Goal: Task Accomplishment & Management: Use online tool/utility

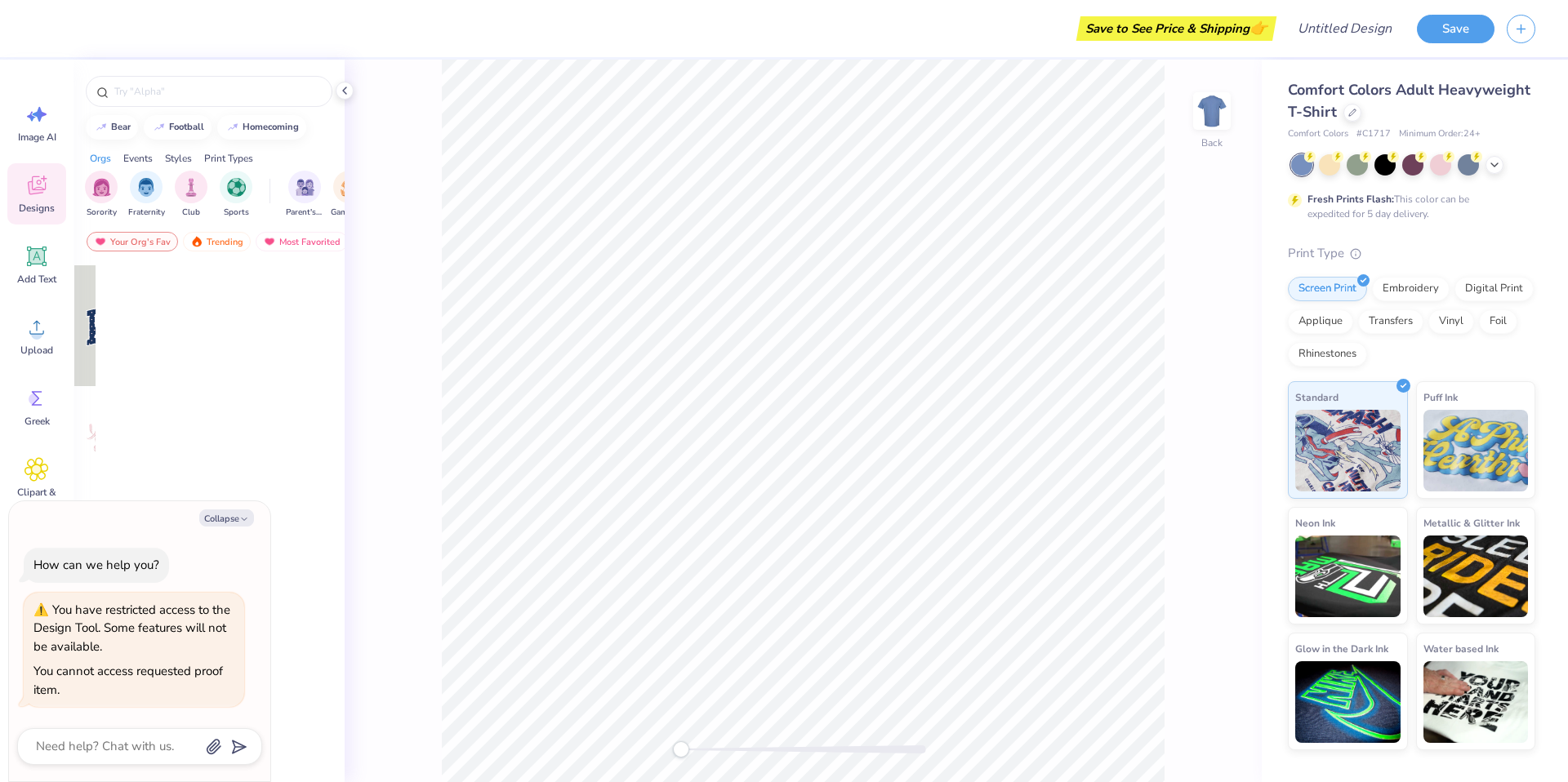
type textarea "x"
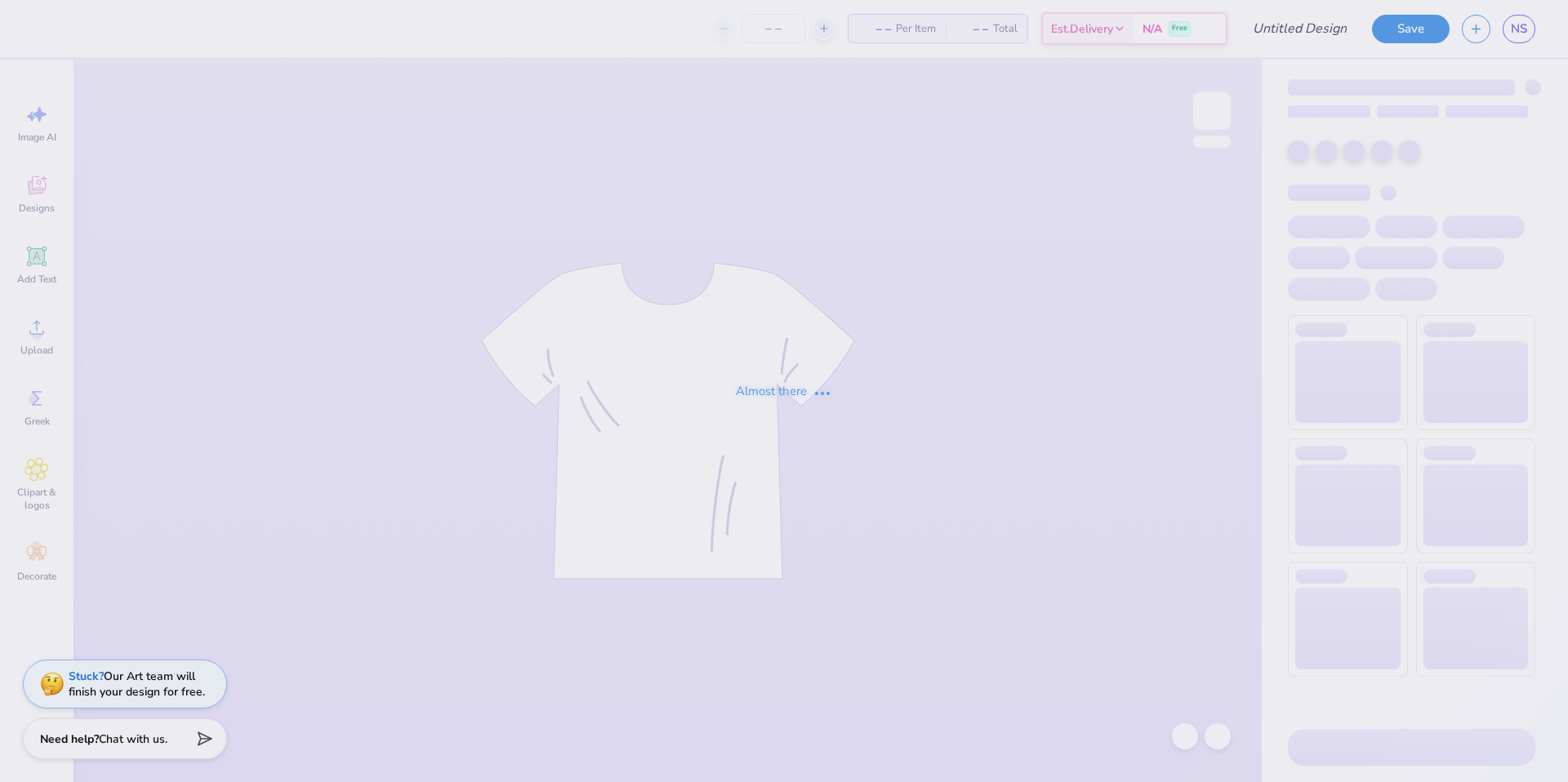
type input "Beta Theta Pi Camping trip"
type input "100"
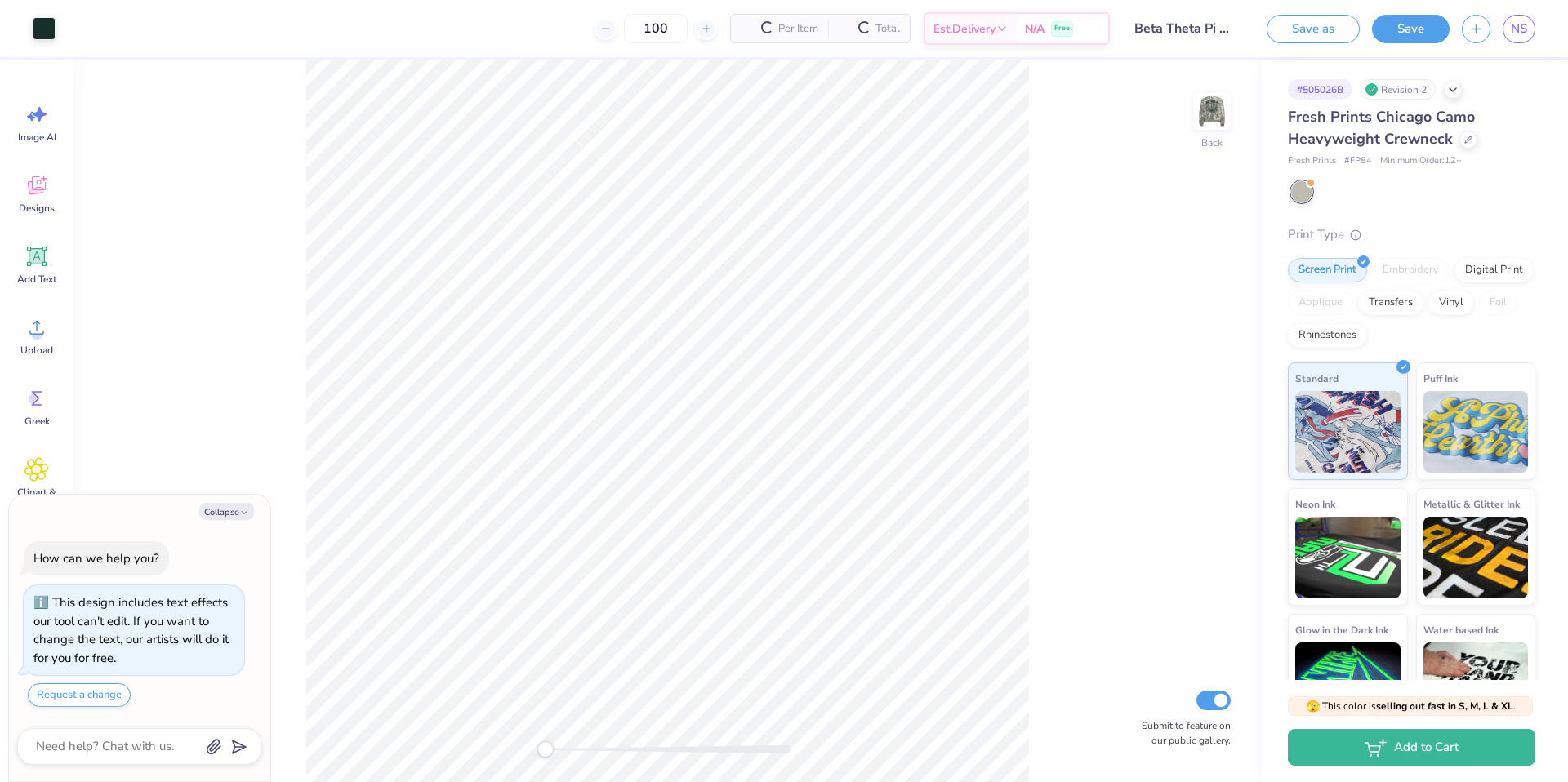
scroll to position [5, 0]
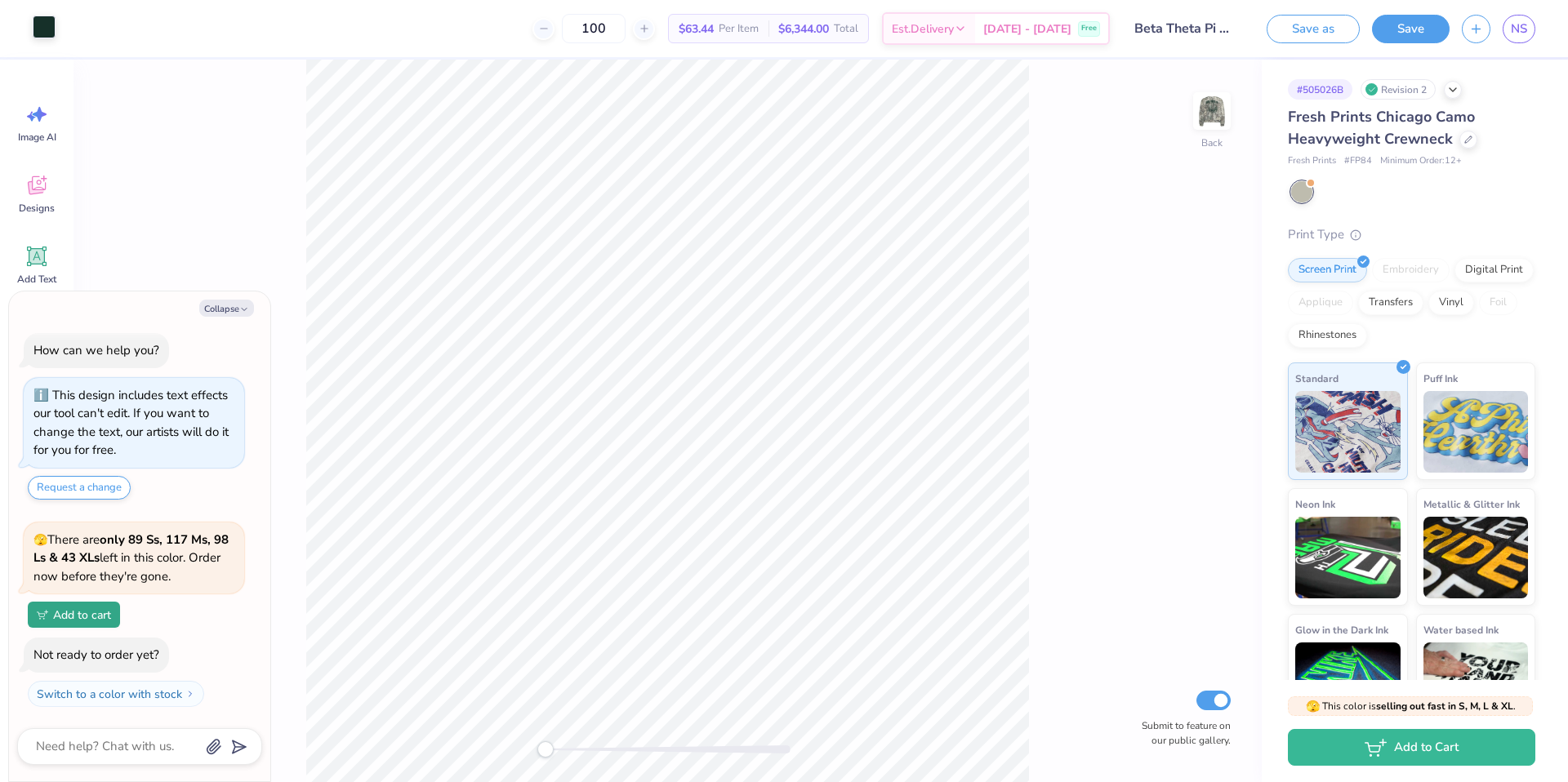
click at [38, 26] on div at bounding box center [44, 27] width 23 height 23
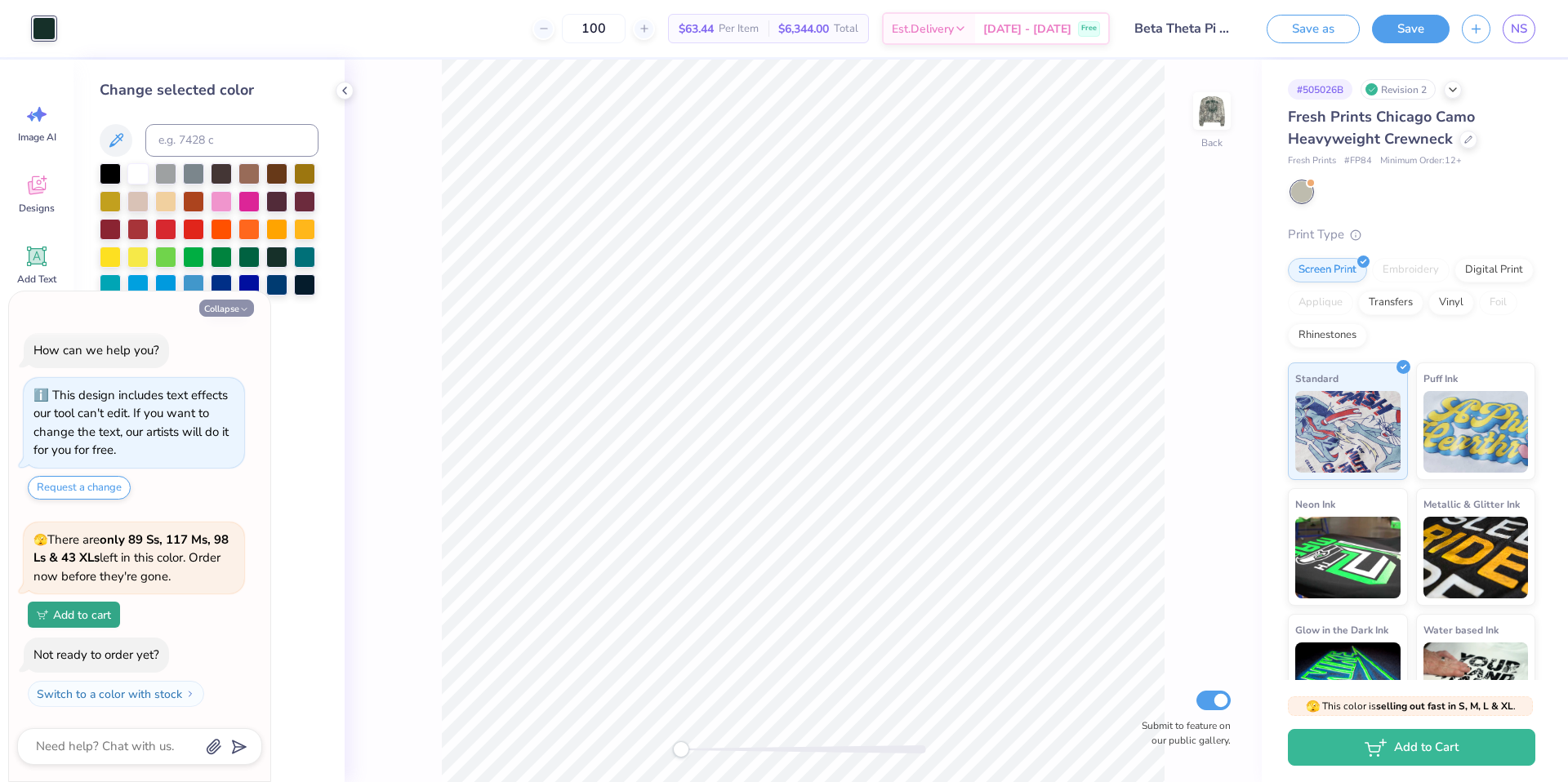
click at [245, 309] on polyline "button" at bounding box center [244, 310] width 5 height 3
type textarea "x"
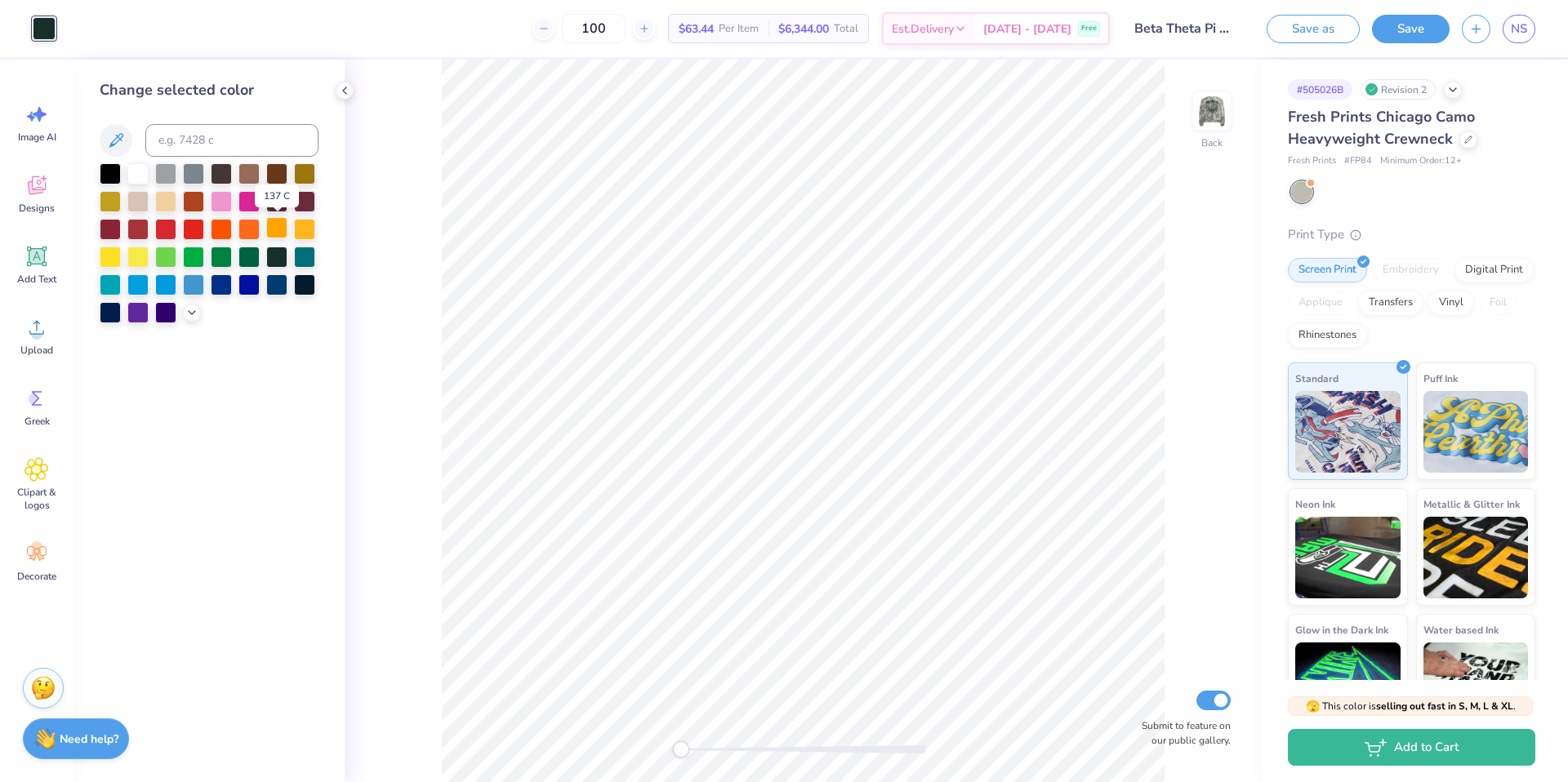
click at [276, 228] on div at bounding box center [276, 227] width 21 height 21
click at [344, 93] on icon at bounding box center [344, 90] width 13 height 13
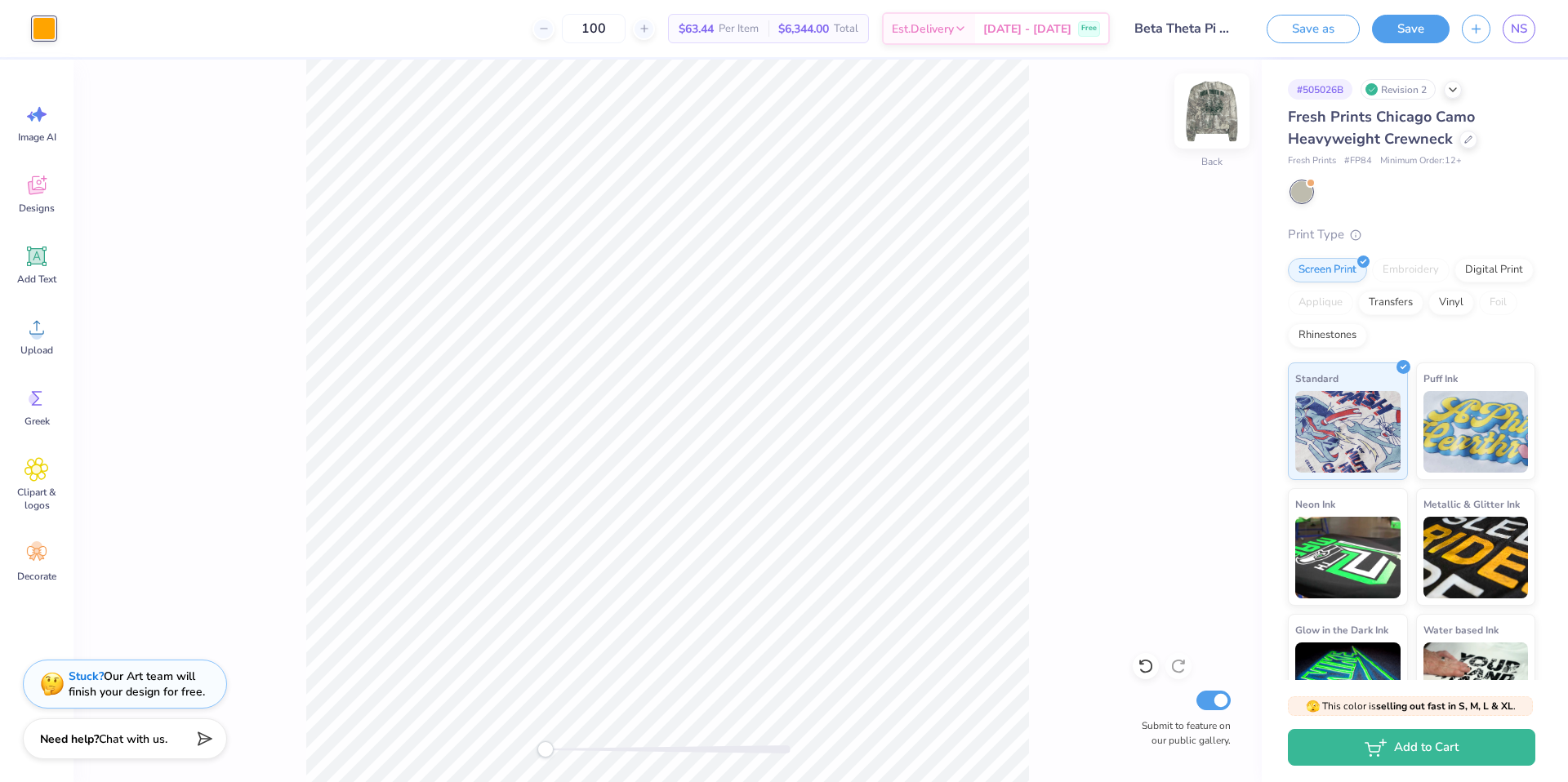
click at [1208, 121] on img at bounding box center [1211, 111] width 65 height 65
click at [43, 21] on div at bounding box center [44, 27] width 23 height 23
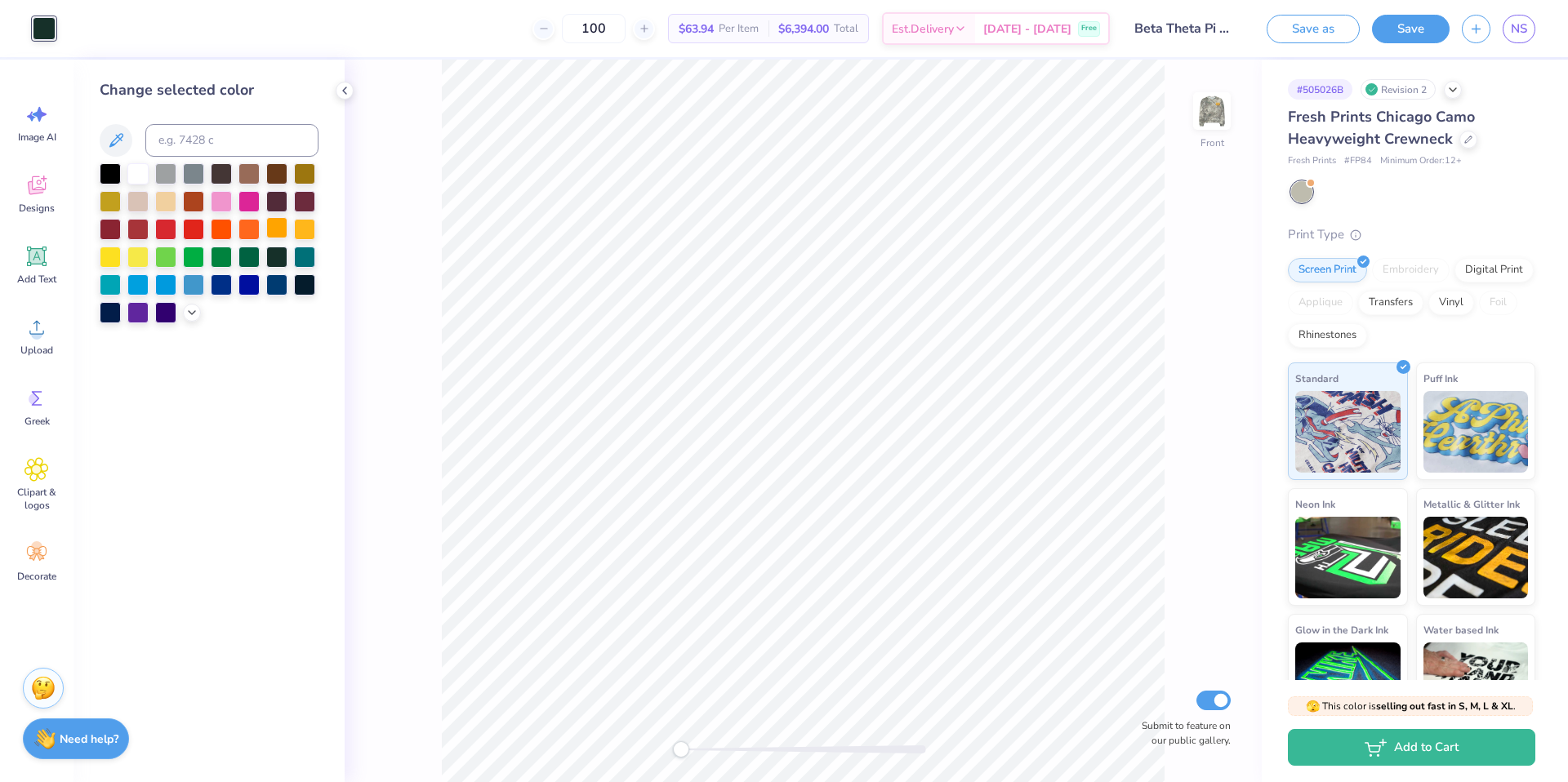
click at [273, 225] on div at bounding box center [276, 227] width 21 height 21
click at [111, 172] on div at bounding box center [110, 172] width 21 height 21
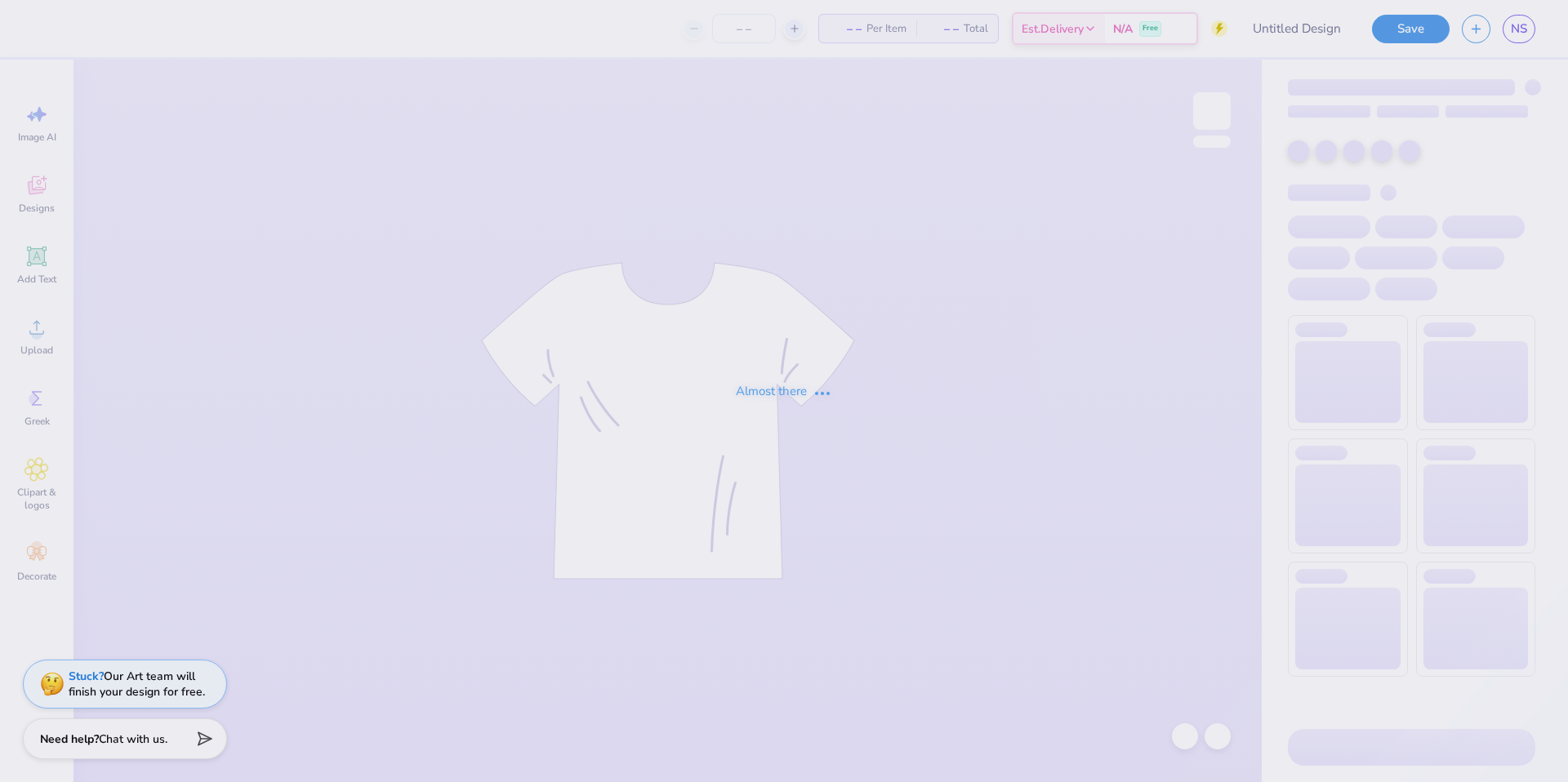
type input "Beta Theta Pi Camping trip"
type input "100"
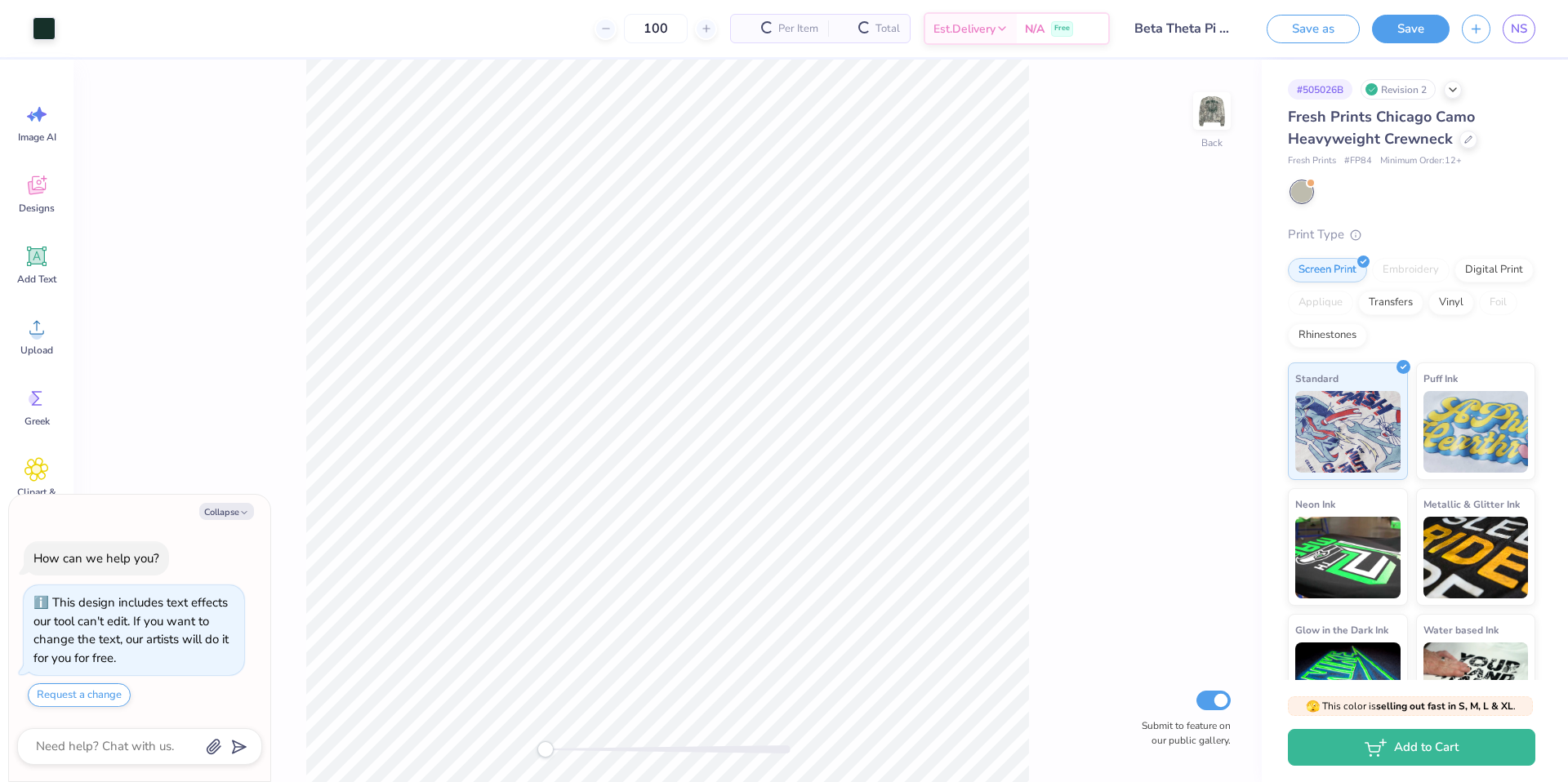
scroll to position [5, 0]
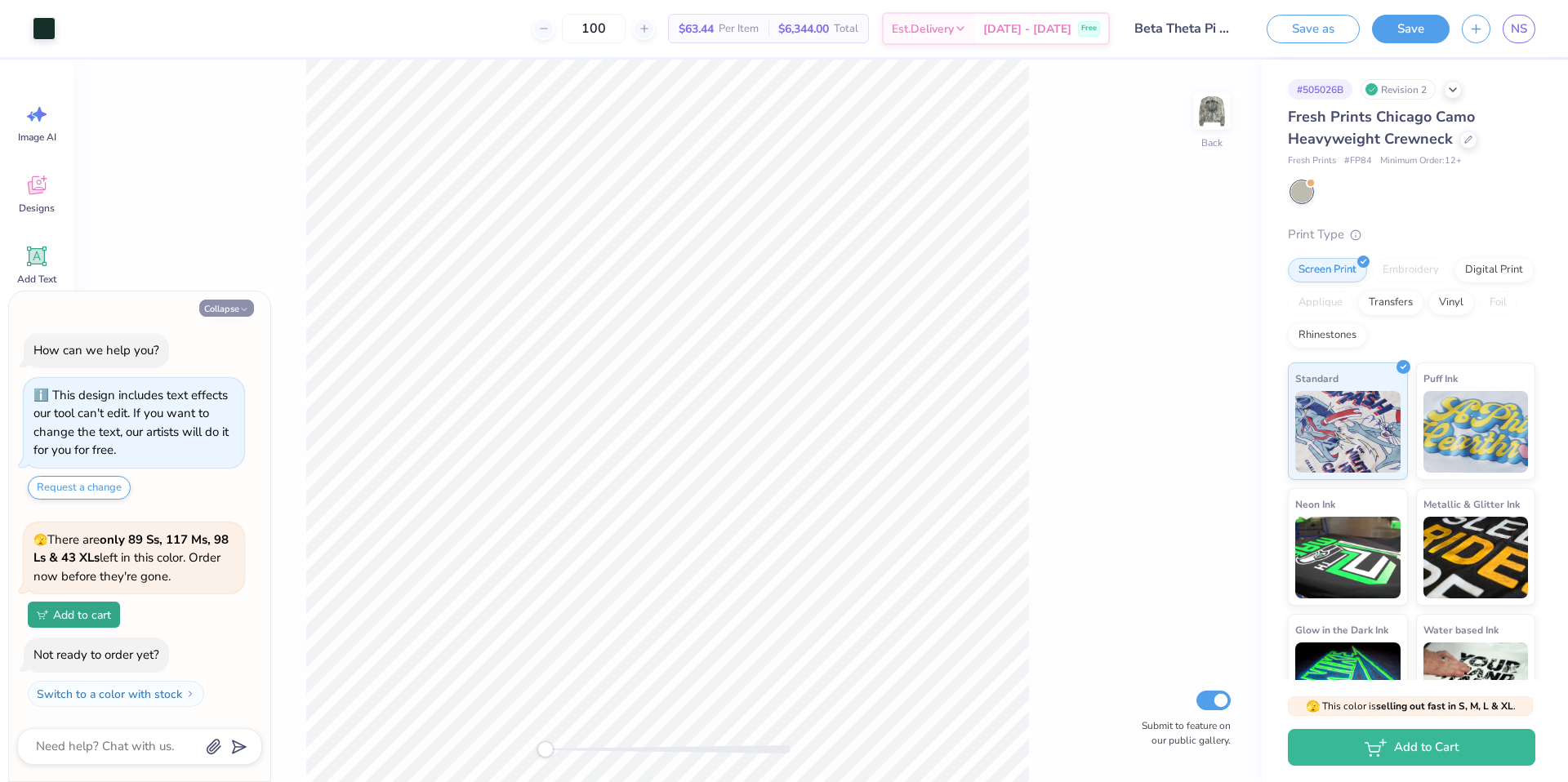
click at [228, 305] on button "Collapse" at bounding box center [226, 309] width 55 height 17
type textarea "x"
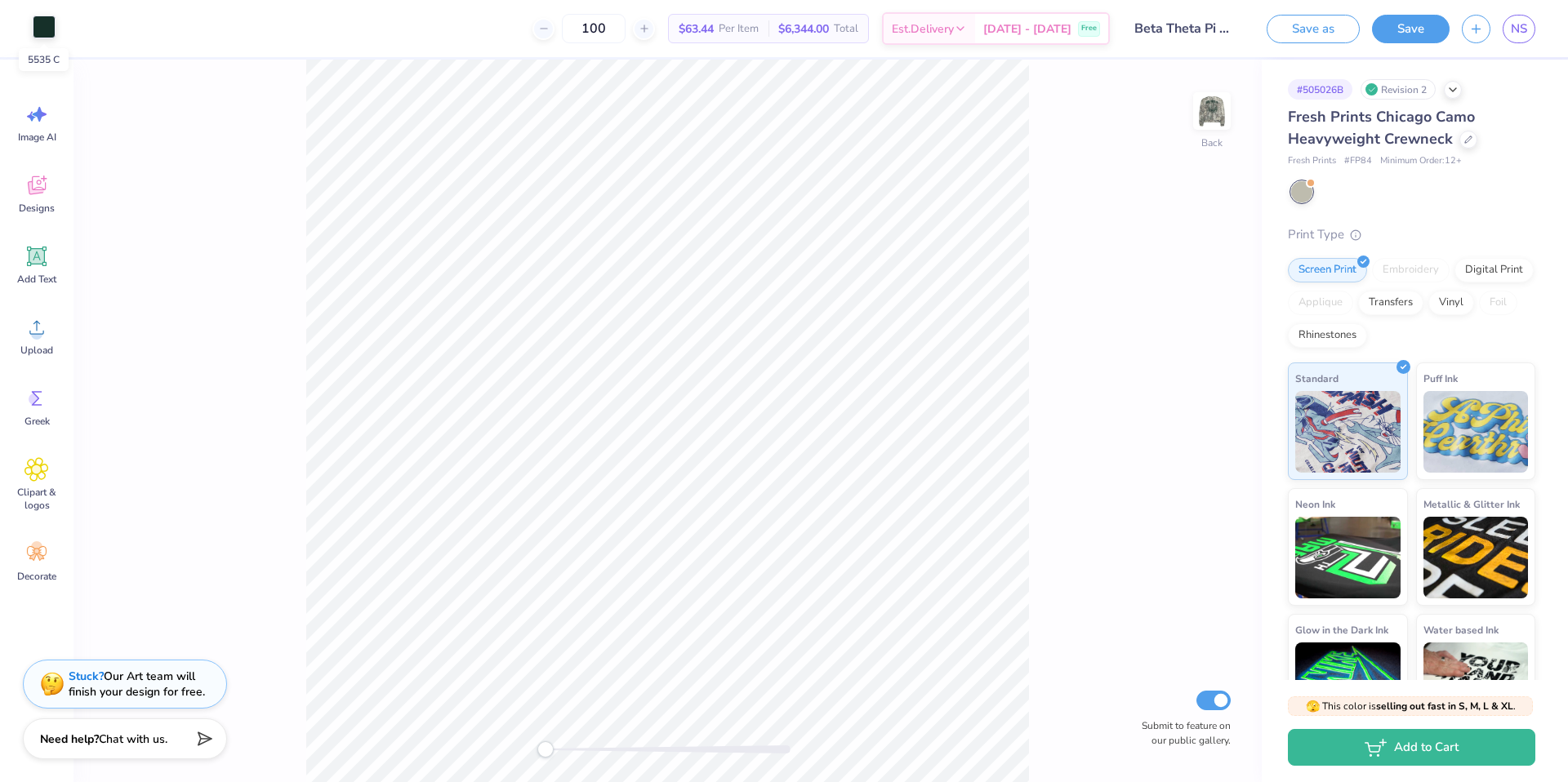
click at [42, 33] on div at bounding box center [44, 27] width 23 height 23
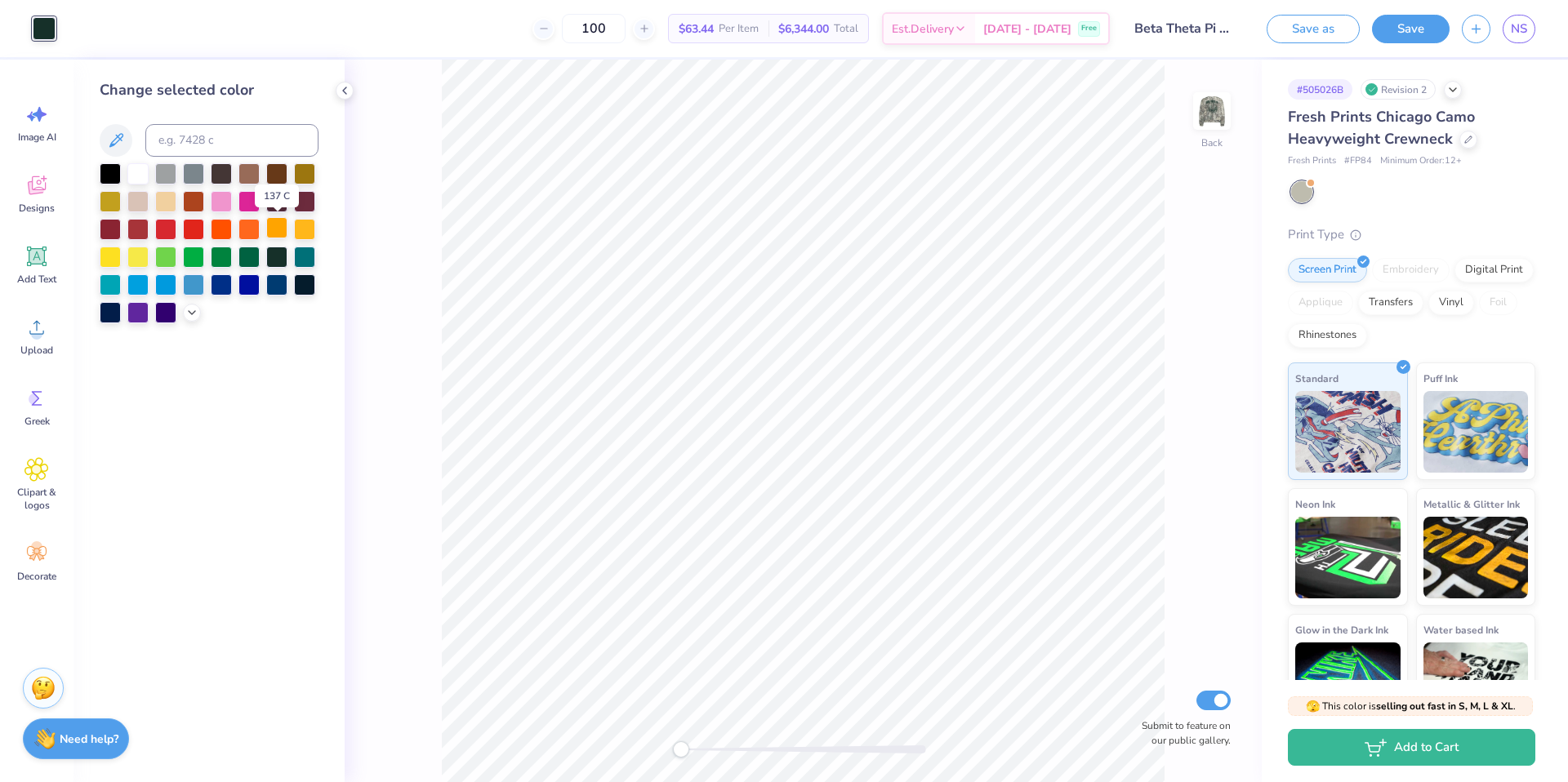
click at [272, 232] on div at bounding box center [276, 227] width 21 height 21
click at [303, 231] on div at bounding box center [304, 227] width 21 height 21
click at [282, 232] on div at bounding box center [276, 227] width 21 height 21
drag, startPoint x: 303, startPoint y: 231, endPoint x: 233, endPoint y: 262, distance: 76.6
click at [303, 231] on div at bounding box center [304, 229] width 21 height 21
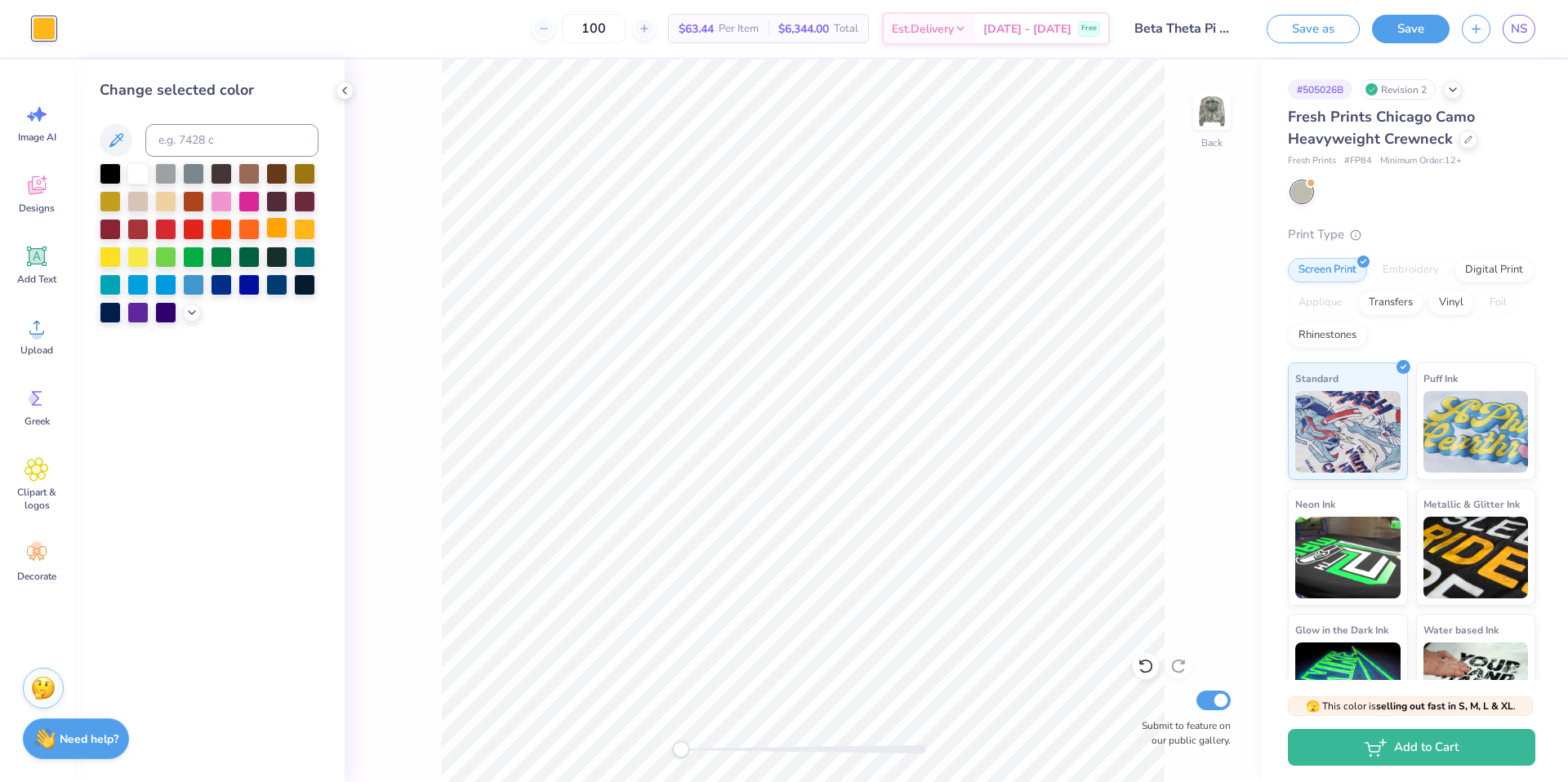
click at [282, 228] on div at bounding box center [276, 227] width 21 height 21
click at [303, 228] on div at bounding box center [304, 227] width 21 height 21
click at [272, 232] on div at bounding box center [276, 227] width 21 height 21
click at [348, 87] on icon at bounding box center [344, 90] width 13 height 13
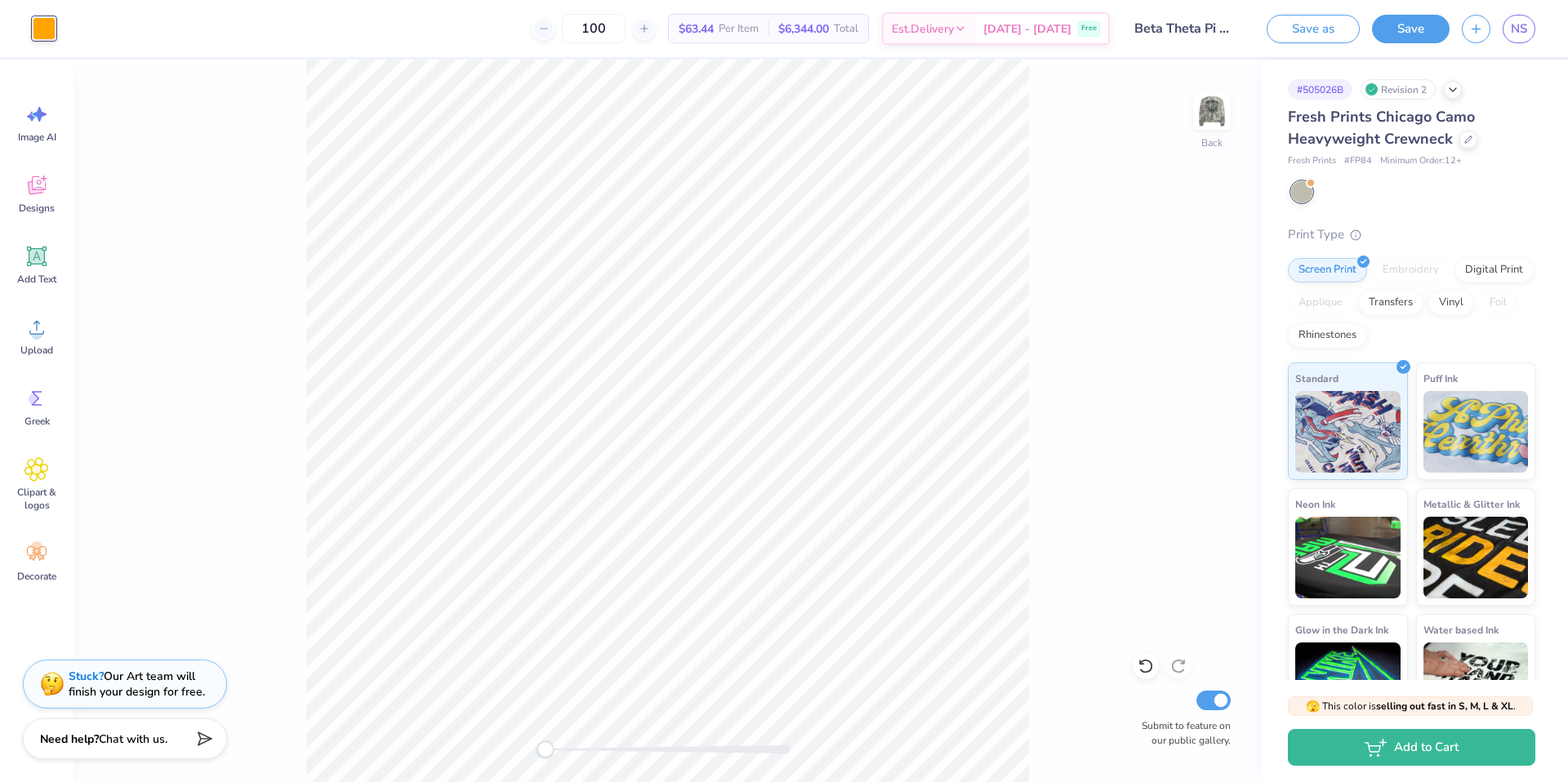
click at [141, 77] on div "Back Submit to feature on our public gallery." at bounding box center [668, 421] width 1188 height 723
click at [45, 26] on div at bounding box center [44, 28] width 23 height 23
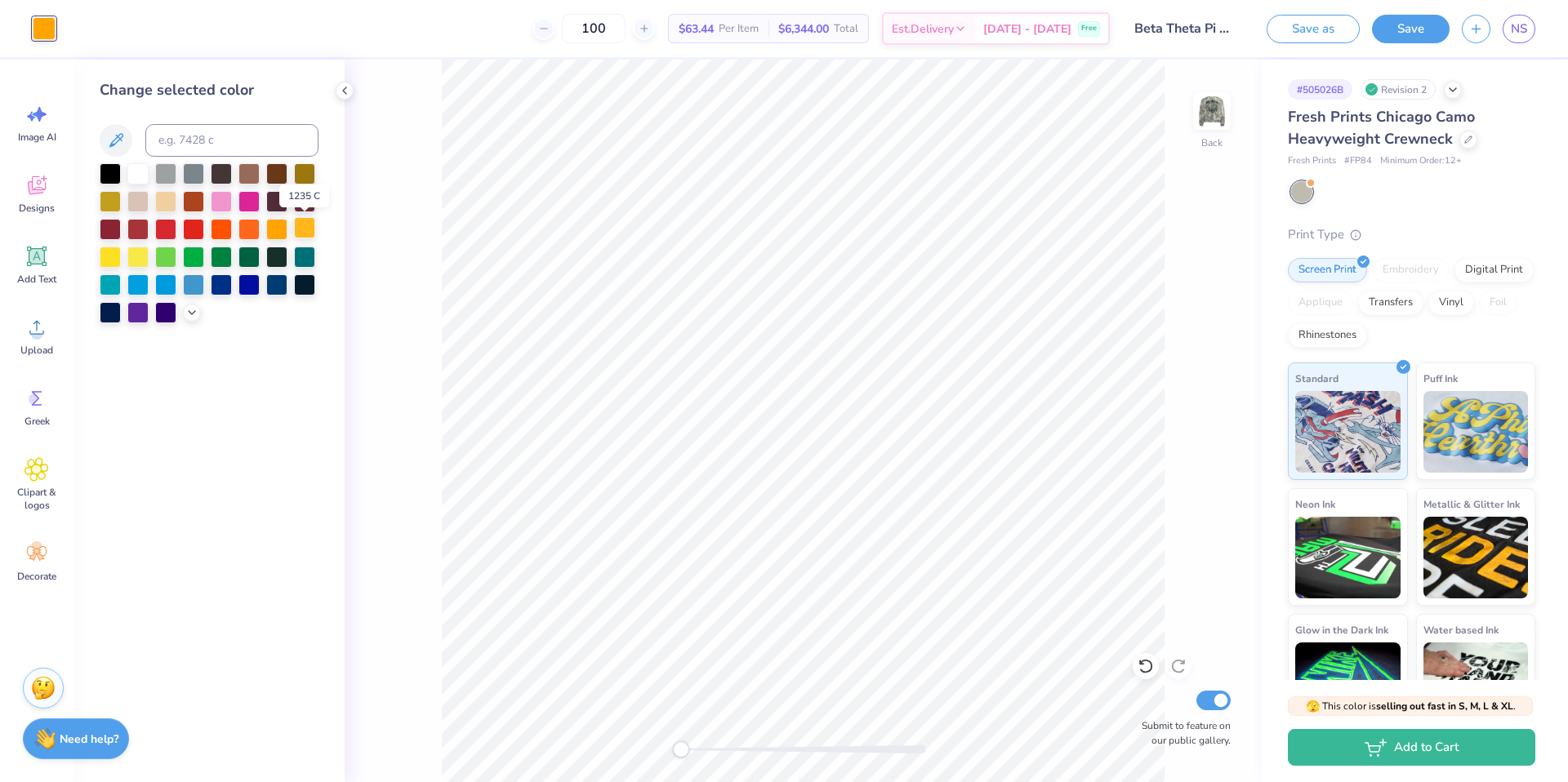
click at [304, 226] on div at bounding box center [304, 227] width 21 height 21
click at [280, 230] on div at bounding box center [276, 227] width 21 height 21
click at [300, 227] on div at bounding box center [304, 227] width 21 height 21
click at [280, 436] on div "Change selected color" at bounding box center [209, 421] width 271 height 723
drag, startPoint x: 341, startPoint y: 88, endPoint x: 273, endPoint y: 361, distance: 281.3
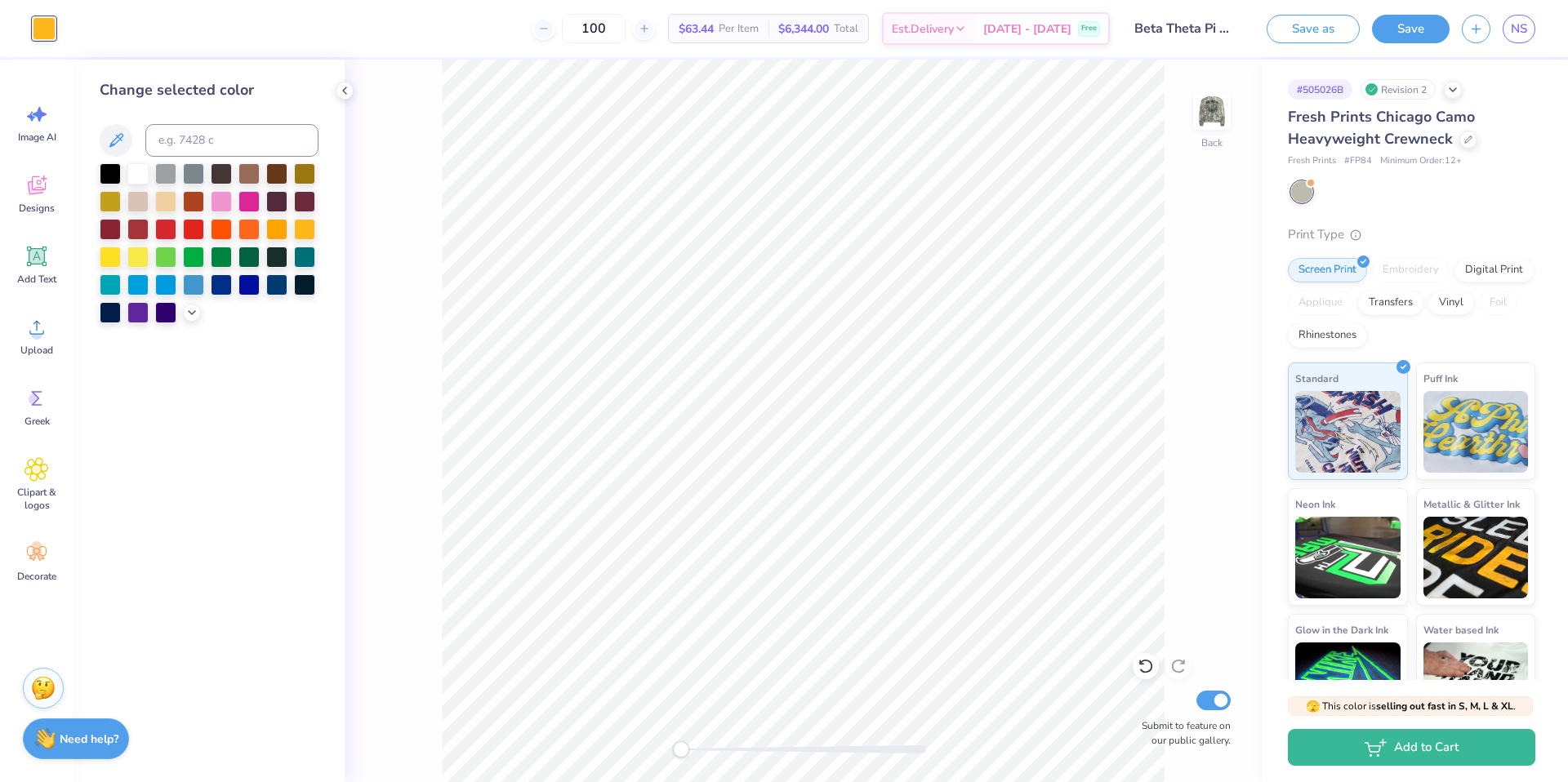
click at [341, 90] on icon at bounding box center [344, 90] width 13 height 13
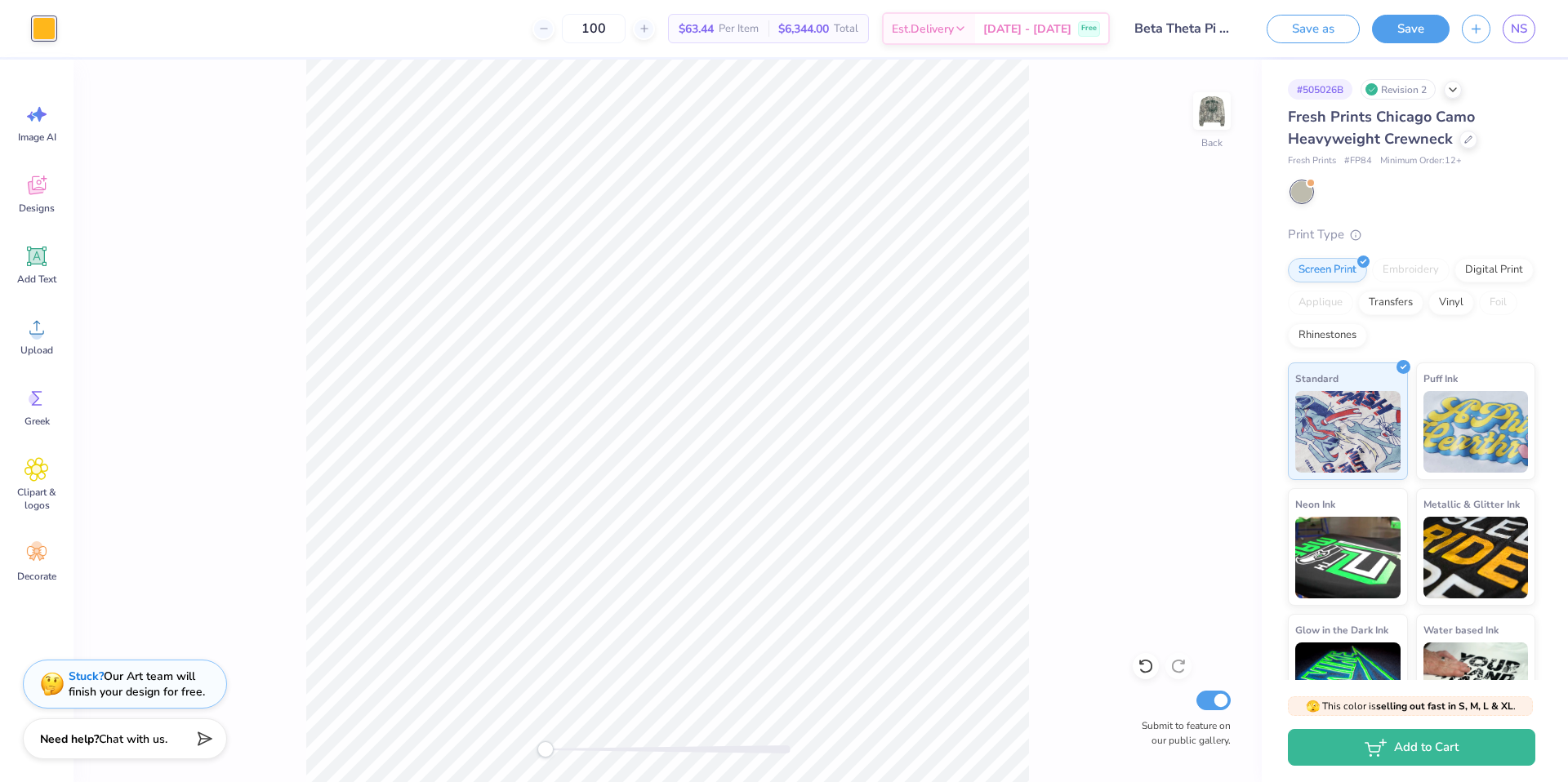
click at [43, 36] on div at bounding box center [44, 28] width 23 height 23
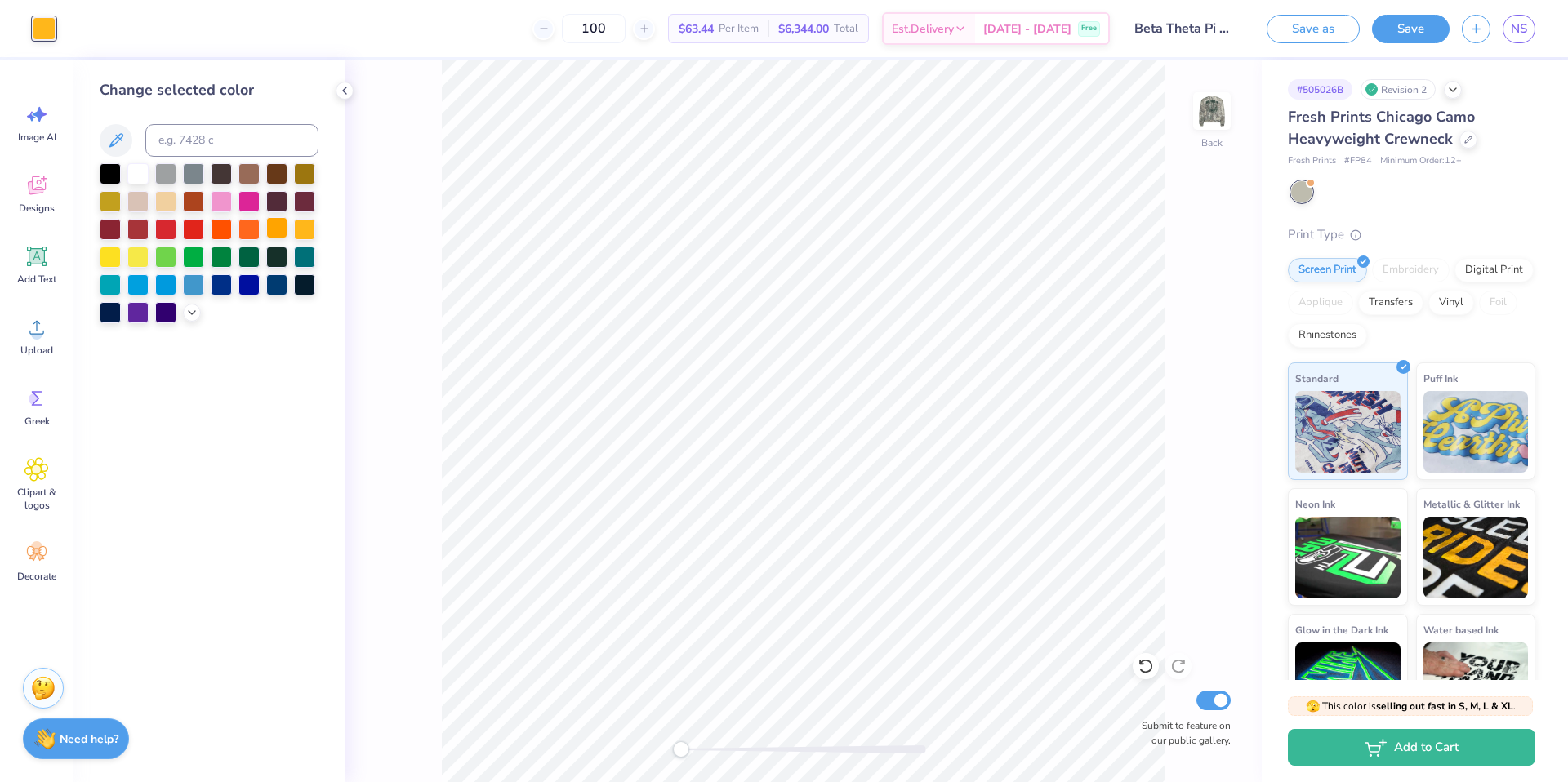
click at [273, 229] on div at bounding box center [276, 227] width 21 height 21
drag, startPoint x: 350, startPoint y: 93, endPoint x: 430, endPoint y: 196, distance: 130.4
click at [351, 93] on icon at bounding box center [344, 90] width 13 height 13
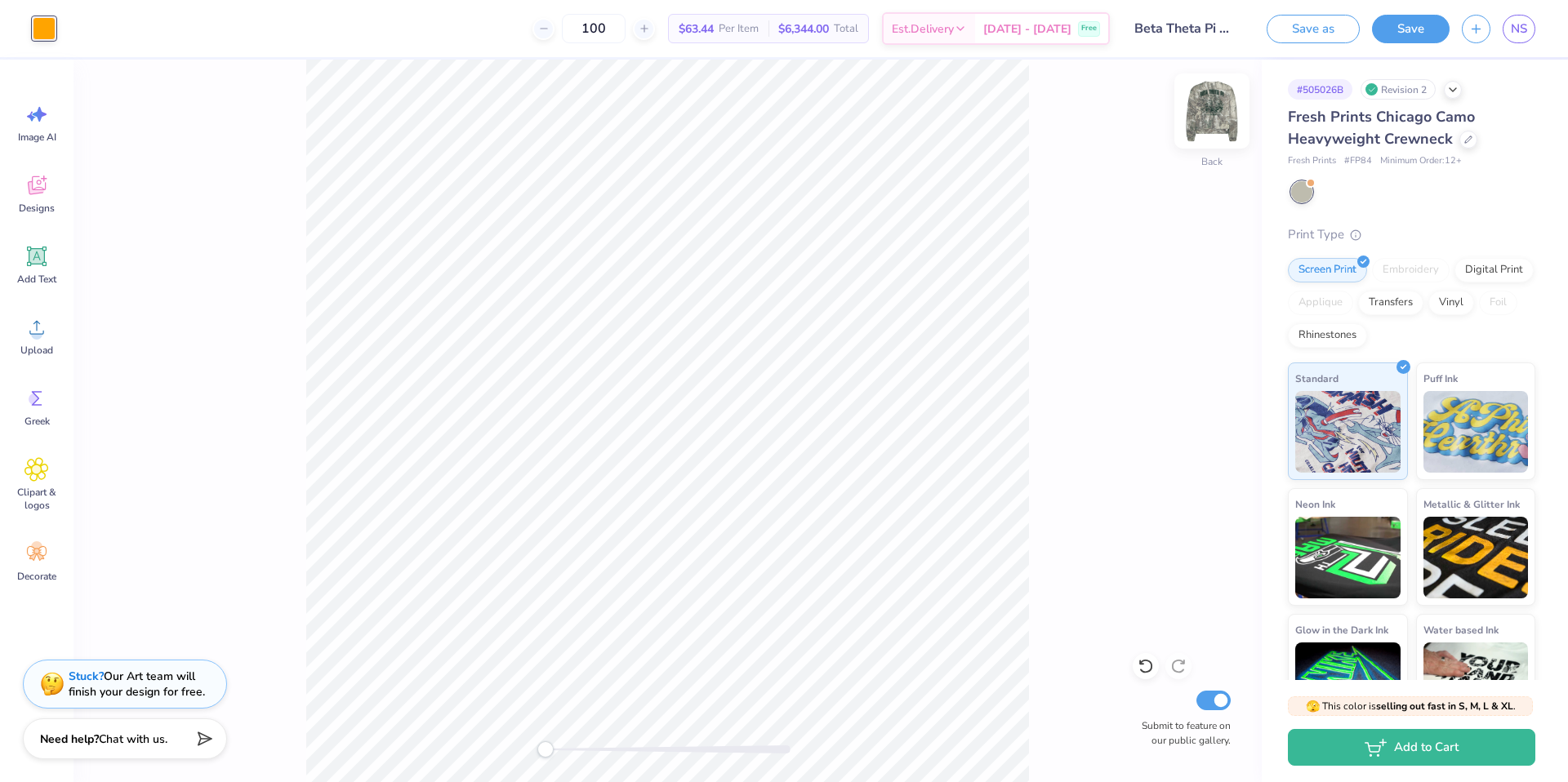
click at [1215, 111] on img at bounding box center [1211, 111] width 65 height 65
click at [47, 29] on div at bounding box center [44, 27] width 23 height 23
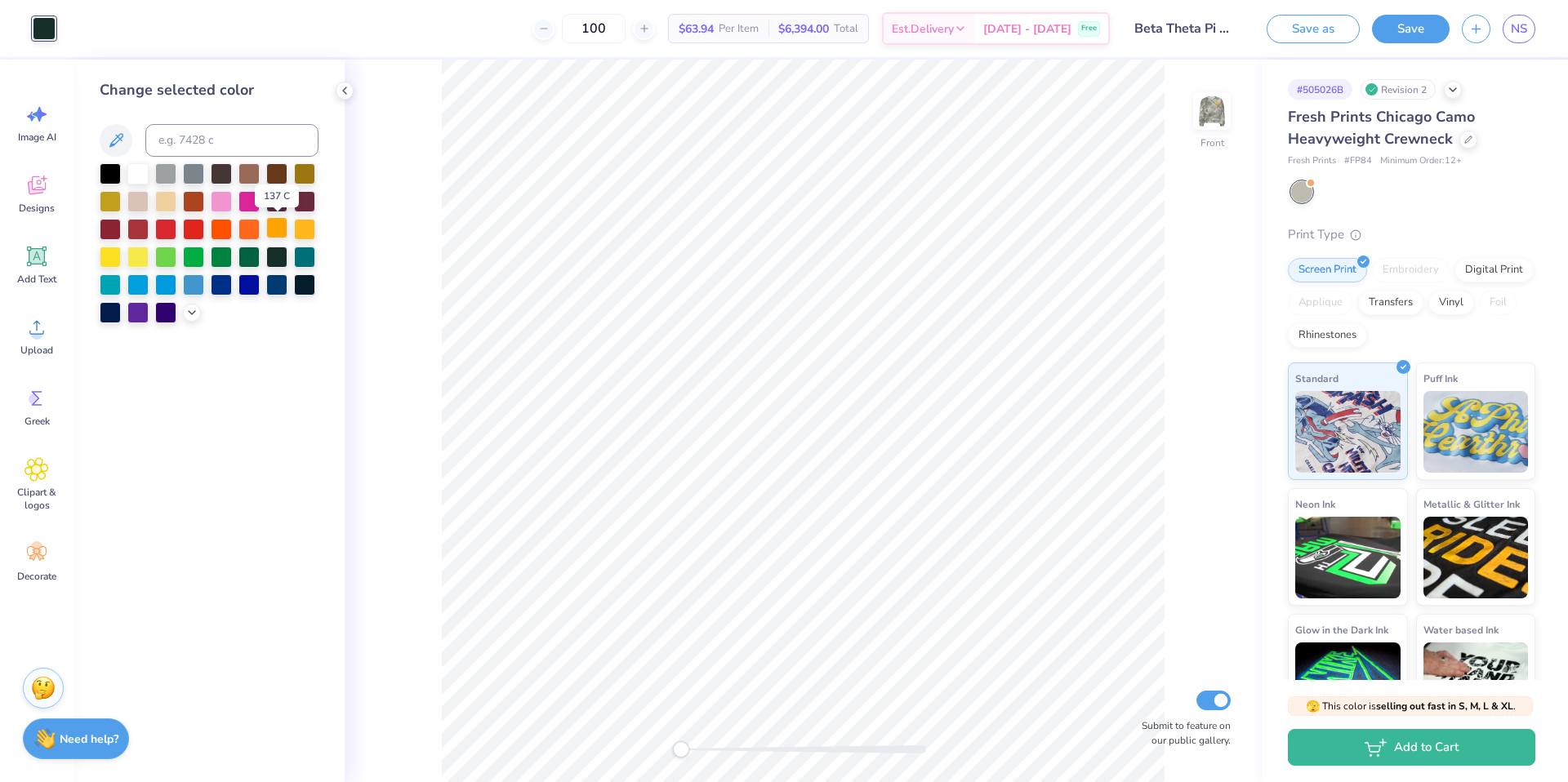
click at [285, 228] on div at bounding box center [276, 227] width 21 height 21
click at [279, 202] on div at bounding box center [276, 200] width 21 height 21
click at [341, 87] on icon at bounding box center [344, 90] width 13 height 13
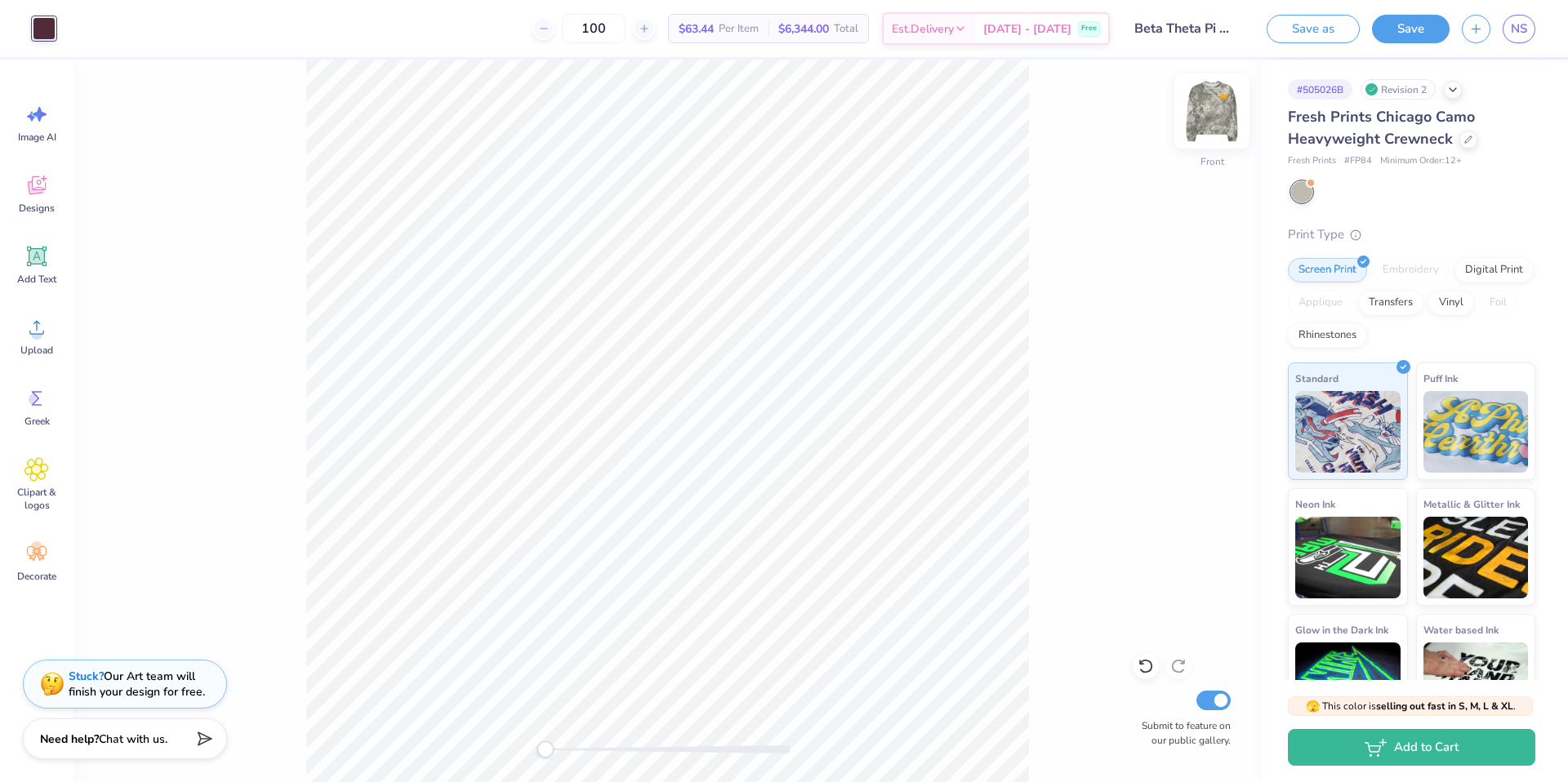
click at [1213, 107] on img at bounding box center [1211, 111] width 65 height 65
drag, startPoint x: 1234, startPoint y: 129, endPoint x: 190, endPoint y: 72, distance: 1045.6
click at [1234, 129] on div "Front Submit to feature on our public gallery." at bounding box center [668, 421] width 1188 height 723
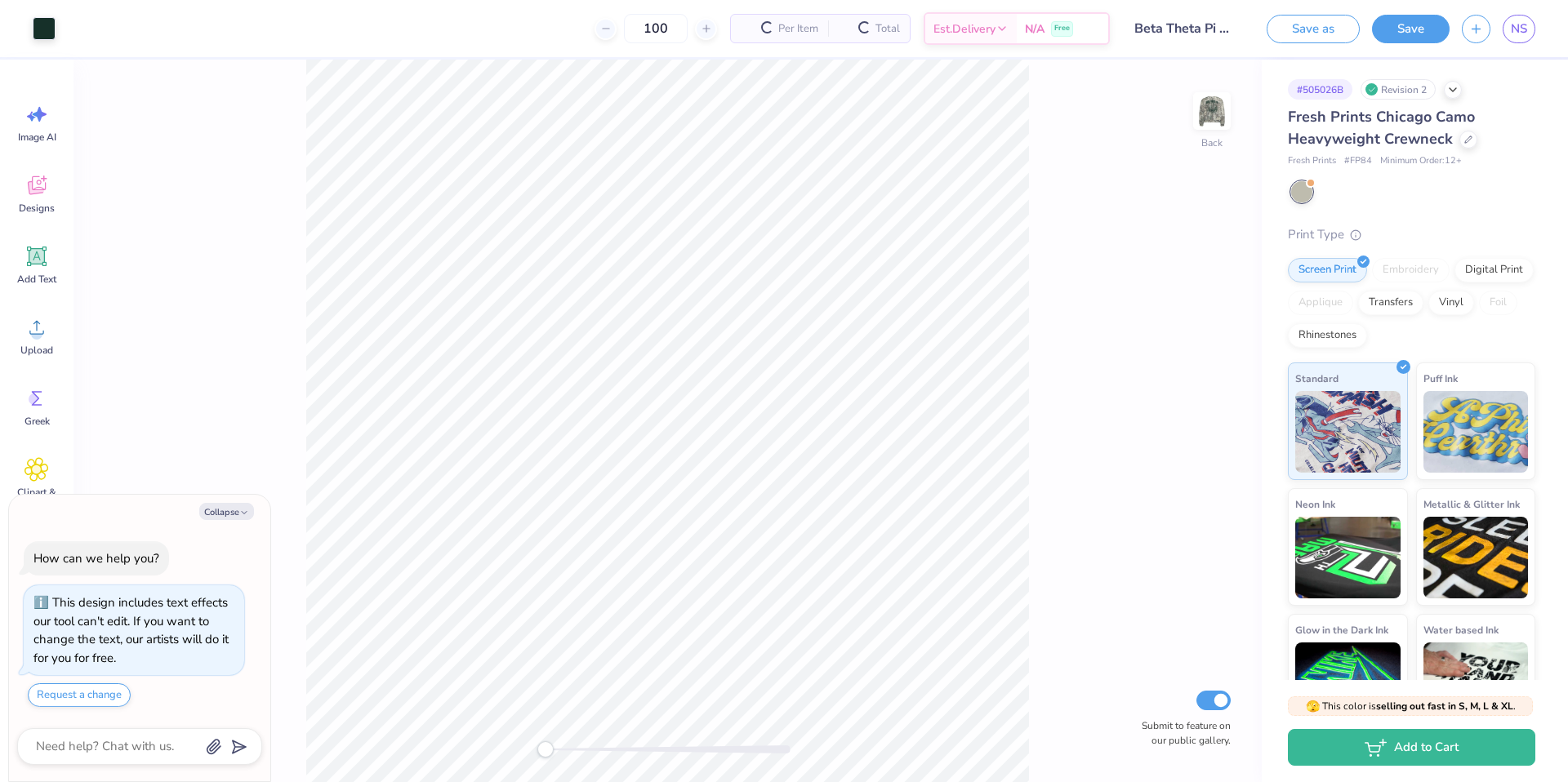
scroll to position [5, 0]
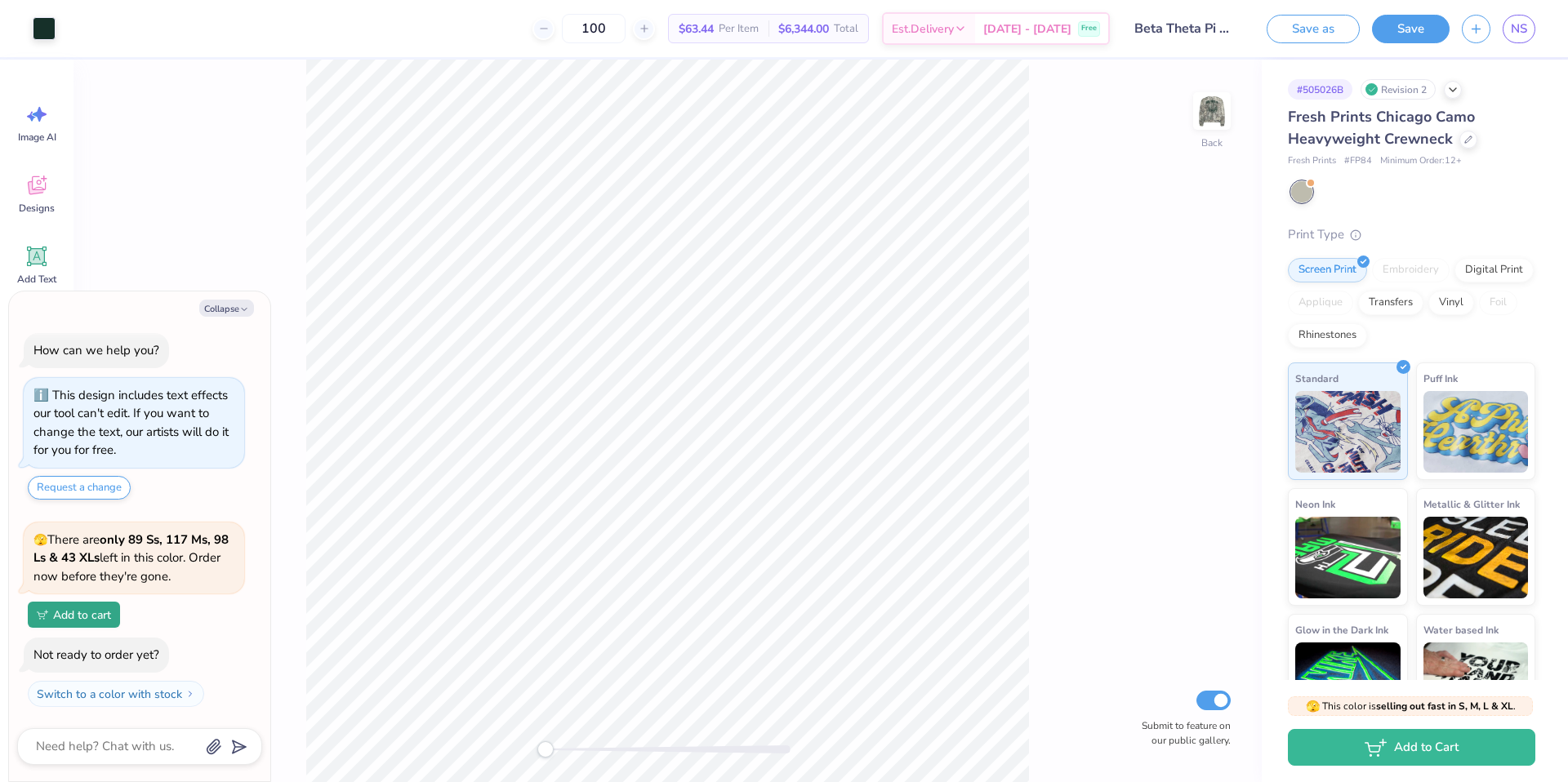
click at [1200, 113] on img at bounding box center [1211, 111] width 33 height 33
click at [1211, 121] on img at bounding box center [1211, 111] width 65 height 65
click at [46, 27] on div at bounding box center [44, 27] width 23 height 23
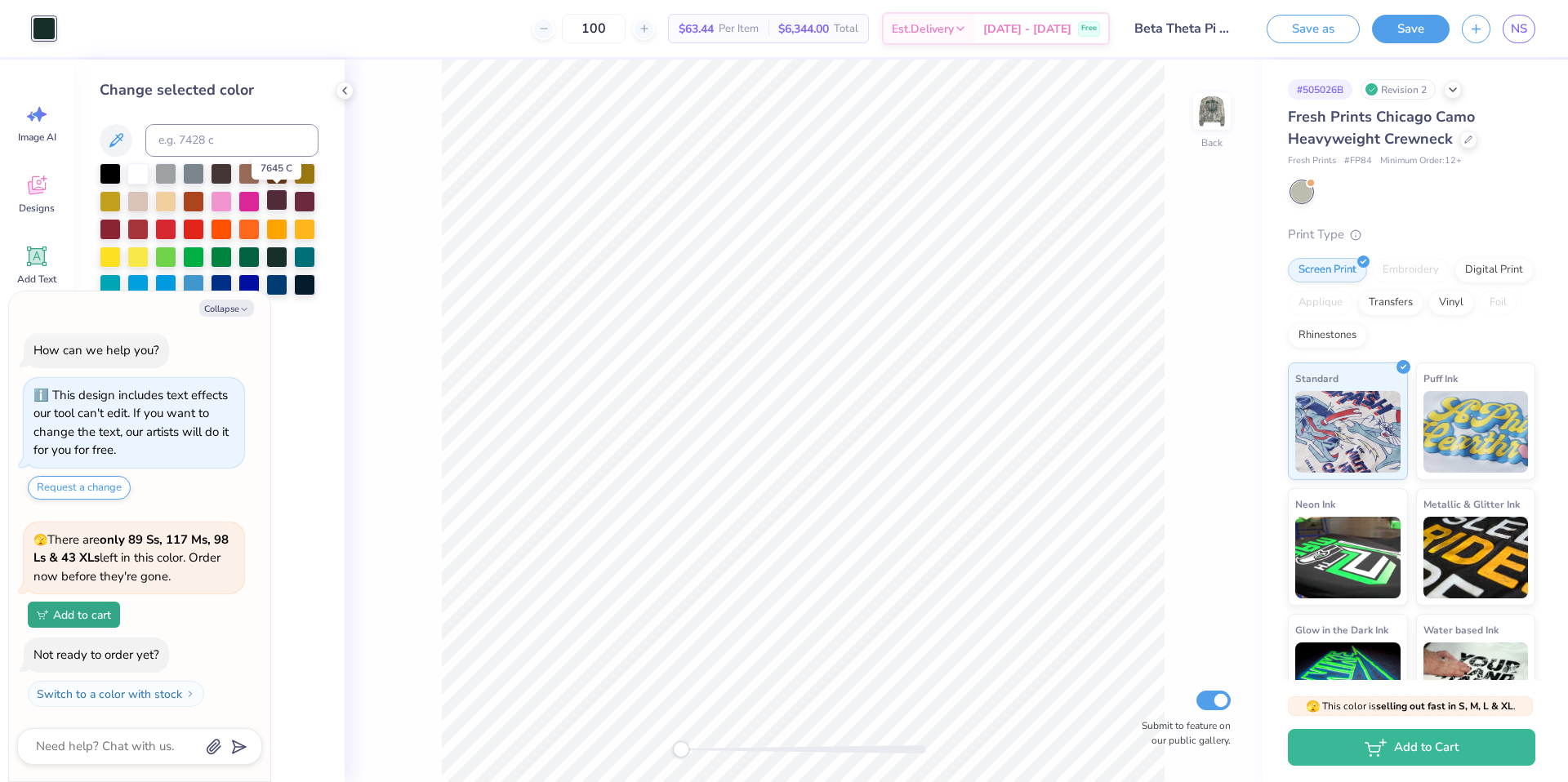
click at [279, 198] on div at bounding box center [276, 200] width 21 height 21
click at [283, 230] on div at bounding box center [276, 227] width 21 height 21
click at [128, 172] on div at bounding box center [138, 172] width 21 height 21
click at [1221, 117] on img at bounding box center [1211, 111] width 65 height 65
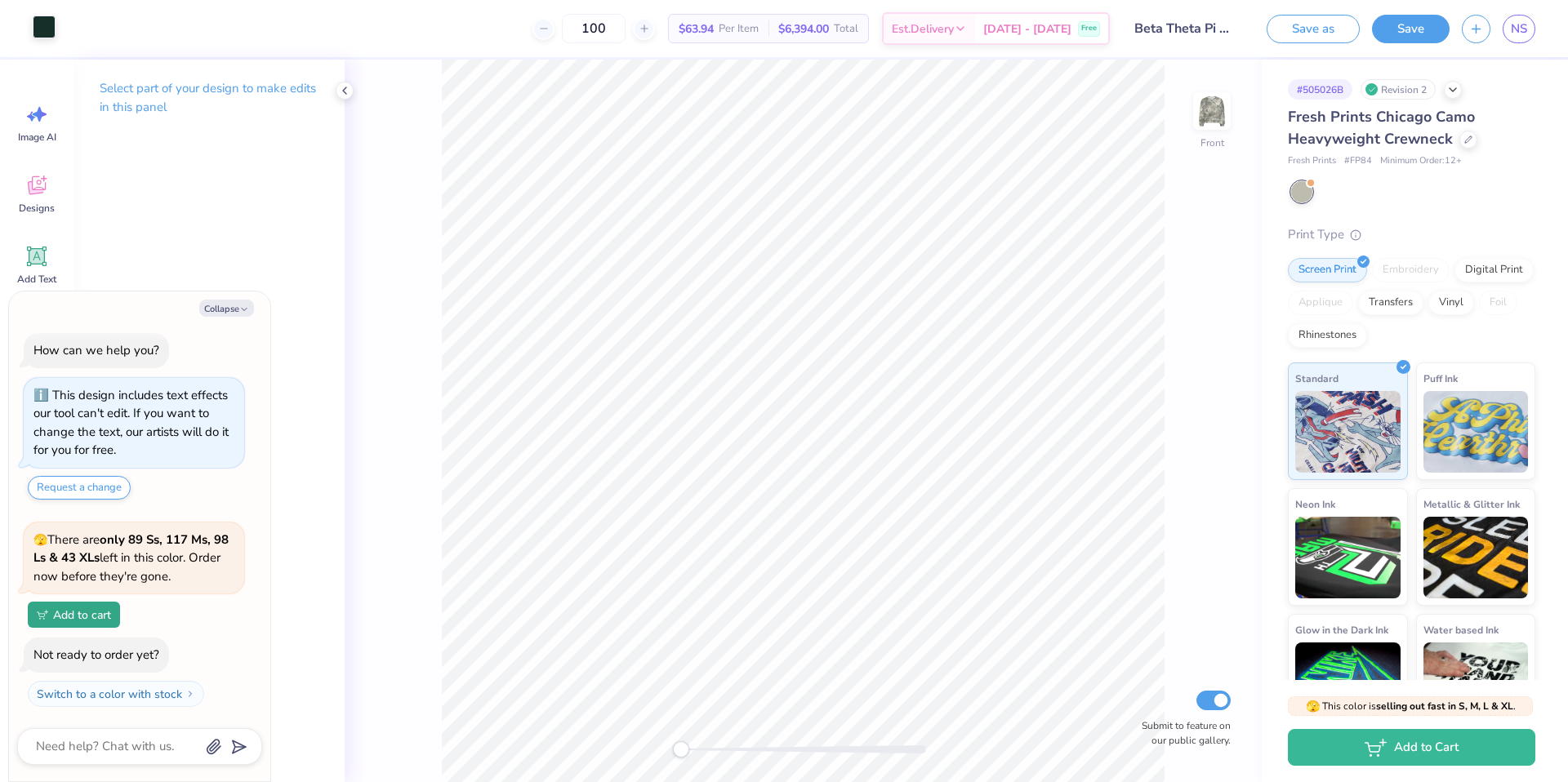
click at [43, 27] on div at bounding box center [44, 27] width 23 height 23
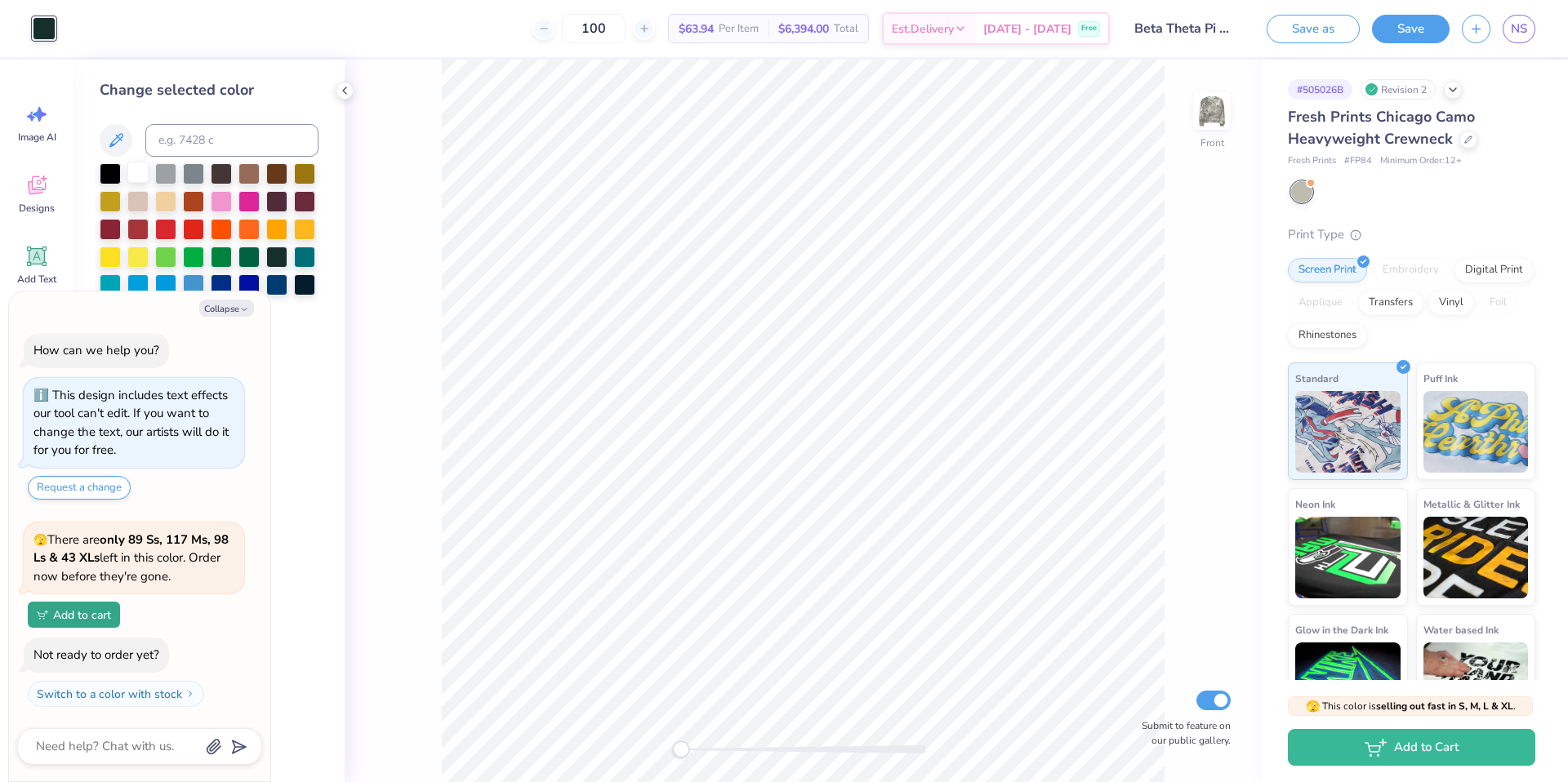
click at [133, 171] on div at bounding box center [138, 172] width 21 height 21
click at [202, 174] on div at bounding box center [193, 172] width 21 height 21
click at [111, 171] on div at bounding box center [110, 172] width 21 height 21
click at [1226, 117] on img at bounding box center [1211, 111] width 65 height 65
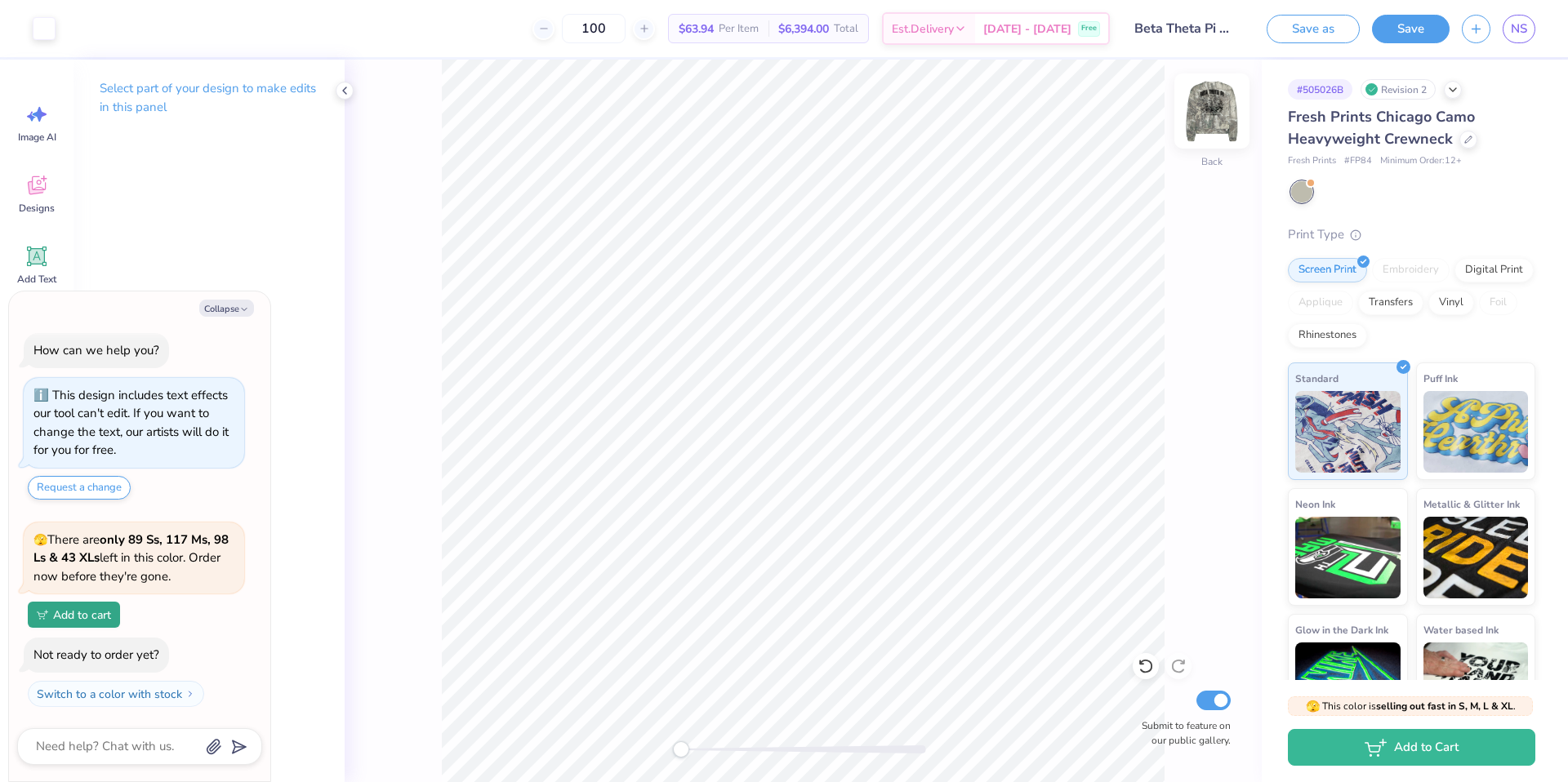
click at [1226, 105] on img at bounding box center [1211, 111] width 65 height 65
click at [39, 32] on div at bounding box center [44, 27] width 23 height 23
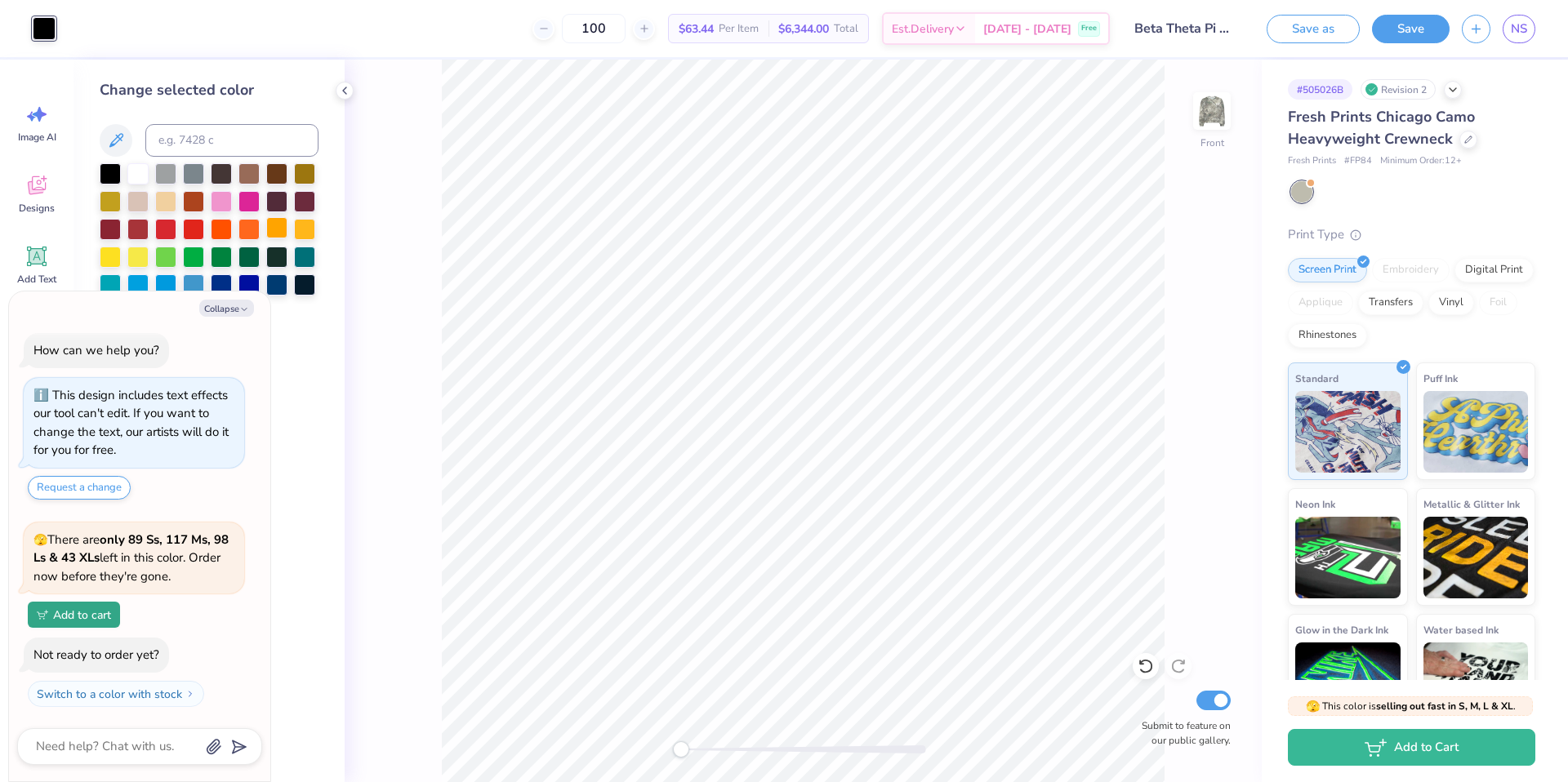
click at [278, 230] on div at bounding box center [276, 227] width 21 height 21
click at [110, 175] on div at bounding box center [110, 172] width 21 height 21
click at [139, 179] on div at bounding box center [138, 172] width 21 height 21
click at [217, 169] on div at bounding box center [221, 172] width 21 height 21
click at [109, 175] on div at bounding box center [110, 172] width 21 height 21
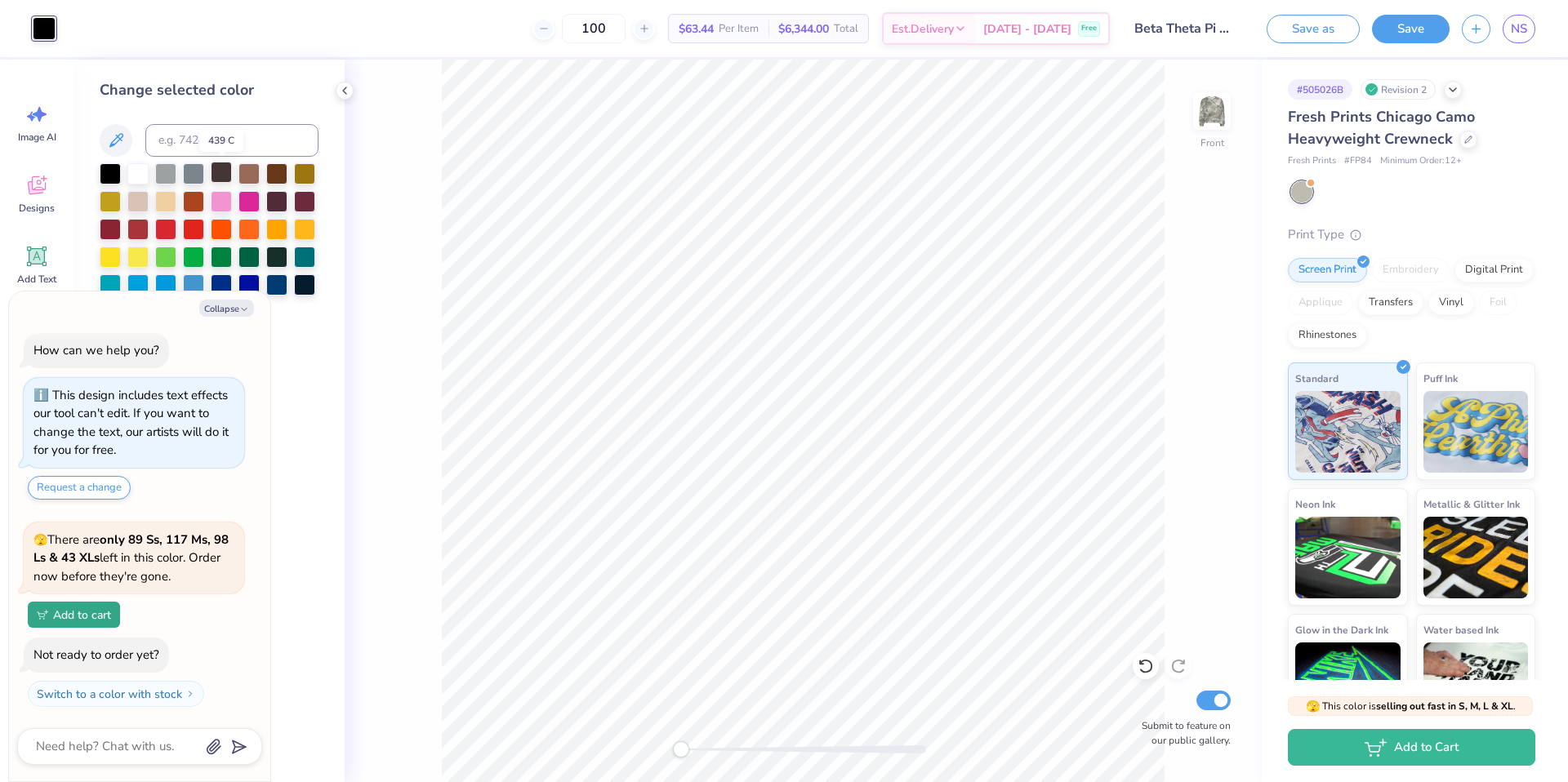
click at [225, 174] on div at bounding box center [221, 172] width 21 height 21
click at [115, 173] on div at bounding box center [110, 172] width 21 height 21
click at [272, 220] on div at bounding box center [276, 227] width 21 height 21
click at [272, 202] on div at bounding box center [276, 200] width 21 height 21
click at [220, 172] on div at bounding box center [221, 172] width 21 height 21
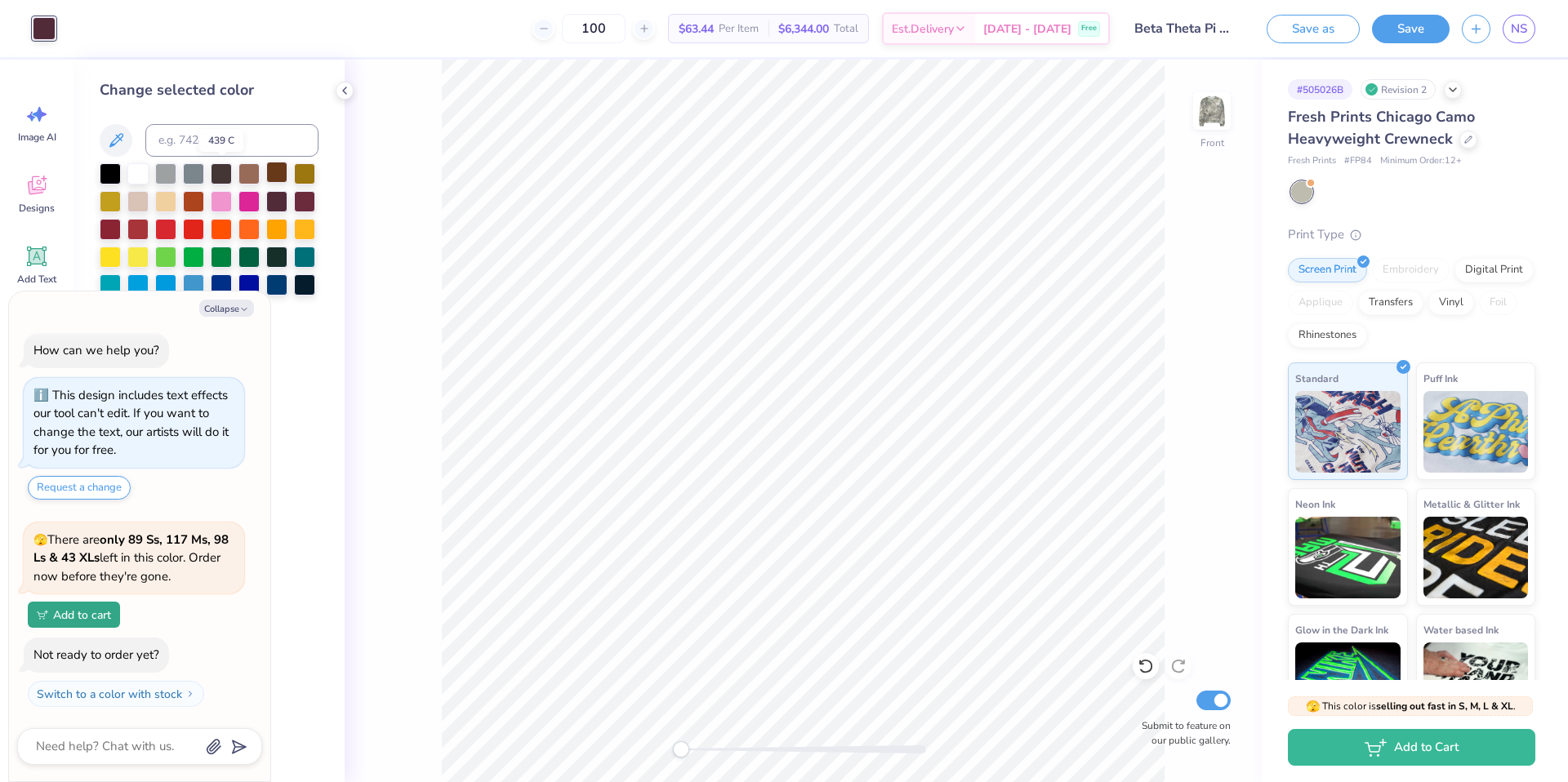
click at [274, 171] on div at bounding box center [276, 172] width 21 height 21
click at [241, 302] on button "Collapse" at bounding box center [226, 309] width 55 height 17
type textarea "x"
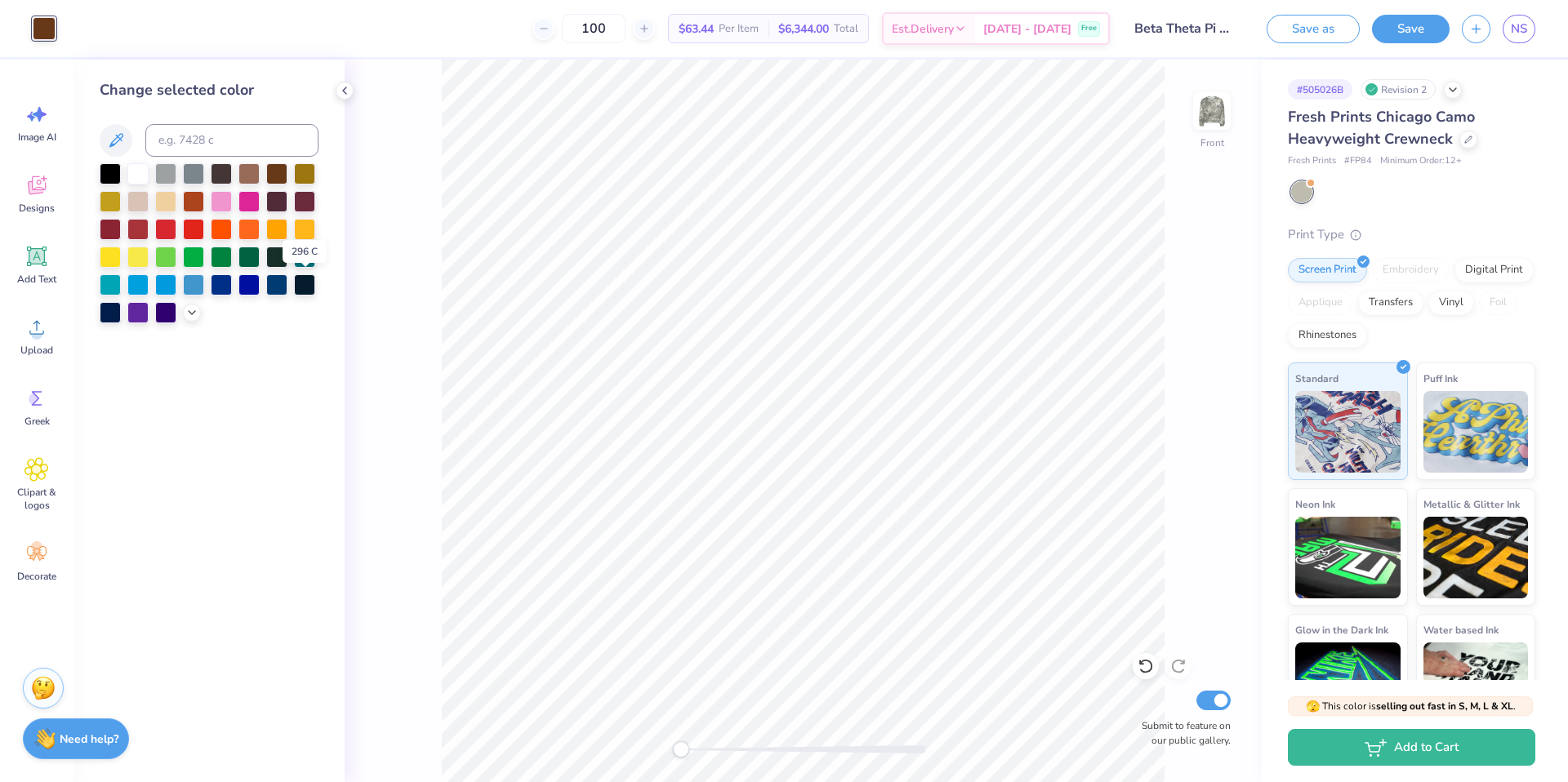
drag, startPoint x: 301, startPoint y: 280, endPoint x: 266, endPoint y: 347, distance: 75.6
click at [301, 280] on div at bounding box center [304, 285] width 21 height 21
drag, startPoint x: 110, startPoint y: 313, endPoint x: 251, endPoint y: 182, distance: 192.5
click at [110, 313] on div at bounding box center [110, 312] width 21 height 21
click at [276, 255] on div at bounding box center [276, 256] width 21 height 21
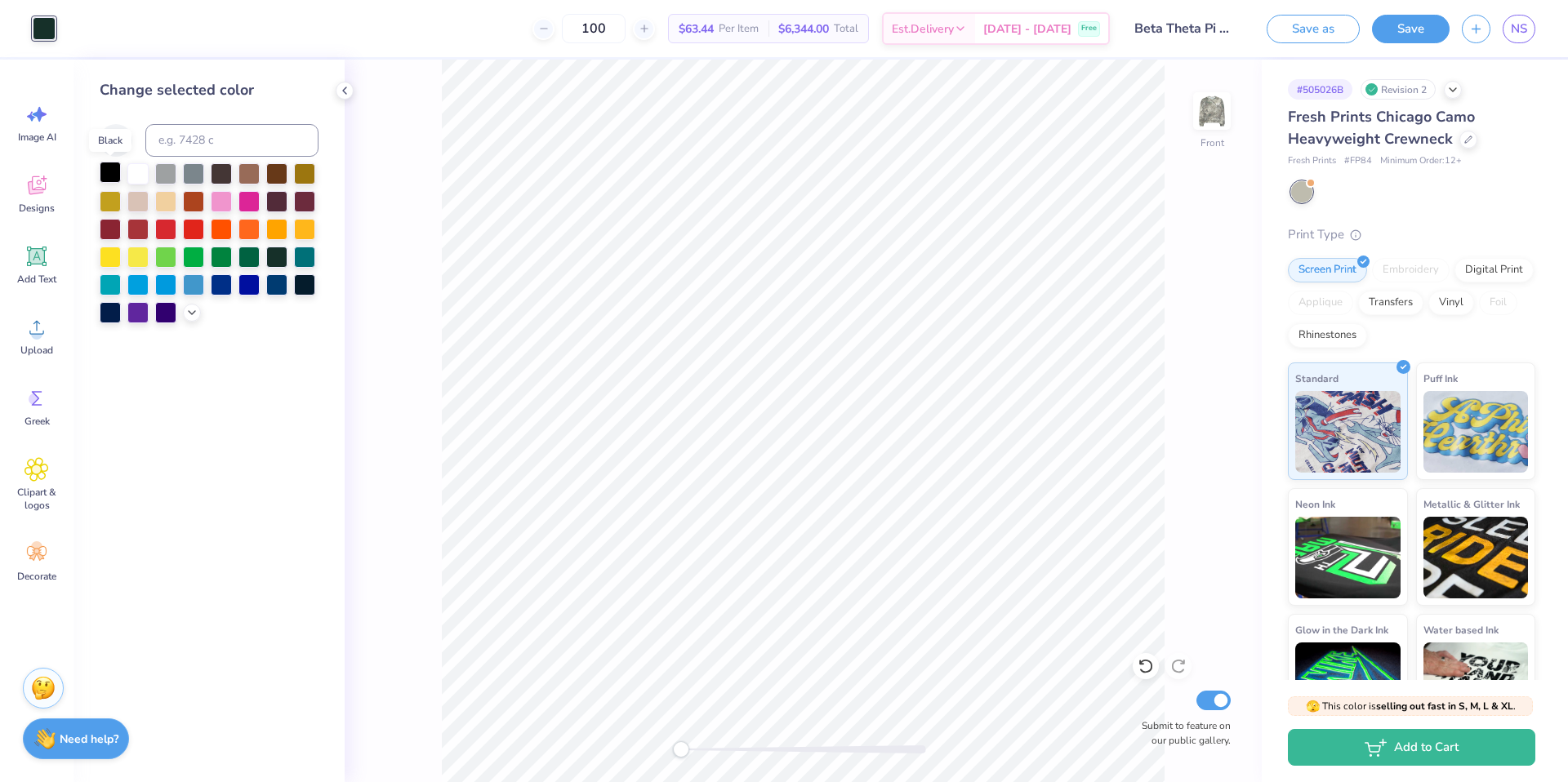
click at [99, 167] on div at bounding box center [110, 172] width 21 height 21
click at [248, 233] on div at bounding box center [249, 227] width 21 height 21
click at [273, 225] on div at bounding box center [276, 227] width 21 height 21
click at [249, 230] on div at bounding box center [249, 227] width 21 height 21
click at [101, 133] on button at bounding box center [116, 141] width 33 height 33
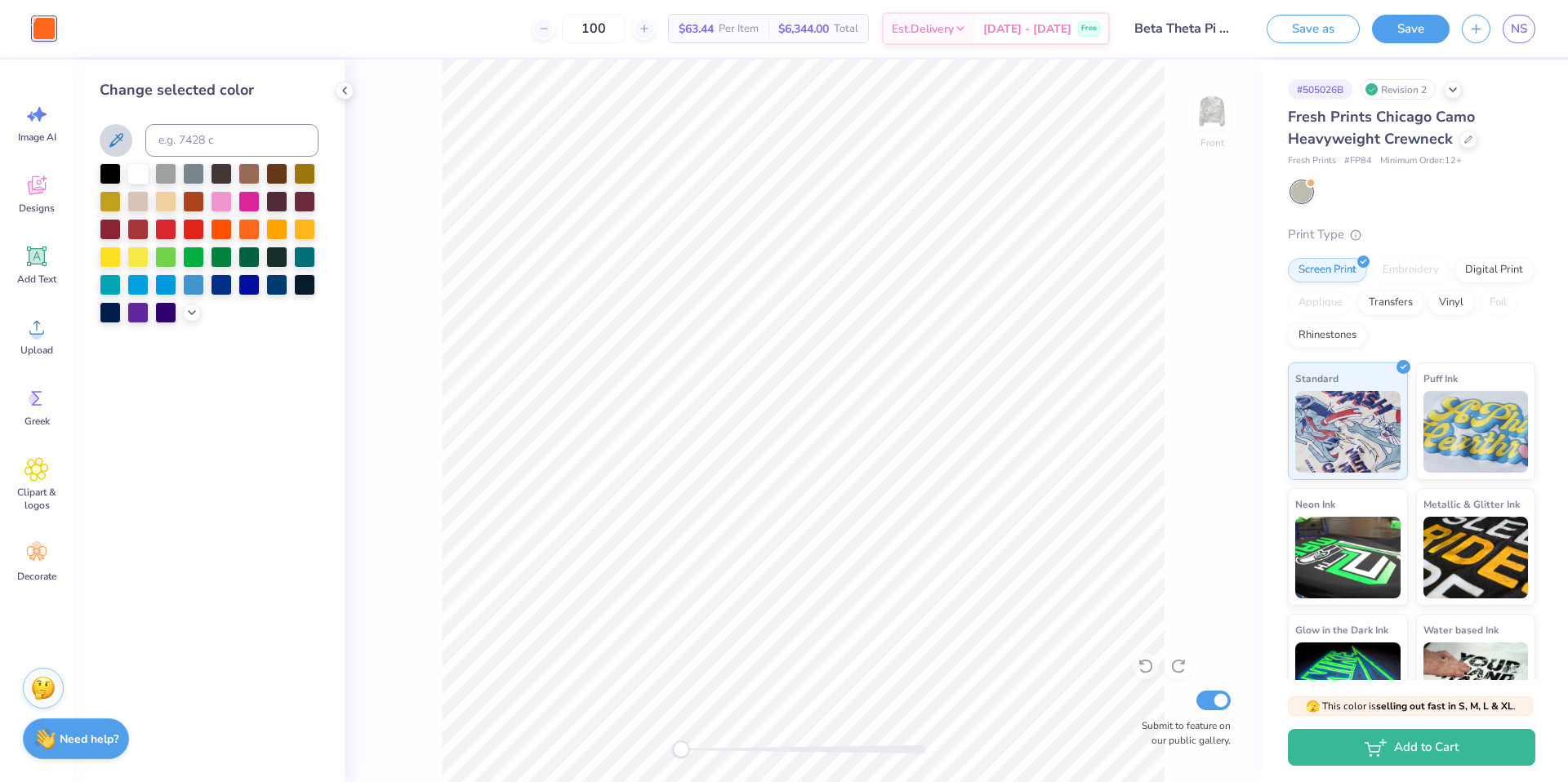
click at [117, 142] on icon at bounding box center [117, 140] width 14 height 14
click at [121, 143] on icon at bounding box center [116, 140] width 20 height 20
click at [123, 142] on icon at bounding box center [116, 140] width 20 height 20
click at [117, 138] on icon at bounding box center [116, 140] width 20 height 20
click at [251, 230] on div at bounding box center [249, 227] width 21 height 21
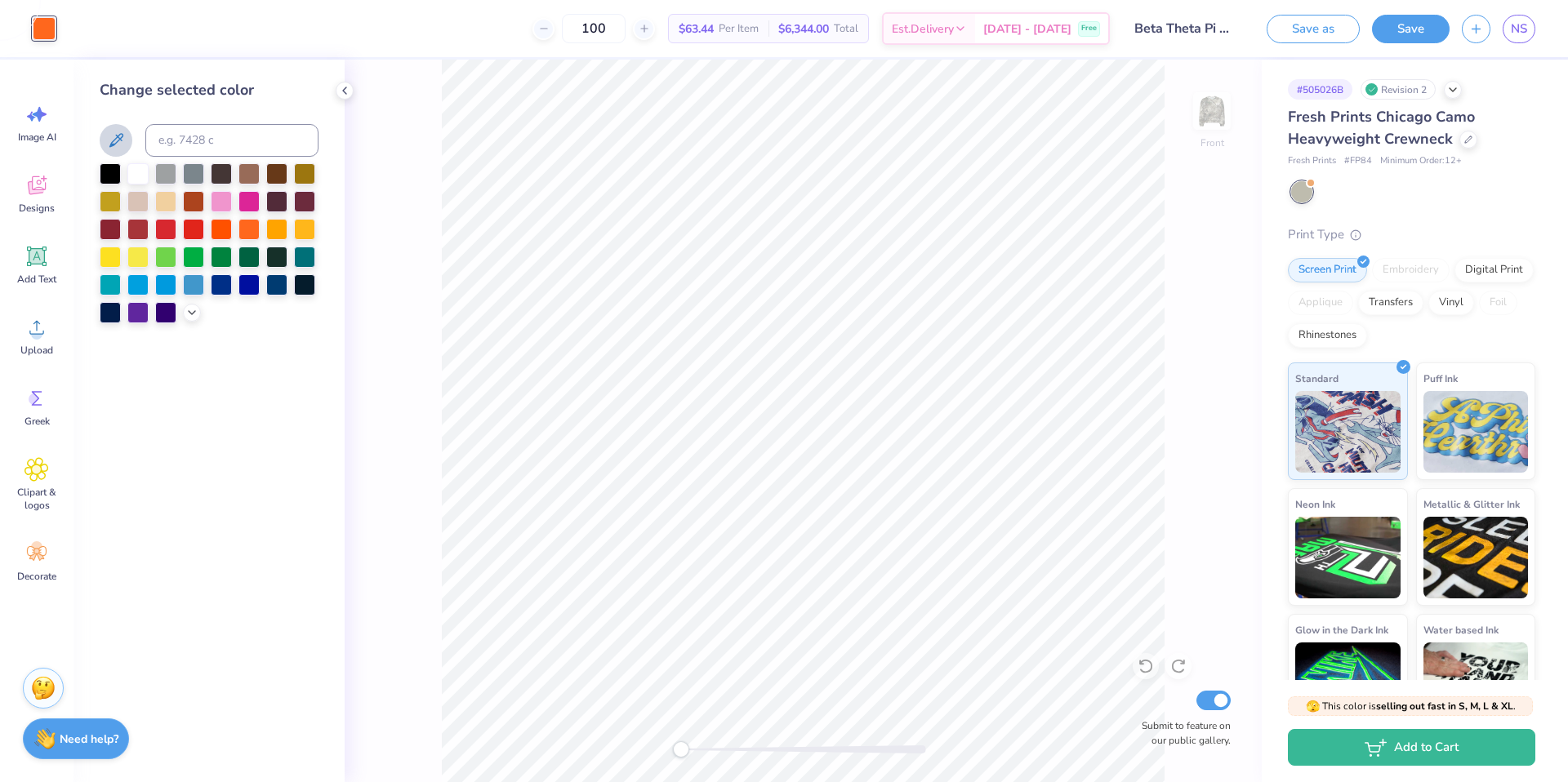
click at [119, 142] on icon at bounding box center [116, 140] width 20 height 20
click at [178, 146] on input at bounding box center [232, 141] width 173 height 33
drag, startPoint x: 106, startPoint y: 139, endPoint x: 127, endPoint y: 138, distance: 21.0
click at [106, 139] on icon at bounding box center [116, 140] width 20 height 20
click at [112, 138] on icon at bounding box center [116, 140] width 20 height 20
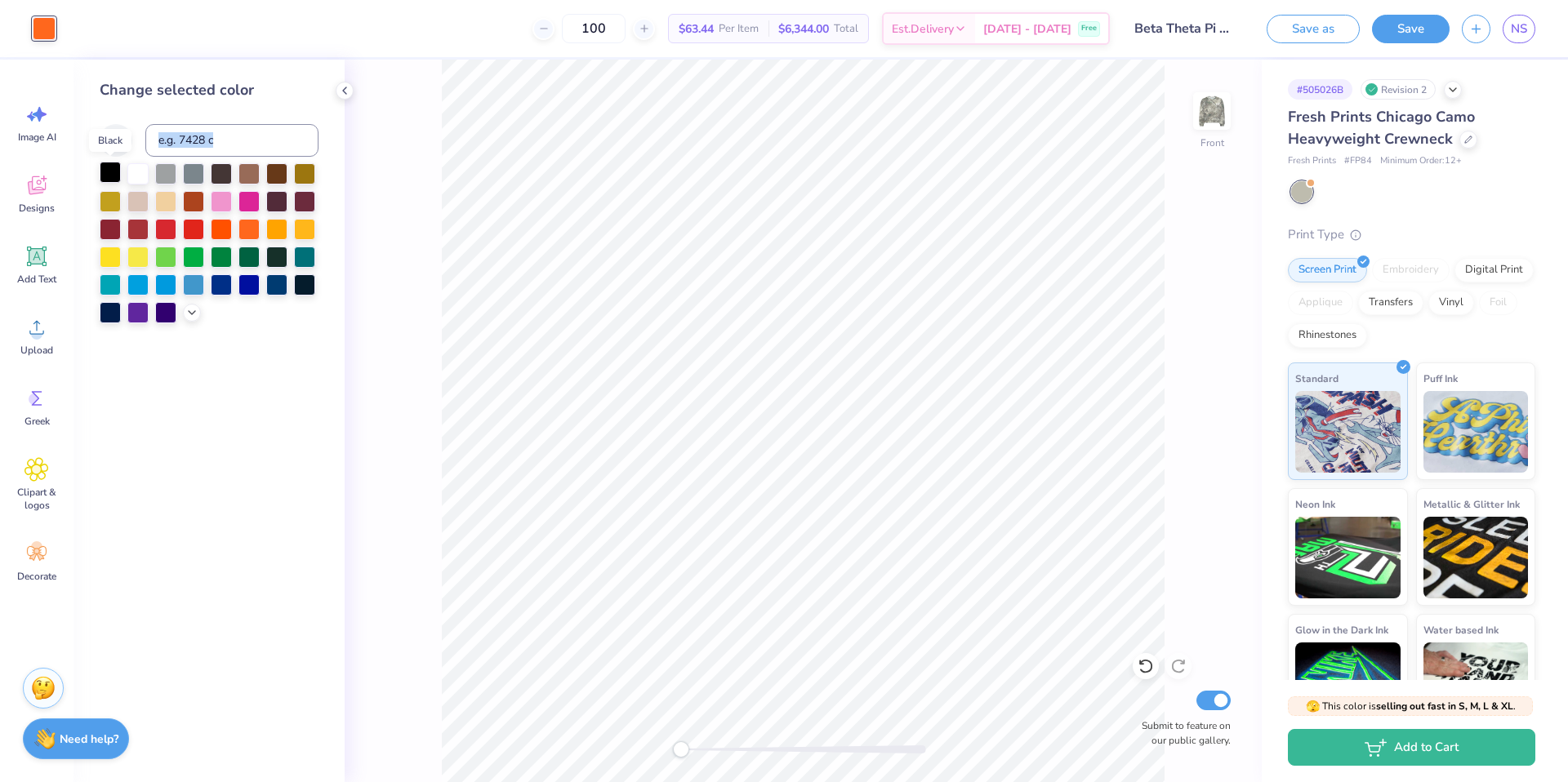
click at [117, 174] on div at bounding box center [110, 172] width 21 height 21
click at [288, 145] on input at bounding box center [232, 141] width 173 height 33
click at [286, 102] on div "Change selected color" at bounding box center [208, 201] width 219 height 244
click at [45, 33] on div at bounding box center [44, 28] width 23 height 23
click at [280, 231] on div at bounding box center [276, 227] width 21 height 21
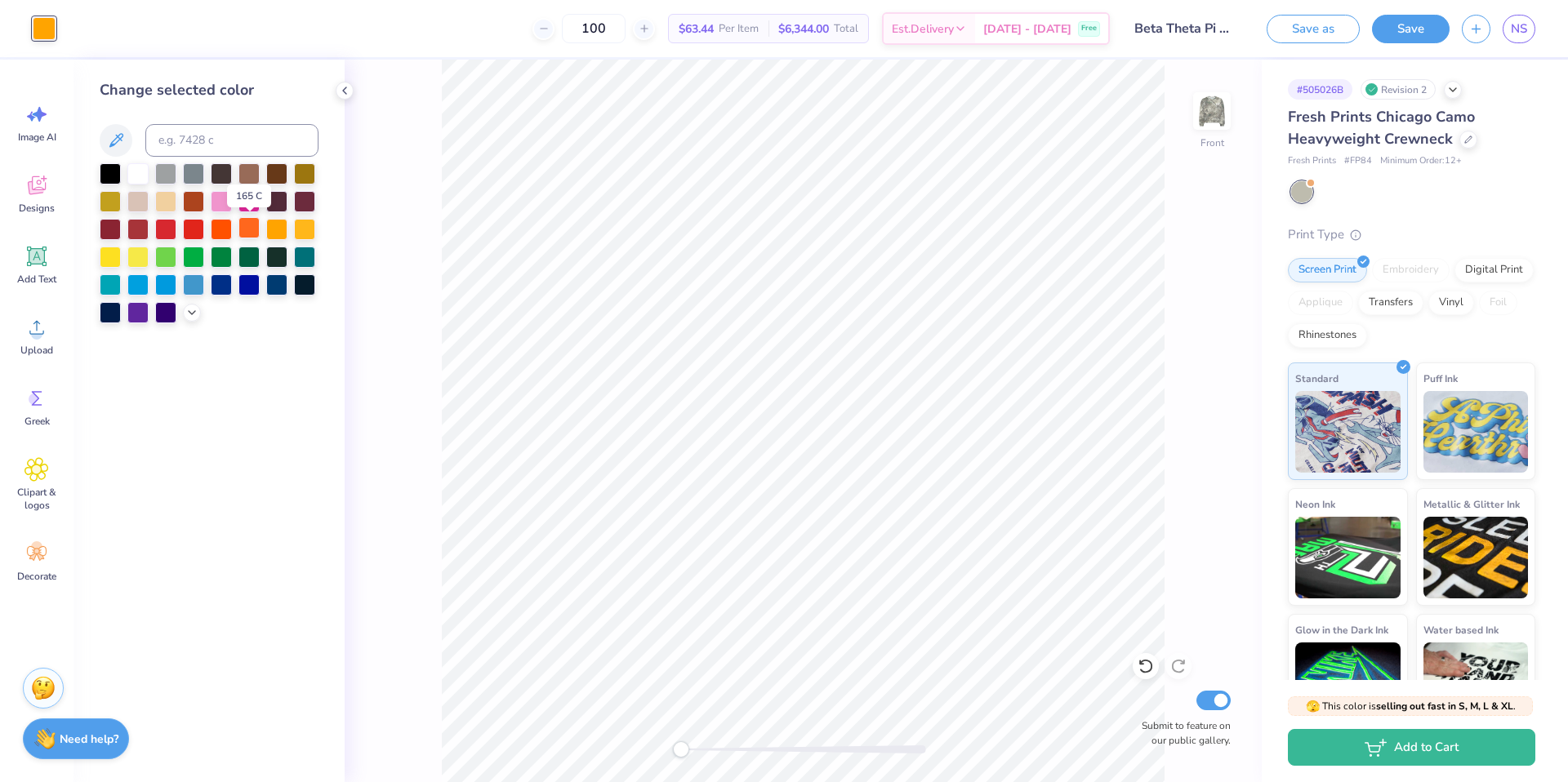
click at [247, 227] on div at bounding box center [249, 227] width 21 height 21
click at [106, 177] on div at bounding box center [110, 172] width 21 height 21
drag, startPoint x: 279, startPoint y: 228, endPoint x: 234, endPoint y: 223, distance: 45.3
click at [278, 228] on div at bounding box center [276, 229] width 21 height 21
click at [249, 230] on div at bounding box center [249, 227] width 21 height 21
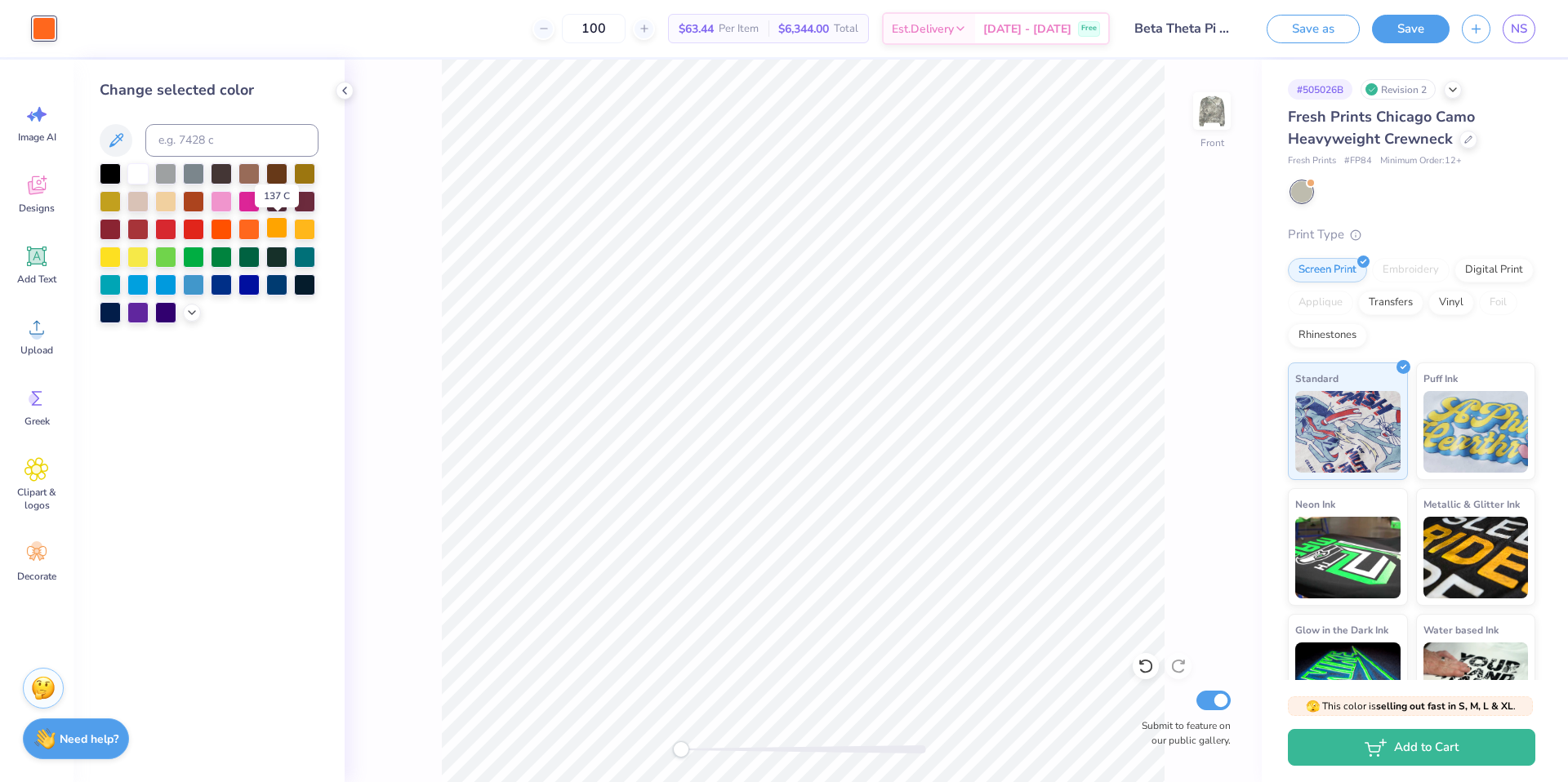
click at [280, 226] on div at bounding box center [276, 227] width 21 height 21
click at [248, 228] on div at bounding box center [249, 227] width 21 height 21
click at [112, 140] on icon at bounding box center [116, 140] width 20 height 20
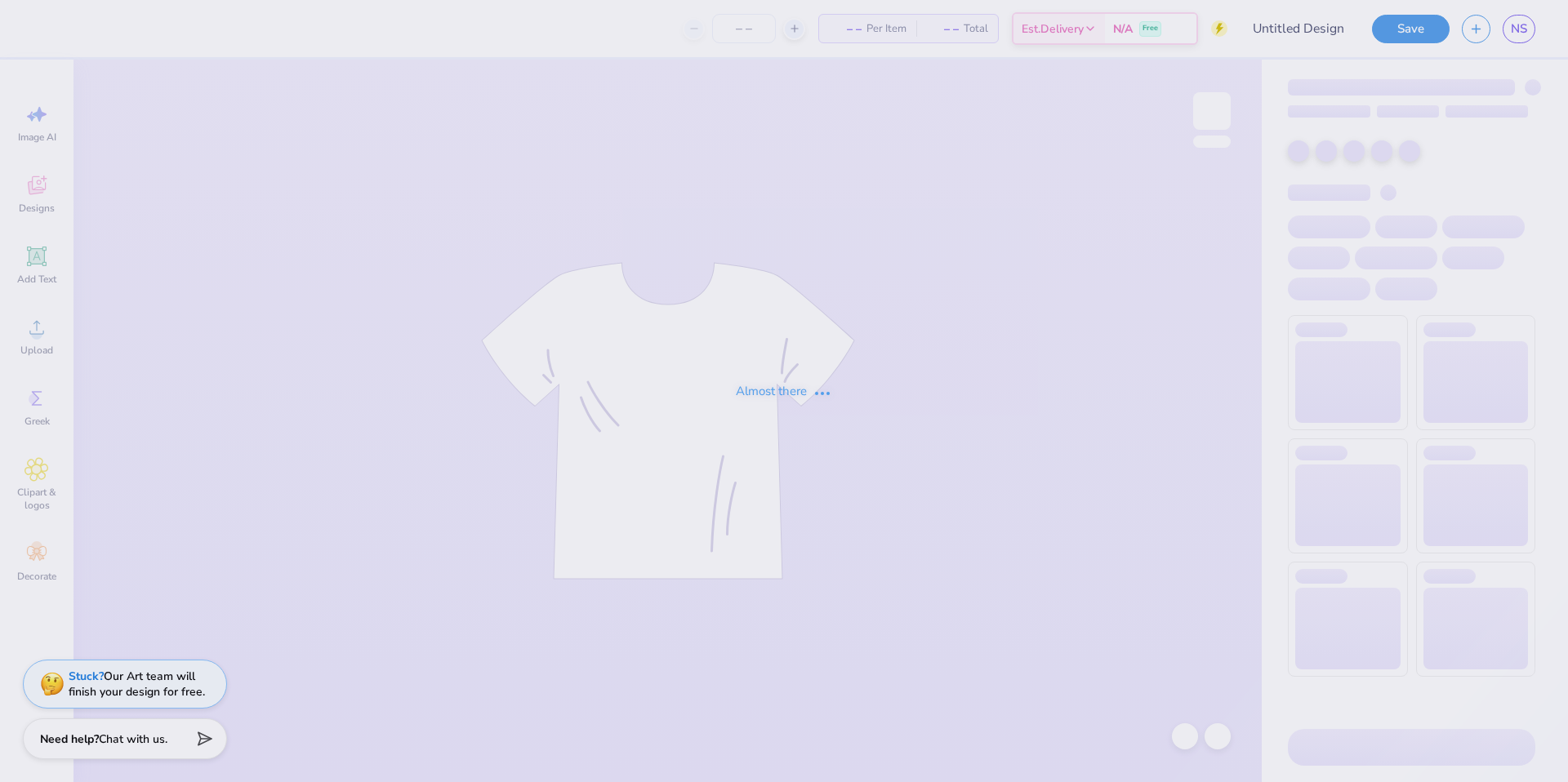
type input "Beta Theta Pi Camping trip"
type input "100"
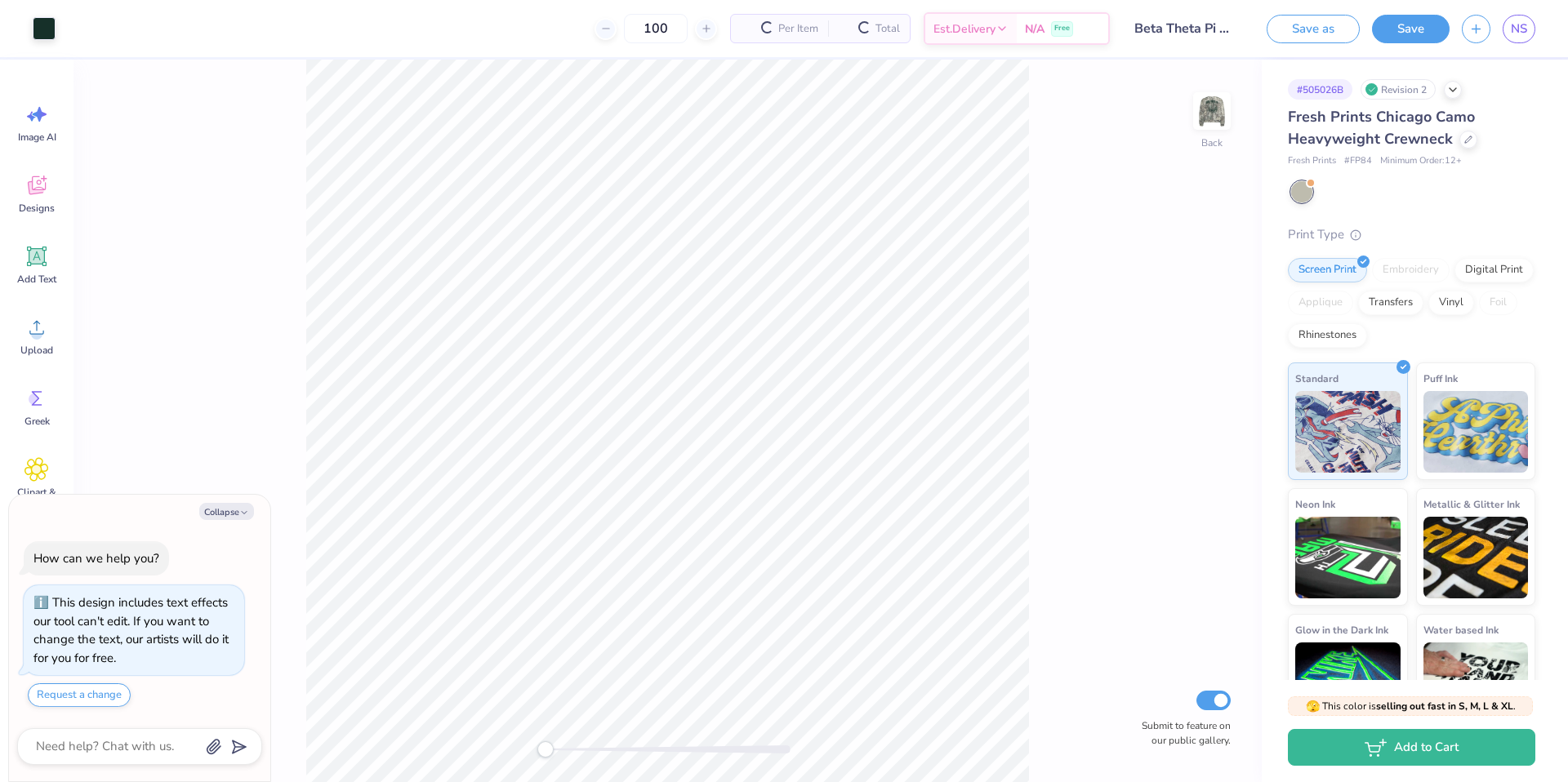
scroll to position [5, 0]
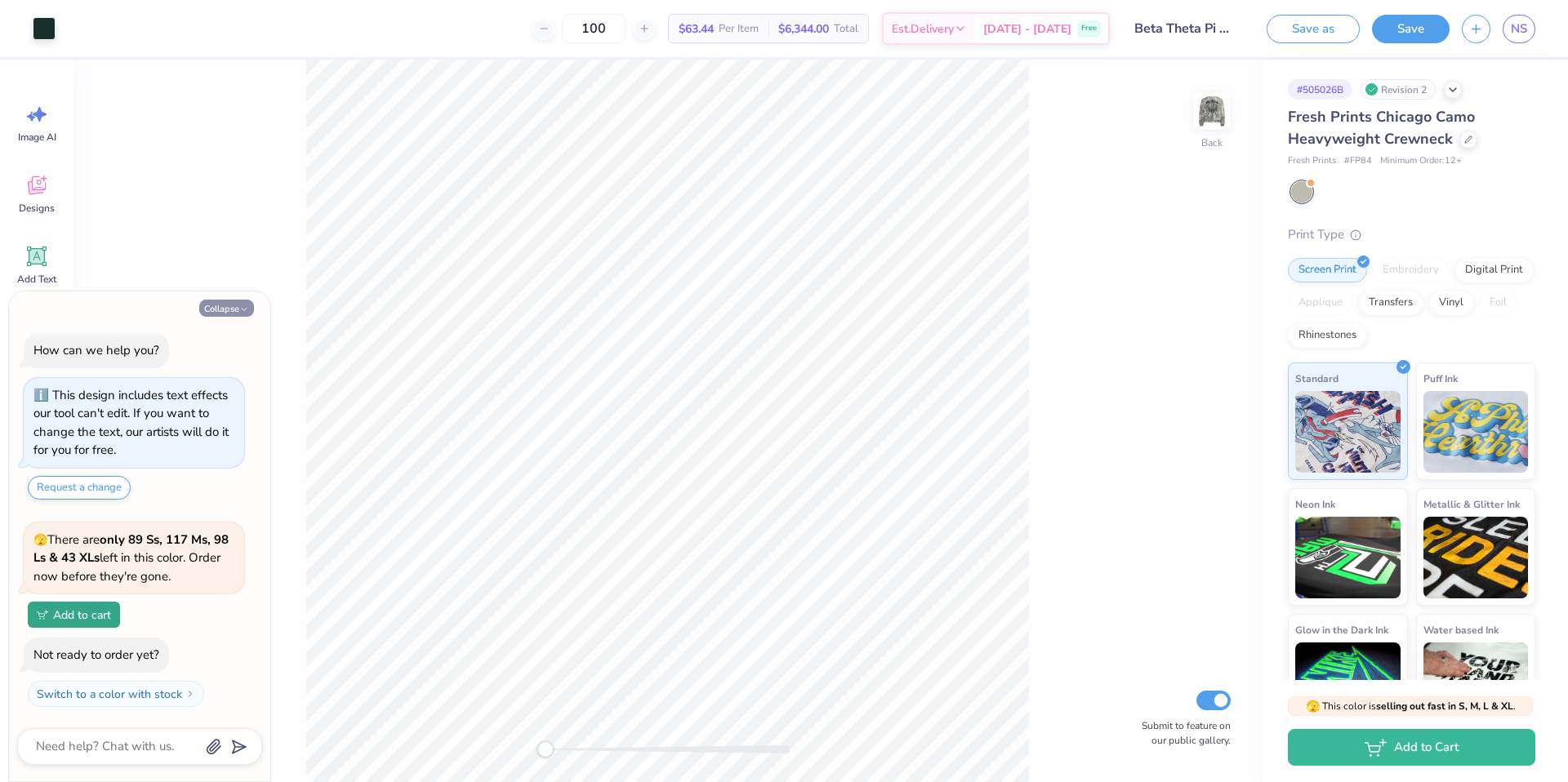
click at [242, 311] on icon "button" at bounding box center [243, 309] width 9 height 9
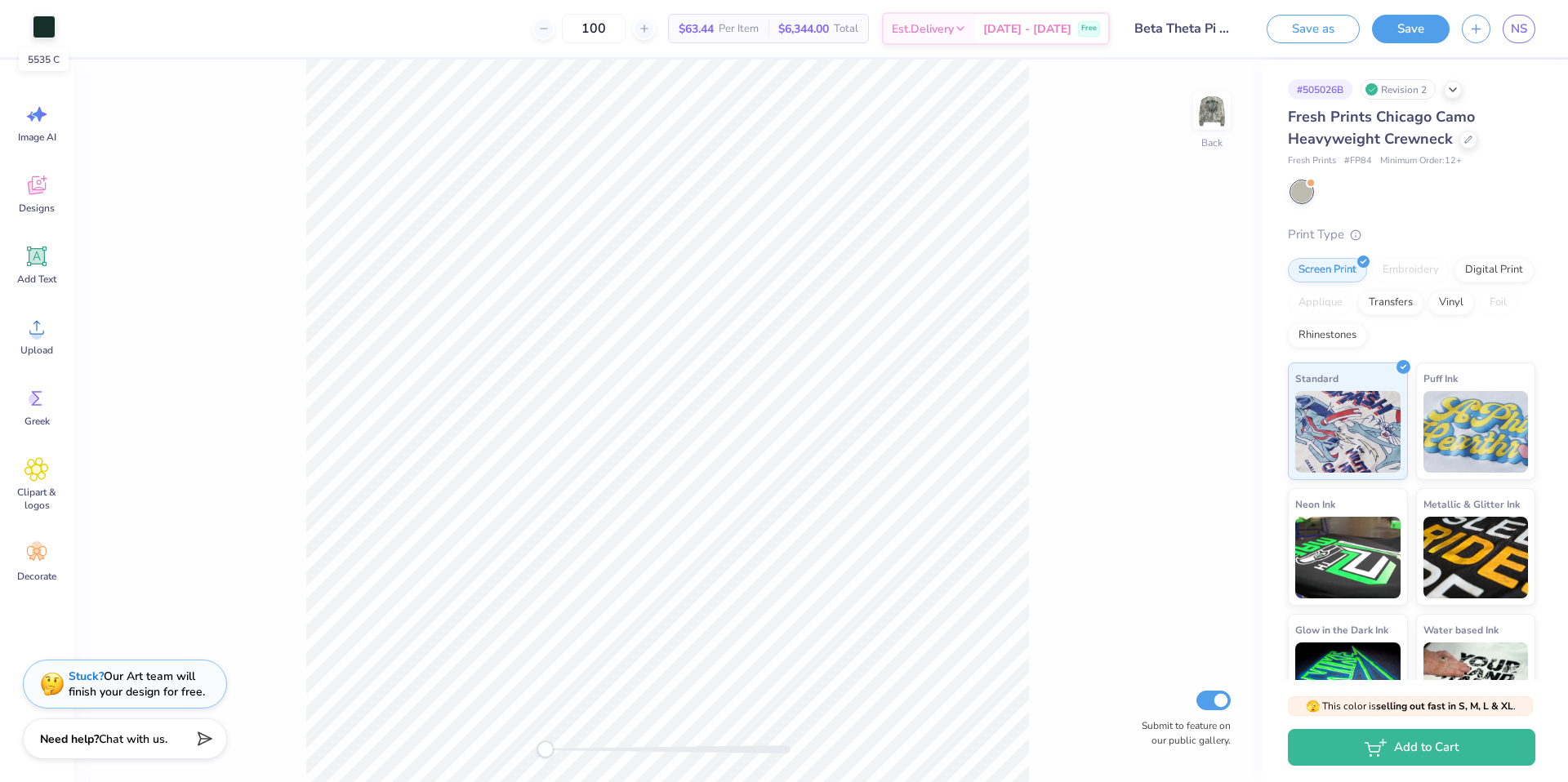
click at [42, 24] on div at bounding box center [44, 27] width 23 height 23
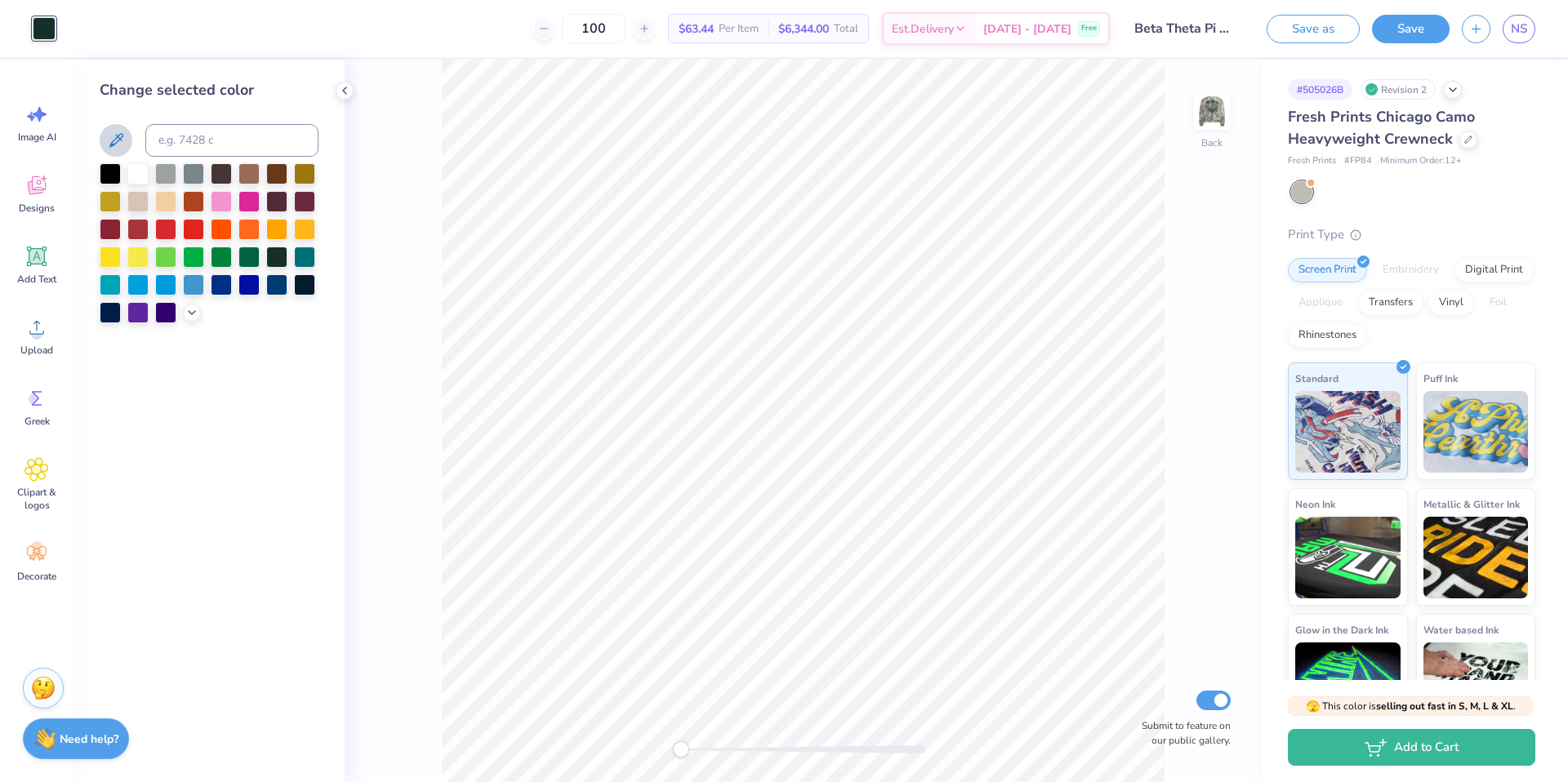
click at [110, 144] on icon at bounding box center [116, 140] width 20 height 20
click at [1429, 342] on div "Screen Print Embroidery Digital Print Applique Transfers Vinyl Foil Rhinestones" at bounding box center [1411, 303] width 248 height 90
click at [1301, 190] on div at bounding box center [1301, 191] width 21 height 21
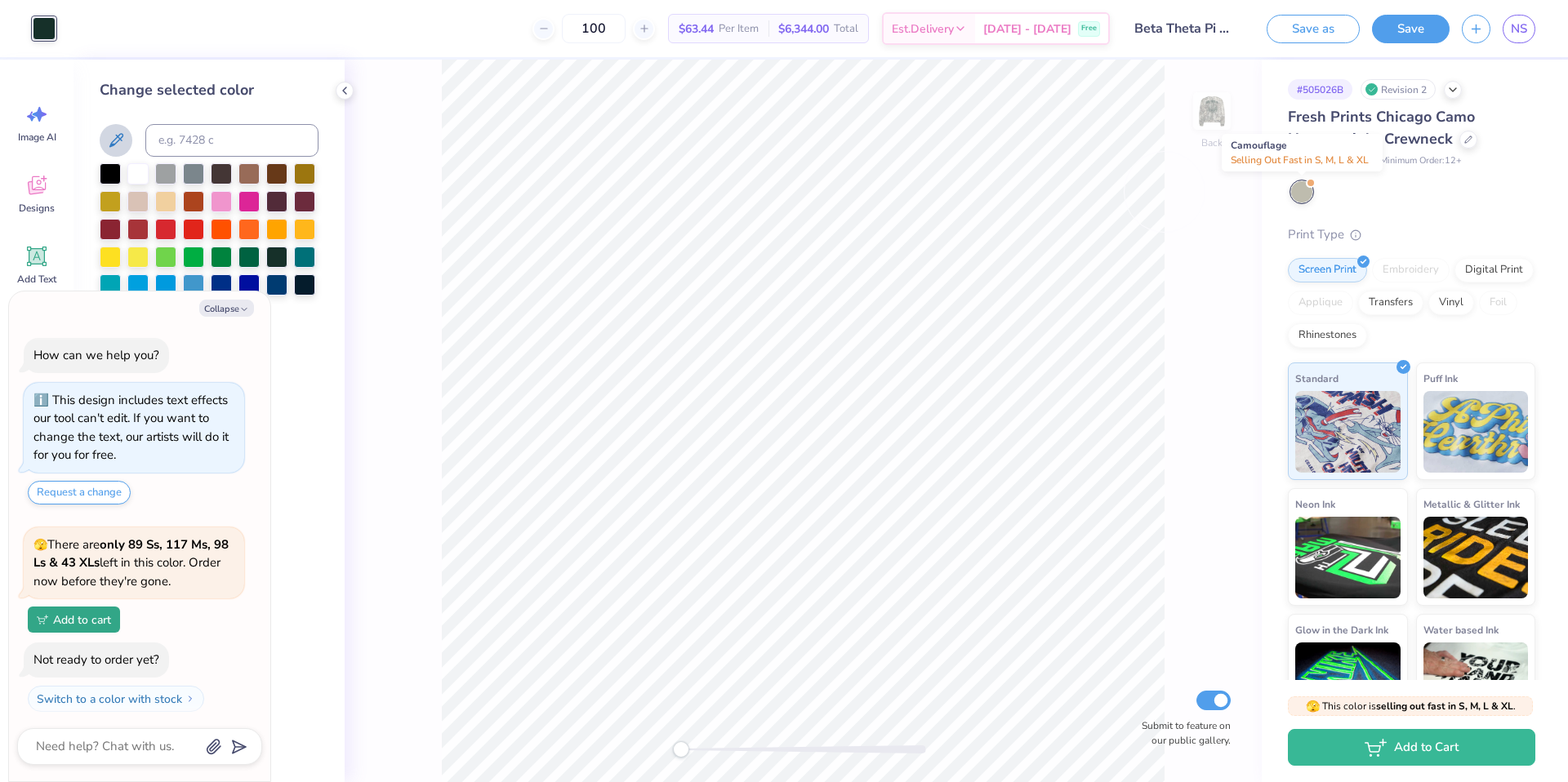
scroll to position [213, 0]
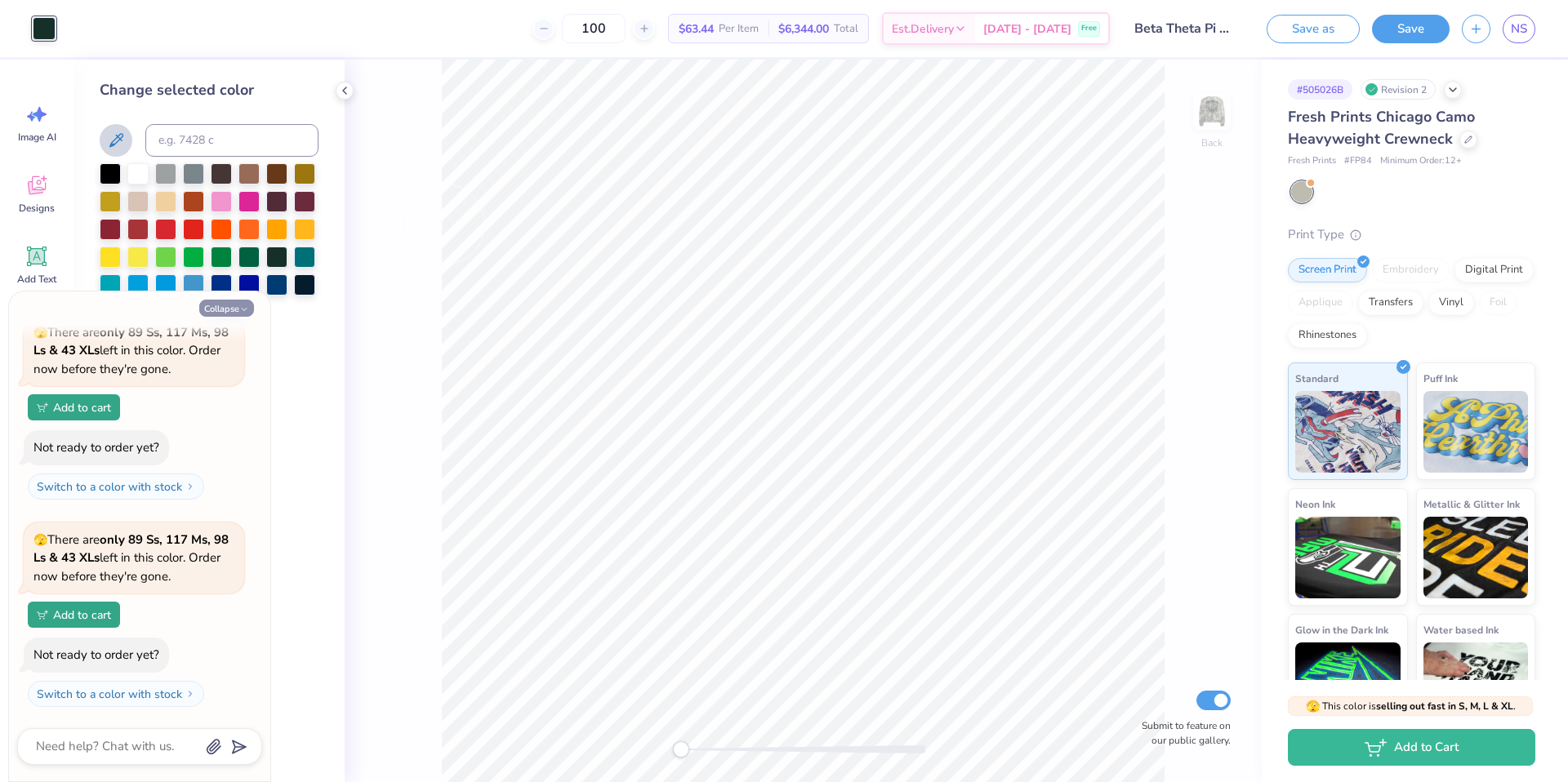
click at [219, 310] on button "Collapse" at bounding box center [226, 309] width 55 height 17
type textarea "x"
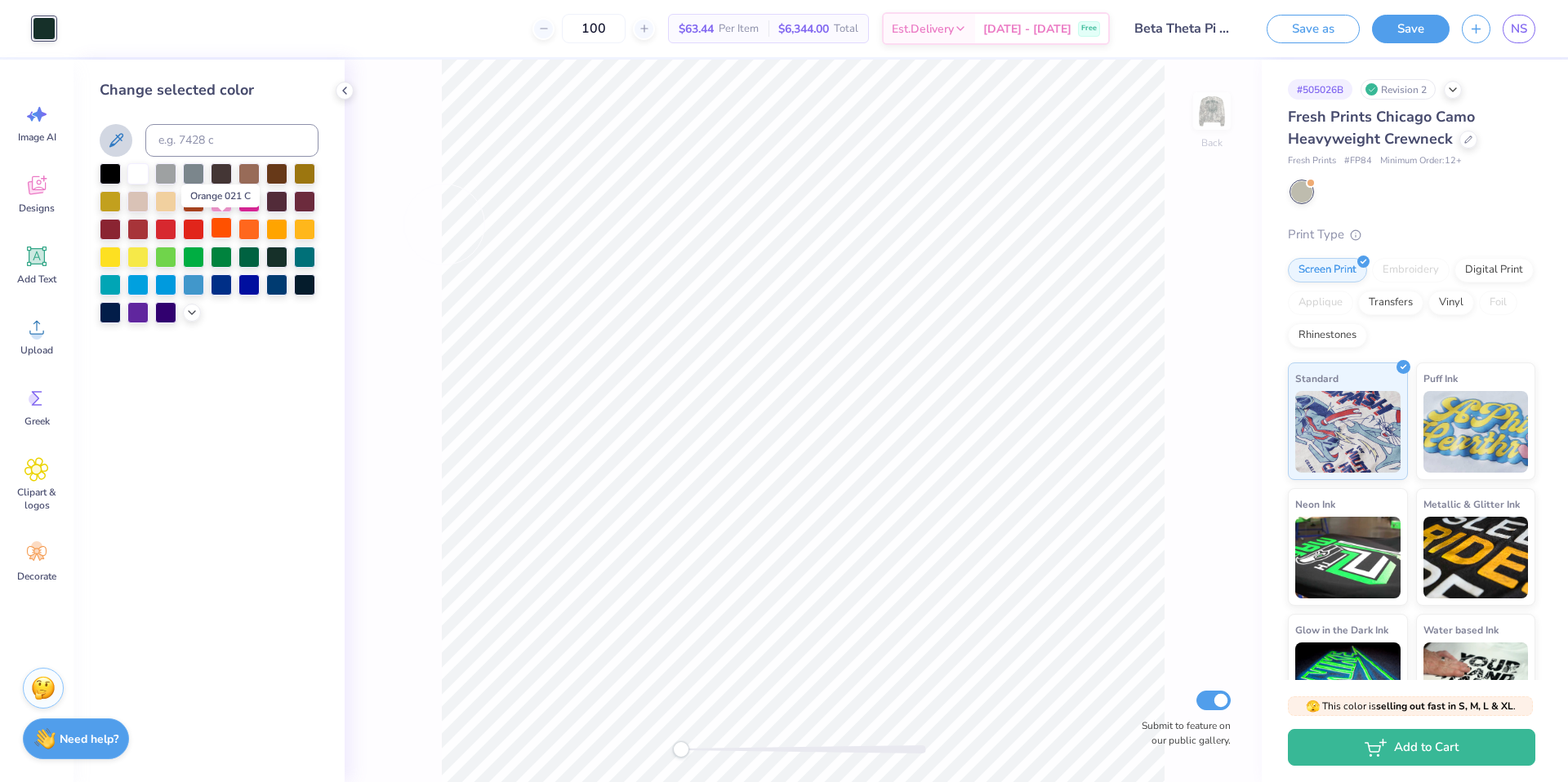
click at [217, 231] on div at bounding box center [221, 227] width 21 height 21
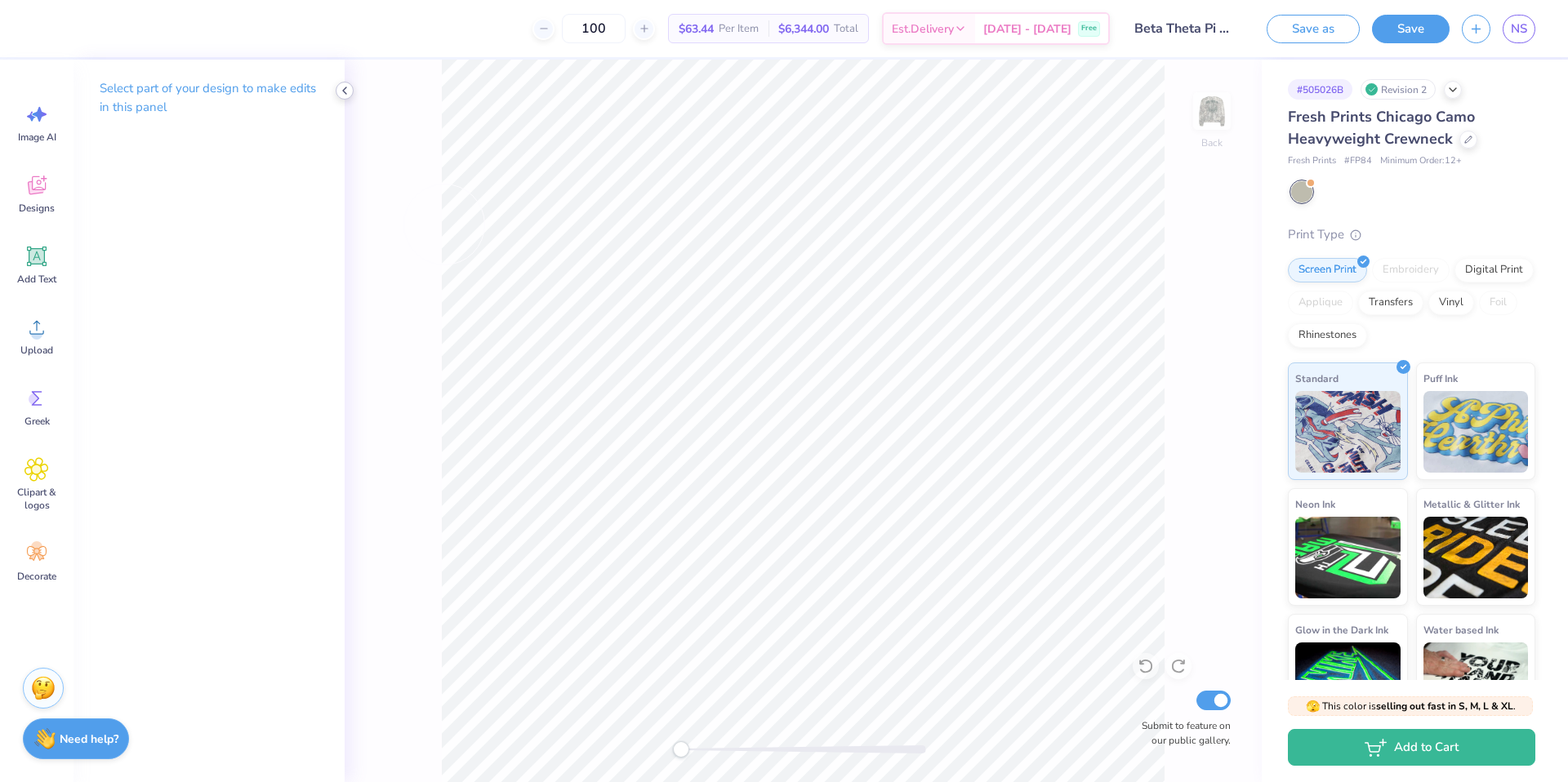
click at [343, 91] on polyline at bounding box center [345, 91] width 3 height 7
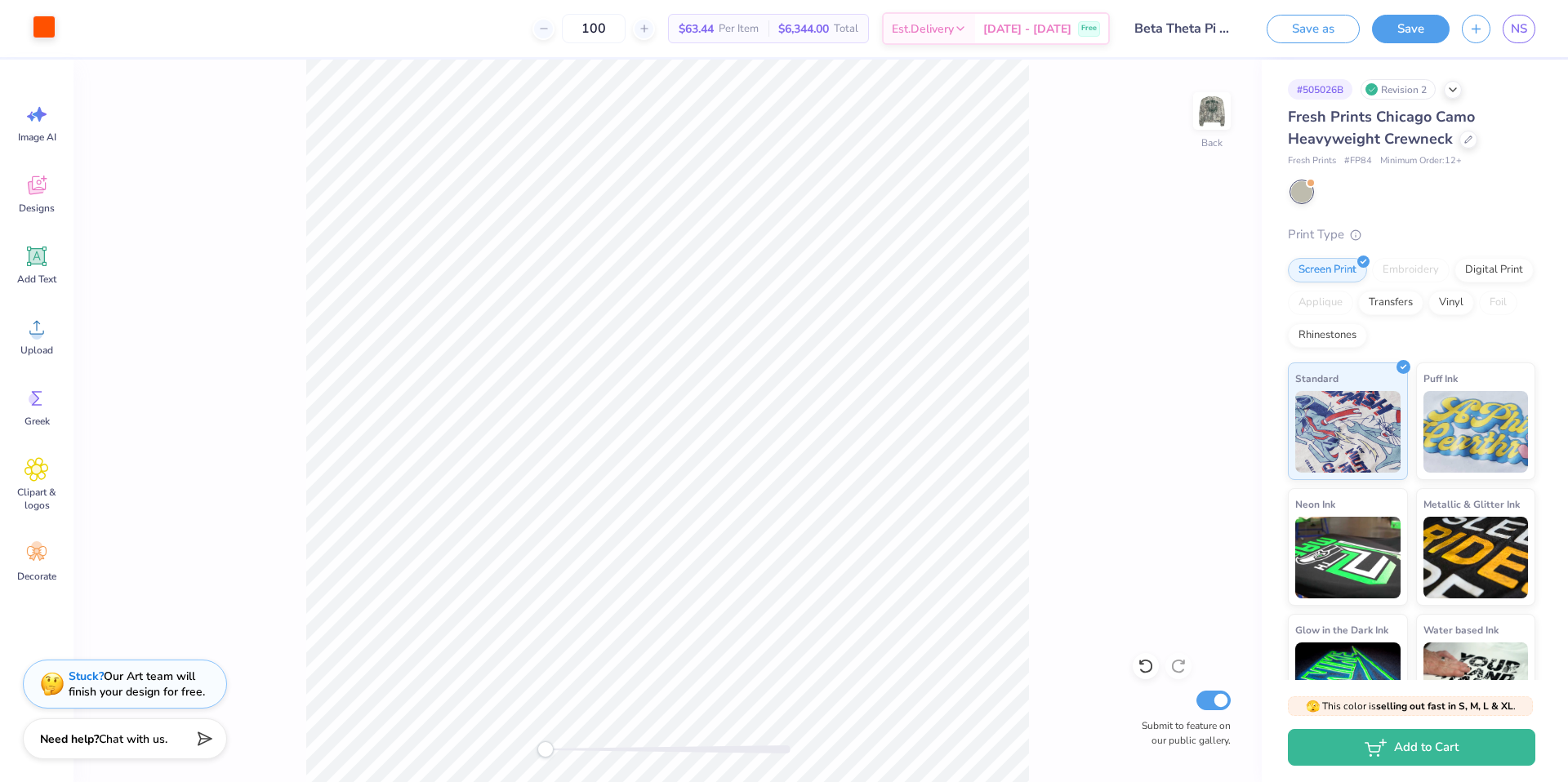
click at [33, 23] on div at bounding box center [44, 27] width 23 height 23
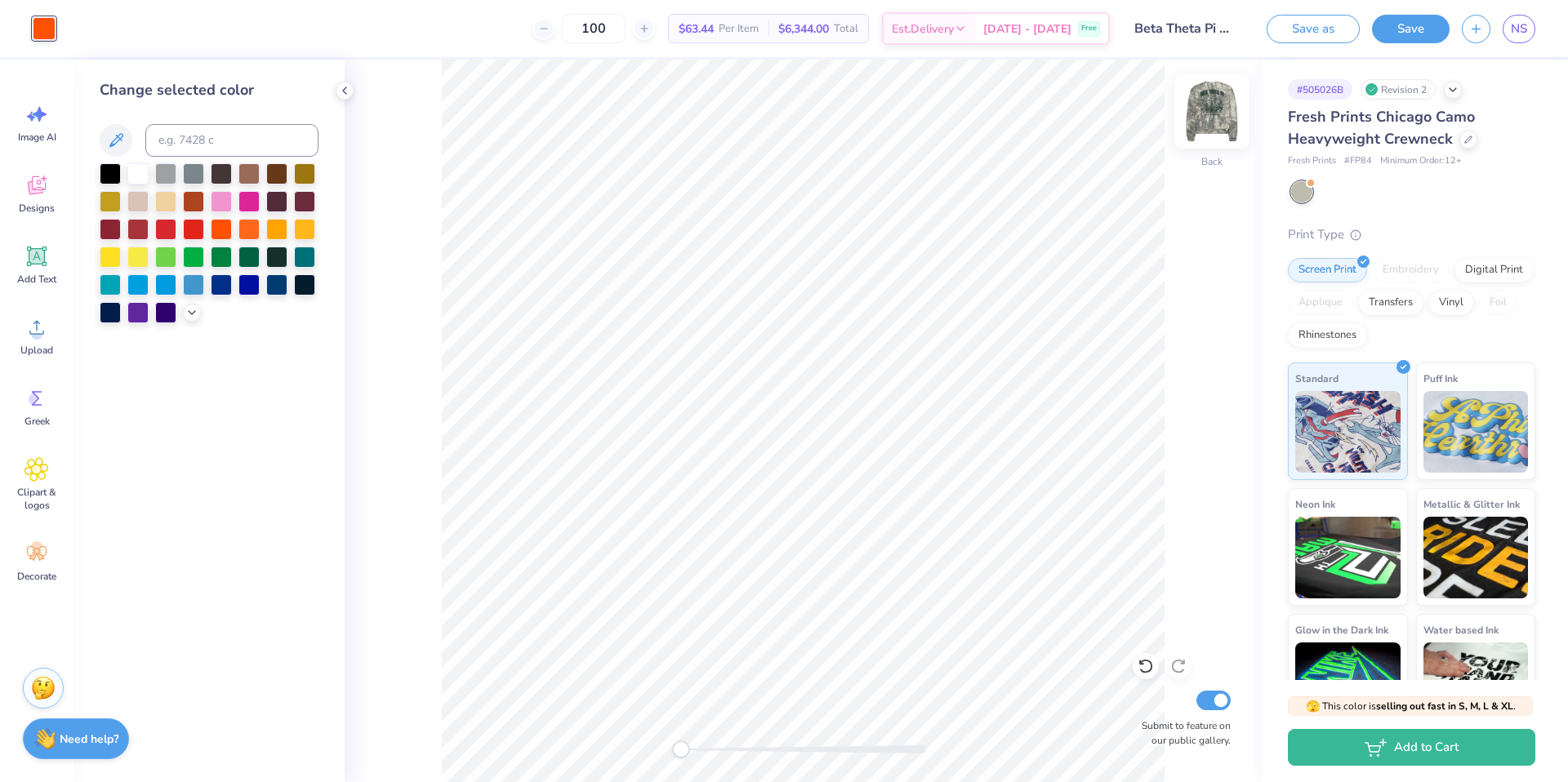
click at [1199, 113] on img at bounding box center [1211, 111] width 65 height 65
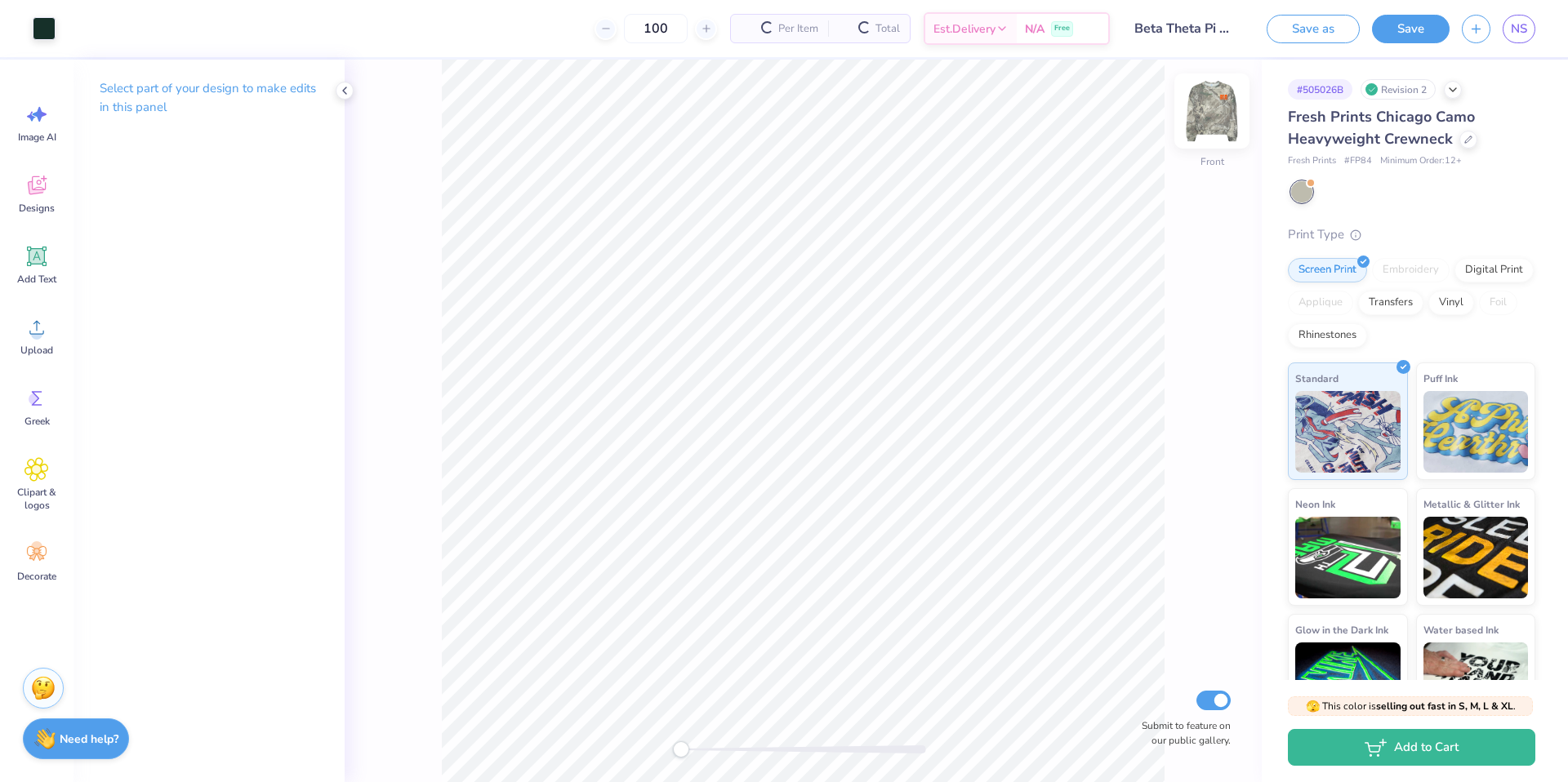
click at [1209, 98] on img at bounding box center [1211, 111] width 65 height 65
click at [45, 28] on div at bounding box center [44, 28] width 23 height 23
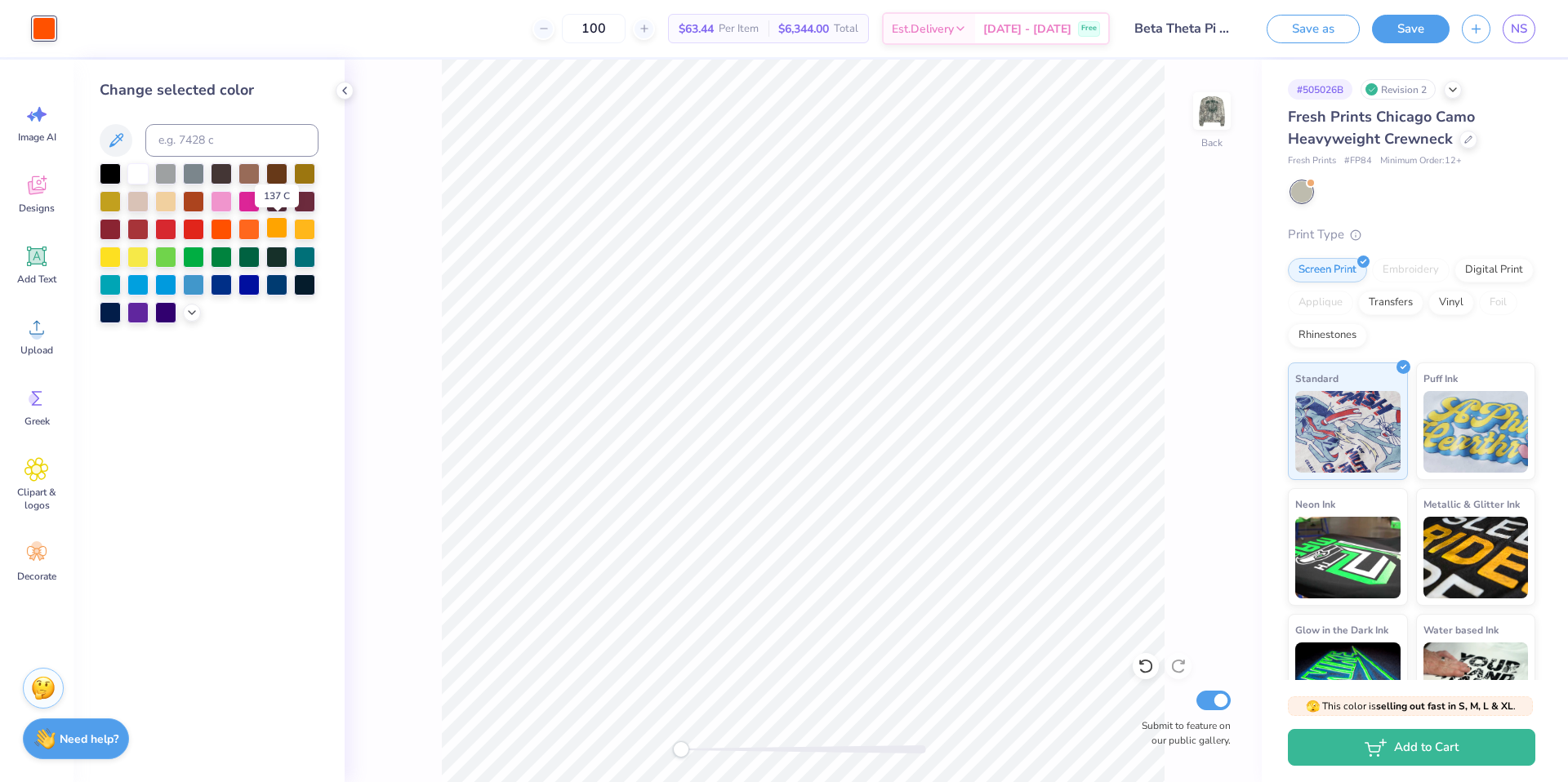
click at [268, 224] on div at bounding box center [276, 227] width 21 height 21
click at [249, 227] on div at bounding box center [249, 227] width 21 height 21
click at [271, 226] on div at bounding box center [276, 227] width 21 height 21
click at [255, 228] on div at bounding box center [249, 227] width 21 height 21
click at [230, 229] on div at bounding box center [221, 227] width 21 height 21
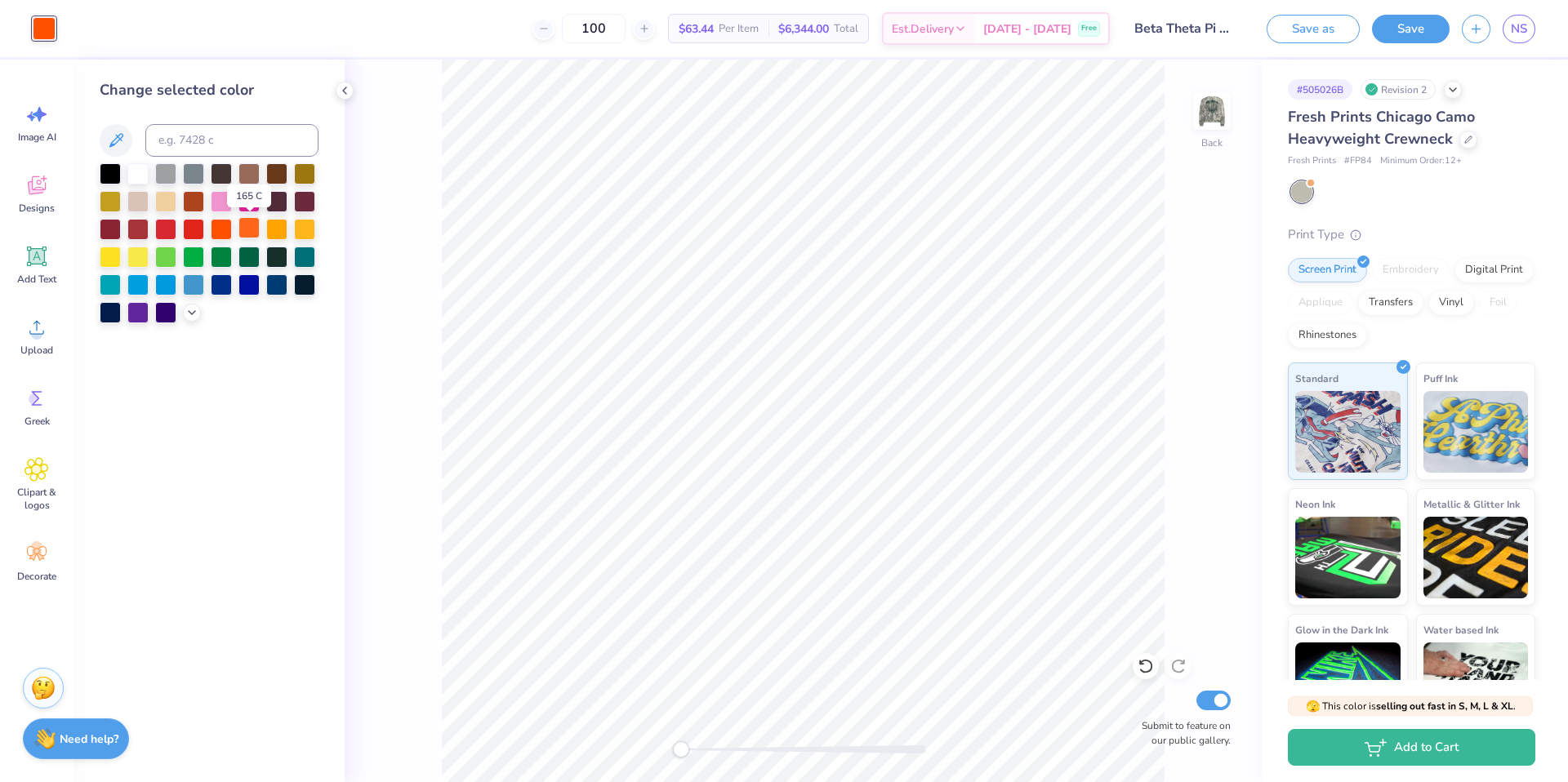
click at [247, 227] on div at bounding box center [249, 227] width 21 height 21
drag, startPoint x: 1201, startPoint y: 106, endPoint x: 321, endPoint y: 209, distance: 886.0
click at [1201, 106] on img at bounding box center [1211, 111] width 33 height 33
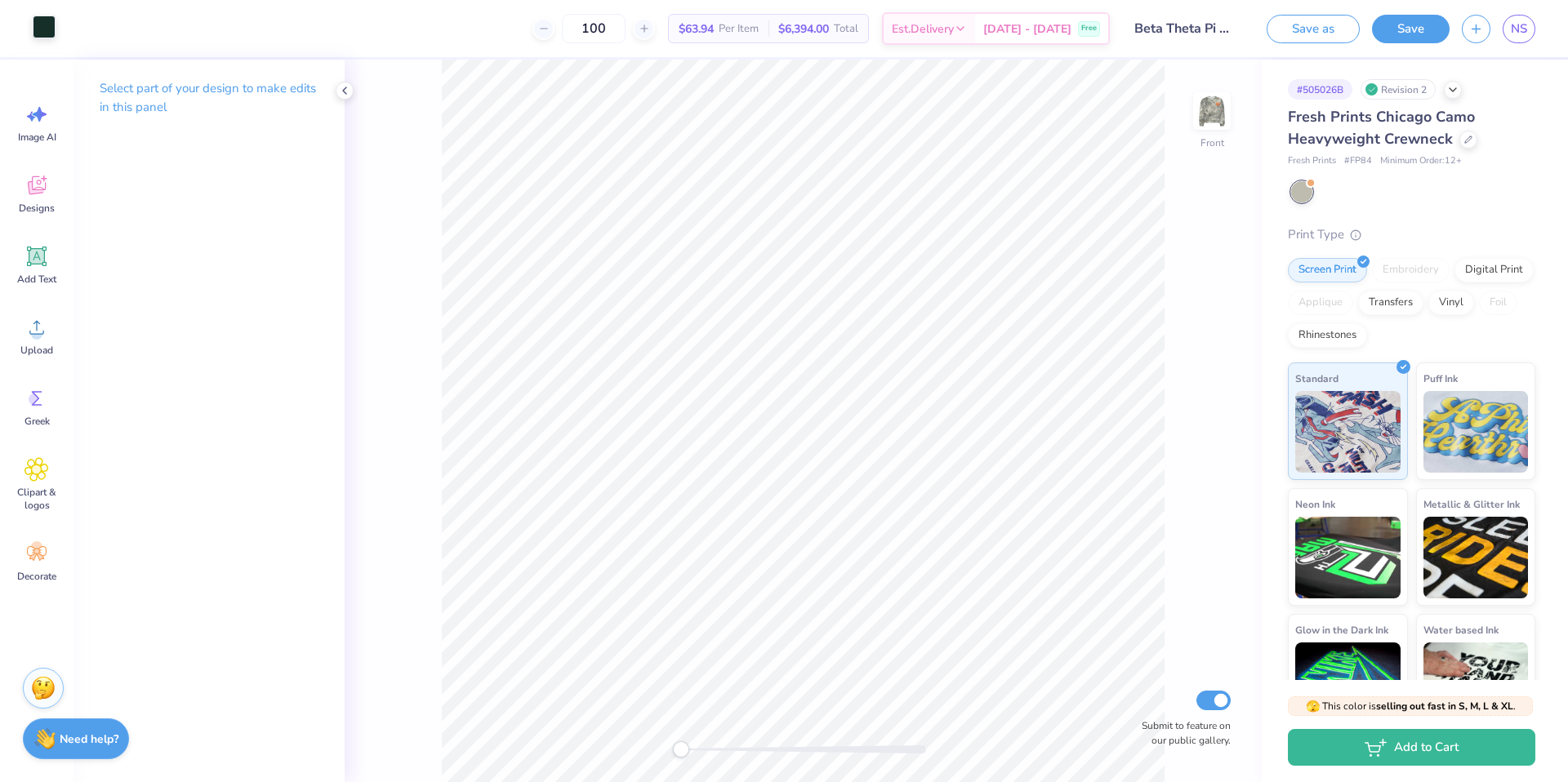
click at [46, 29] on div at bounding box center [44, 27] width 23 height 23
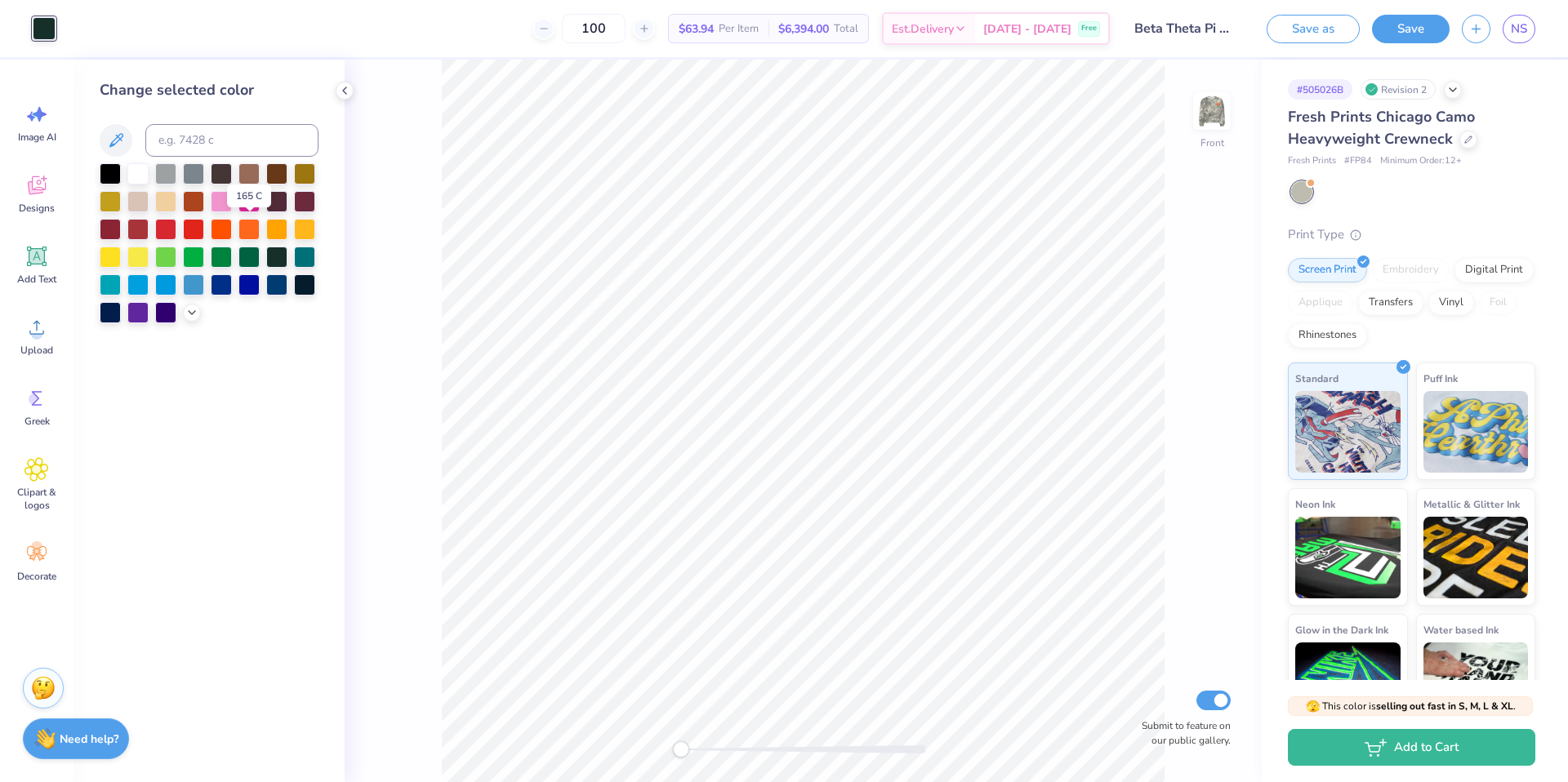
drag, startPoint x: 250, startPoint y: 226, endPoint x: 420, endPoint y: 63, distance: 235.5
click at [250, 226] on div at bounding box center [249, 229] width 21 height 21
click at [1215, 110] on img at bounding box center [1211, 111] width 65 height 65
click at [1203, 123] on img at bounding box center [1211, 111] width 65 height 65
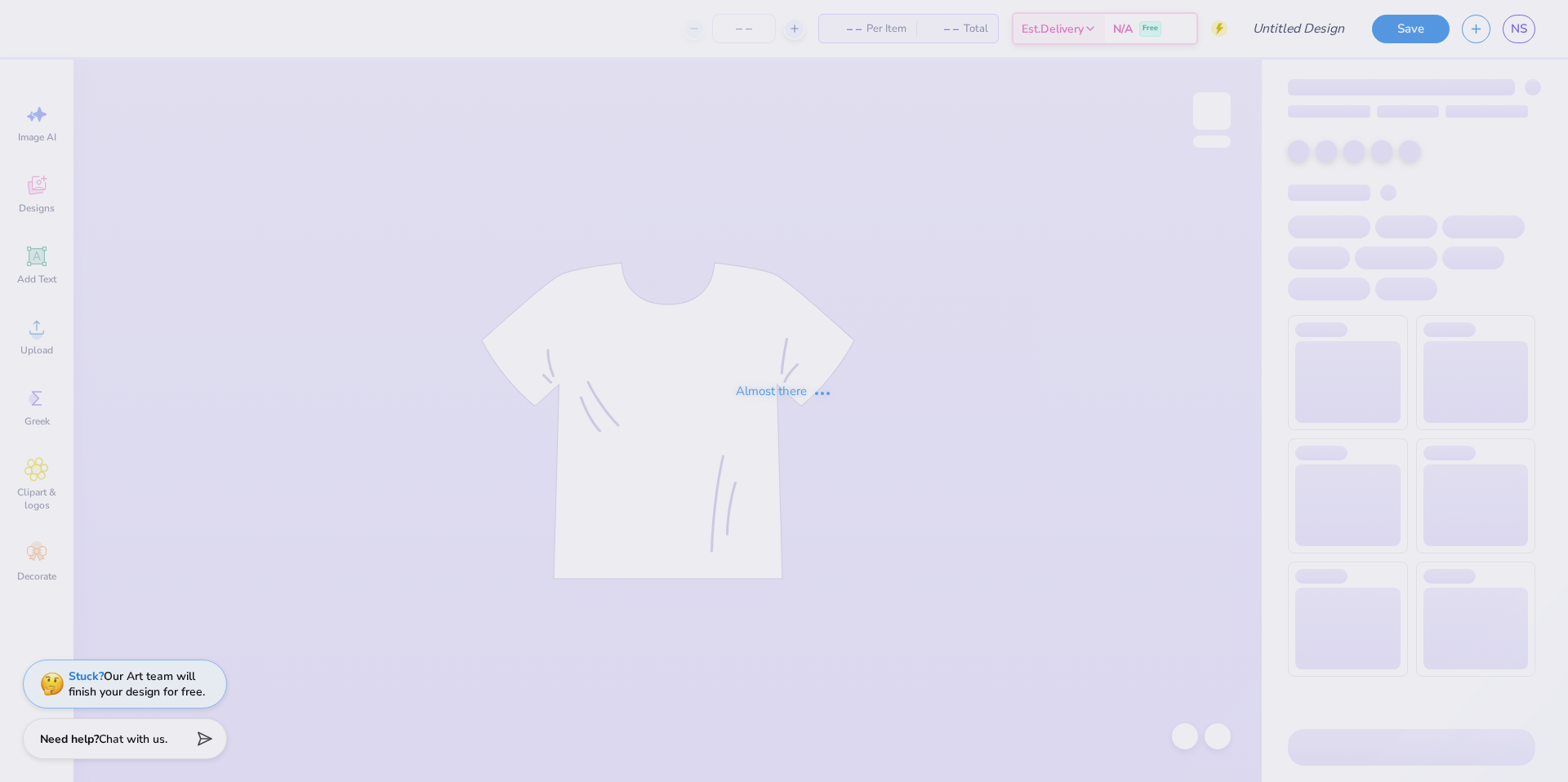
type input "Beta Theta Pi Camping trip"
type input "100"
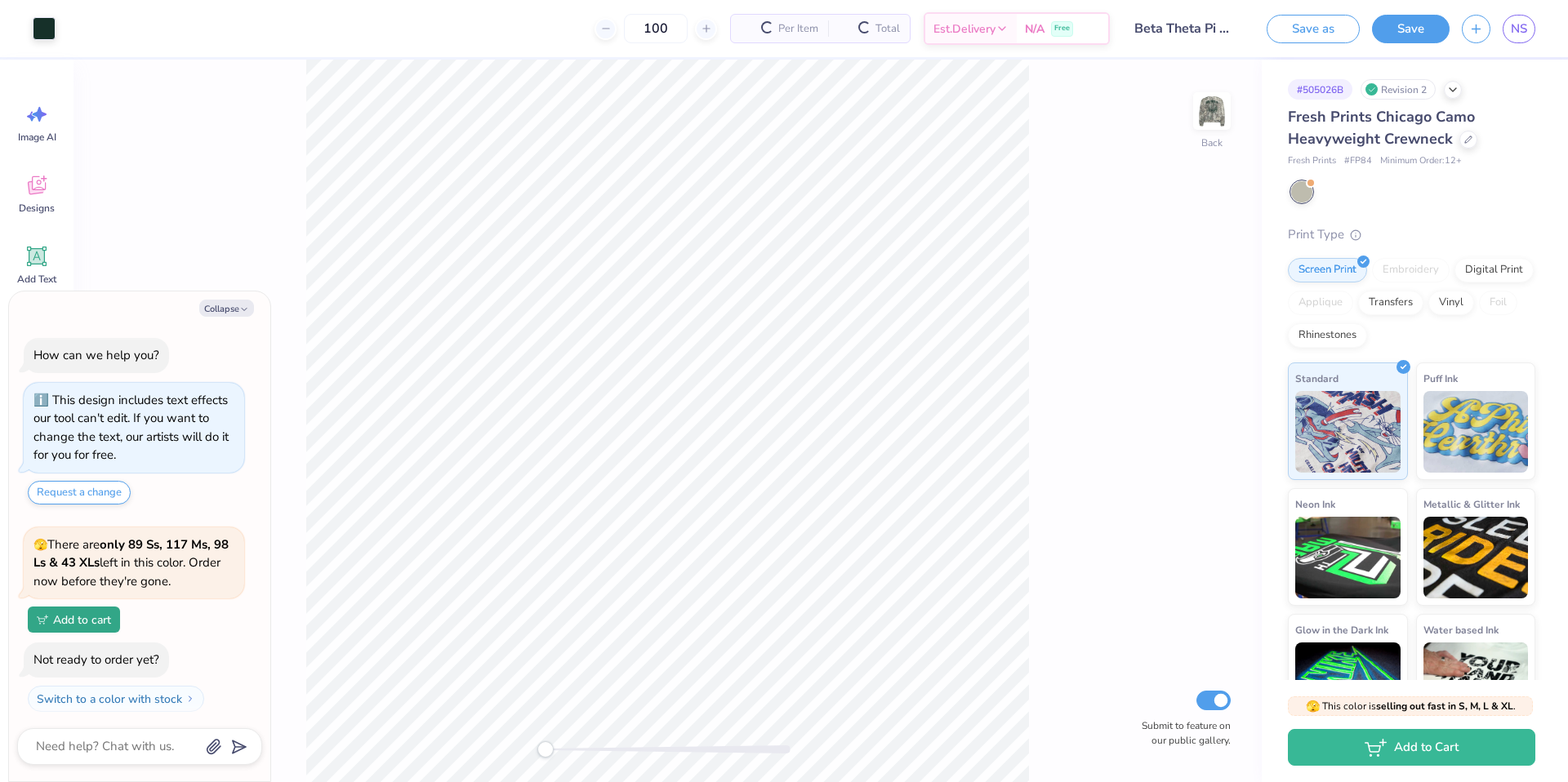
scroll to position [5, 0]
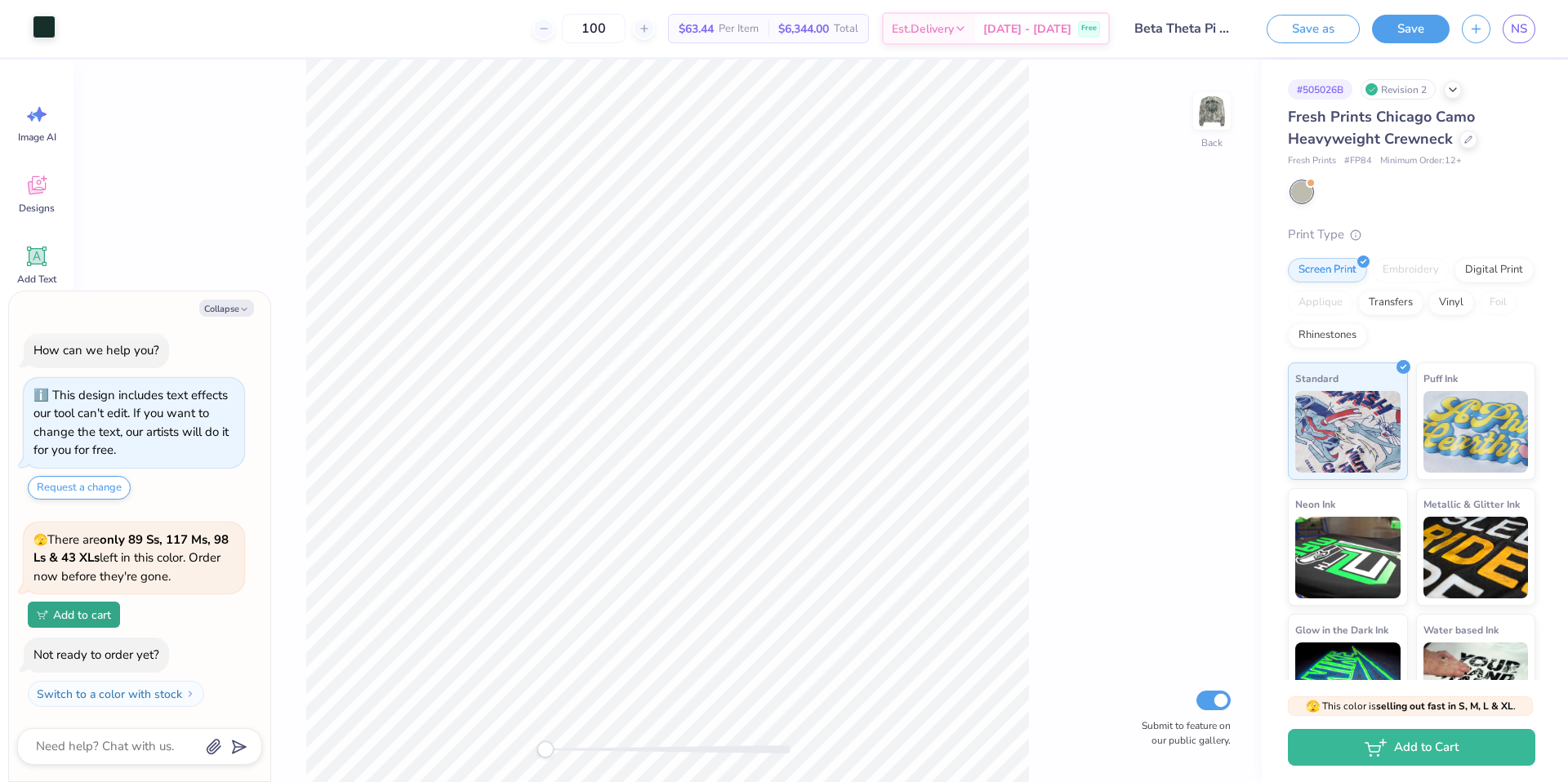
click at [45, 36] on div at bounding box center [44, 27] width 23 height 23
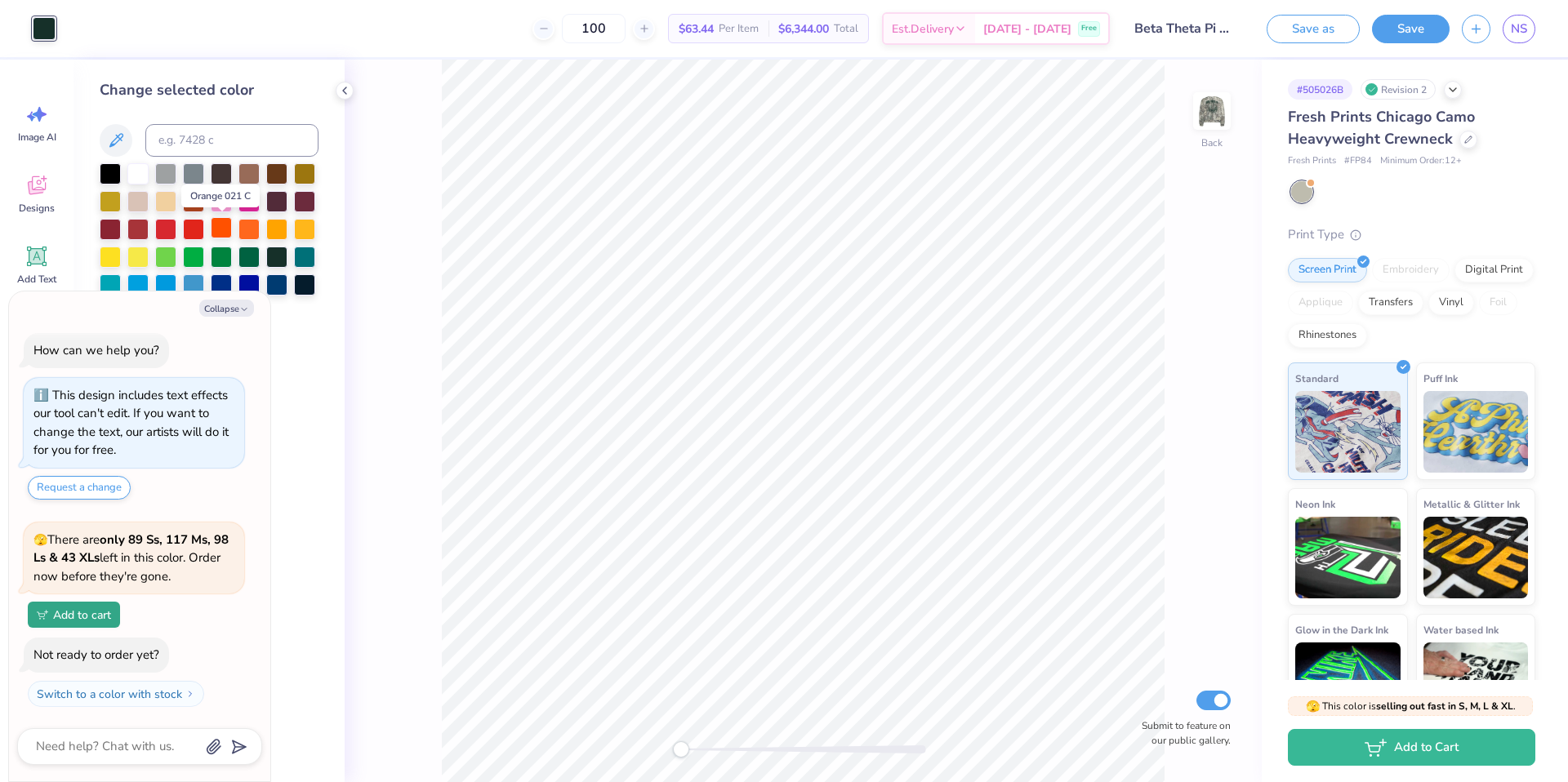
click at [217, 231] on div at bounding box center [221, 227] width 21 height 21
click at [1207, 111] on img at bounding box center [1211, 111] width 65 height 65
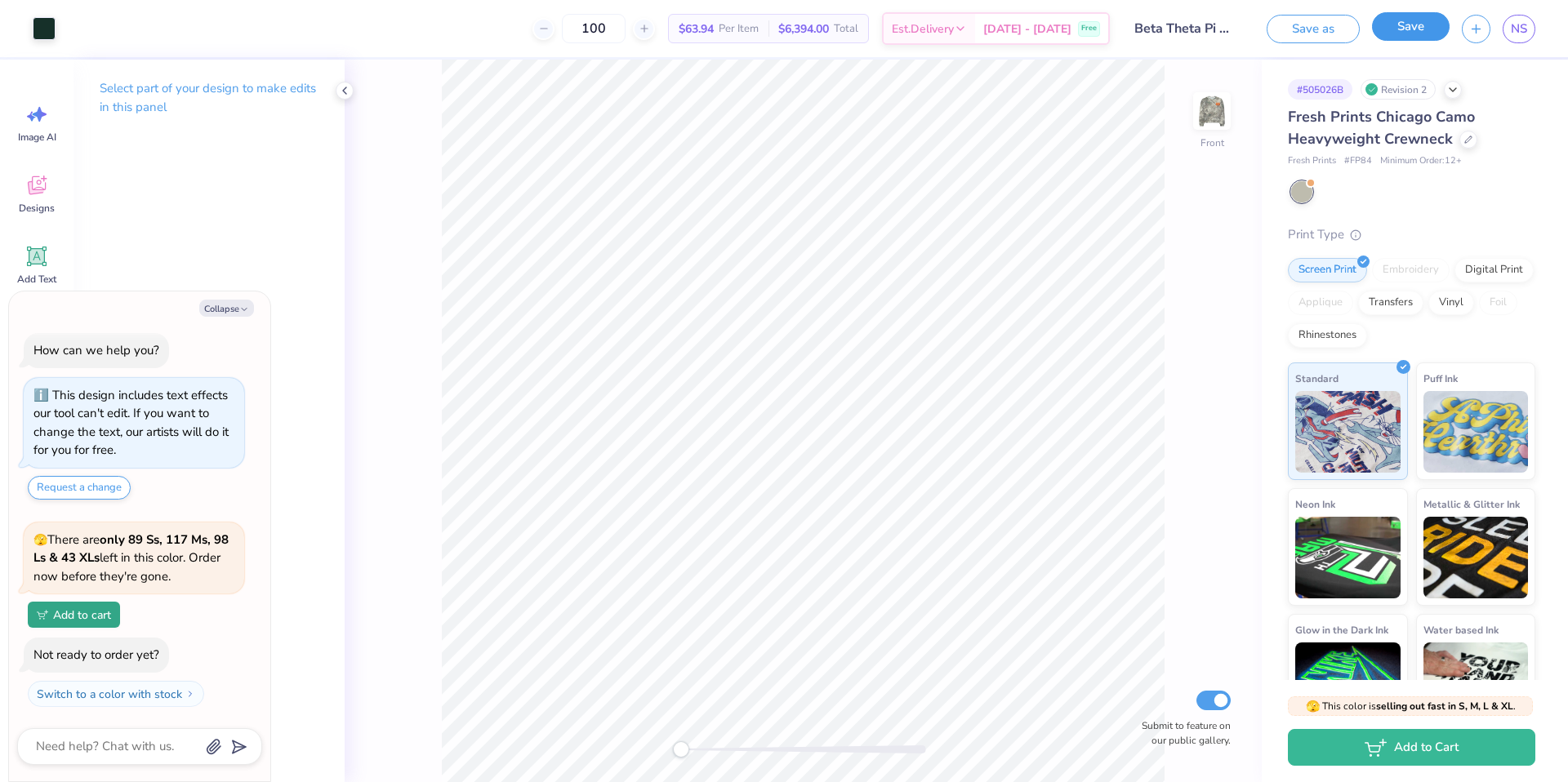
click at [1408, 20] on button "Save" at bounding box center [1410, 26] width 77 height 28
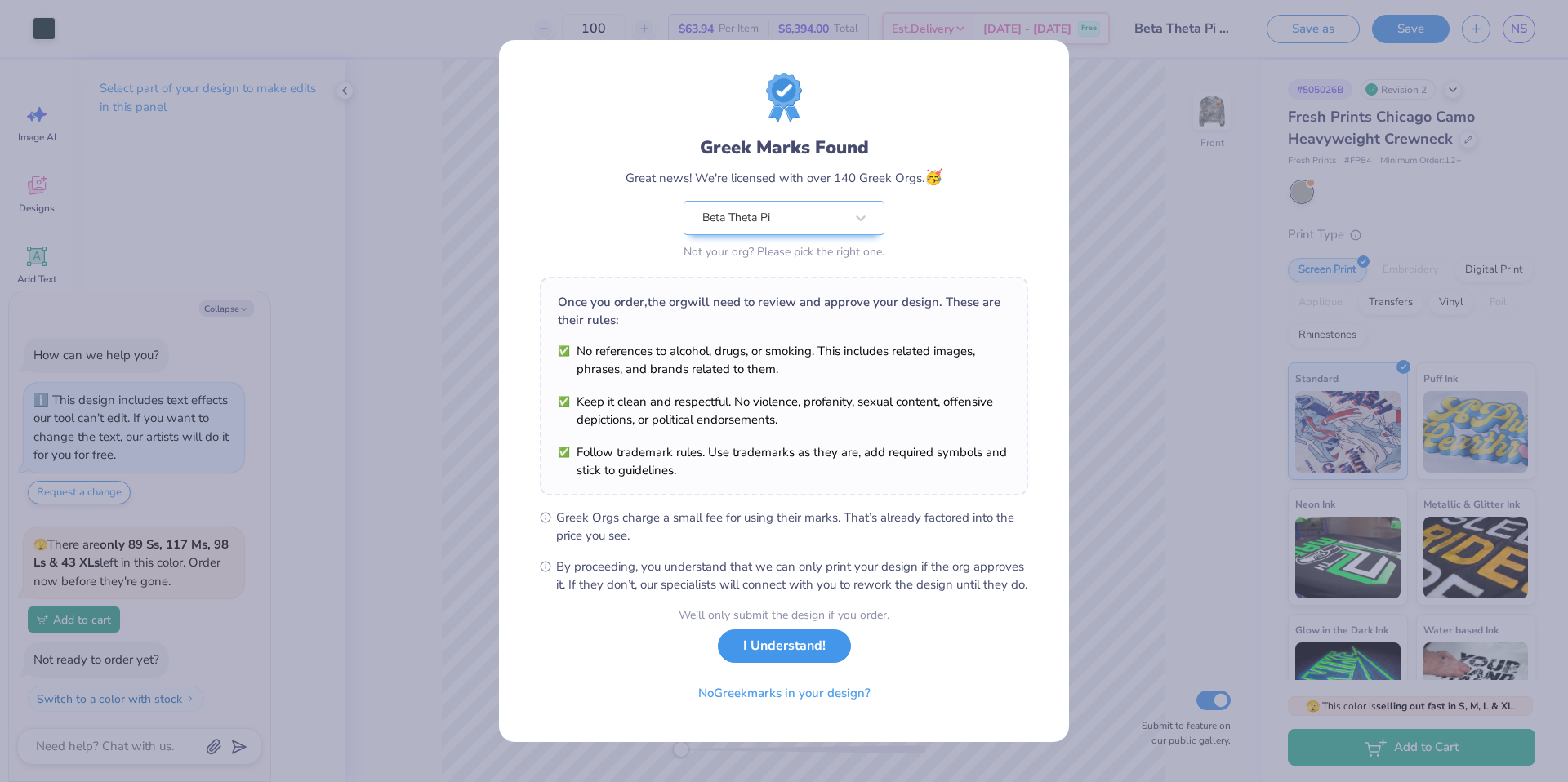
click at [782, 654] on button "I Understand!" at bounding box center [784, 646] width 133 height 33
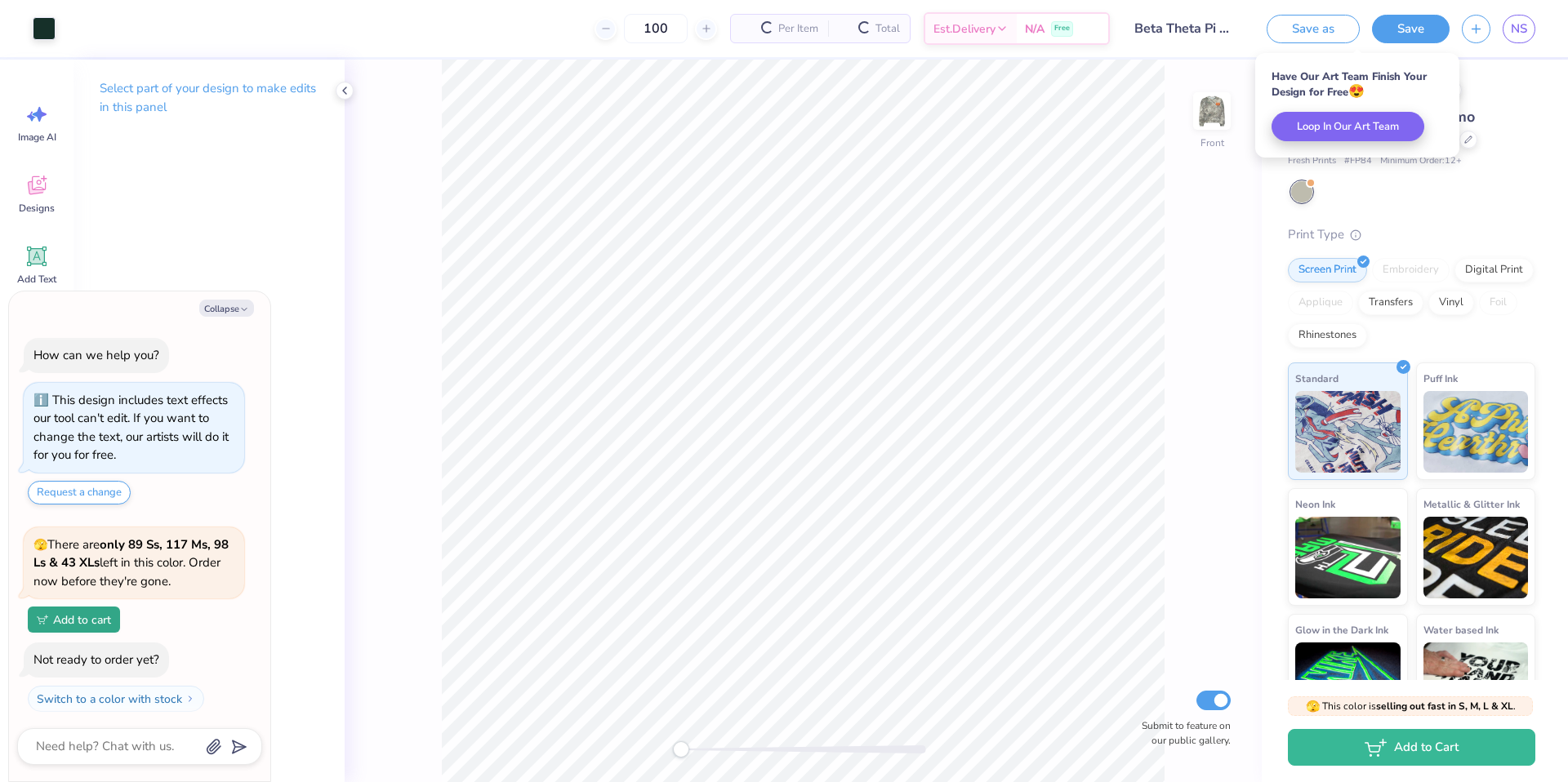
type textarea "x"
